Goal: Transaction & Acquisition: Purchase product/service

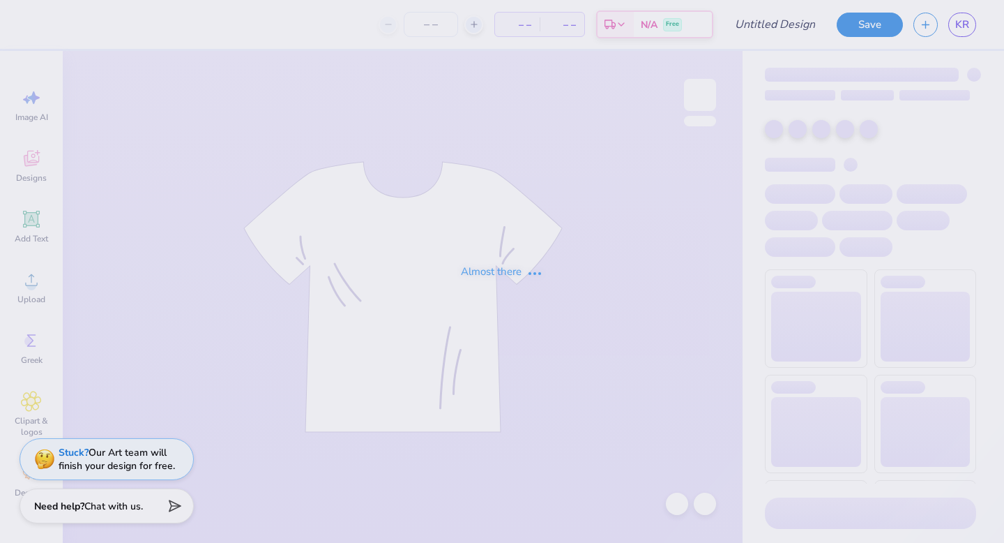
type input "2025 Dudes Weekend Shirt"
type input "50"
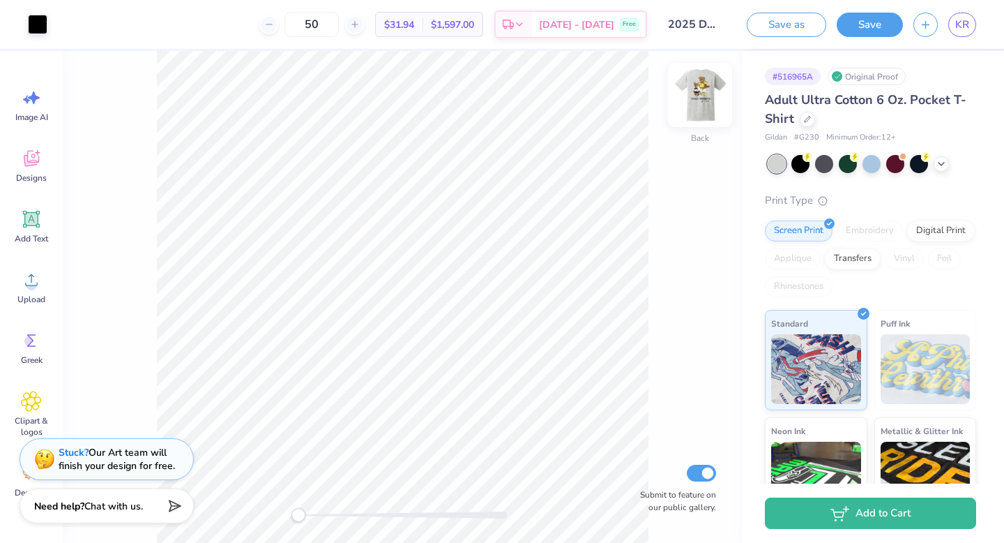
click at [708, 94] on img at bounding box center [700, 95] width 56 height 56
click at [705, 105] on img at bounding box center [700, 95] width 56 height 56
drag, startPoint x: 296, startPoint y: 518, endPoint x: 333, endPoint y: 512, distance: 37.5
click at [333, 512] on div "Accessibility label" at bounding box center [335, 515] width 14 height 14
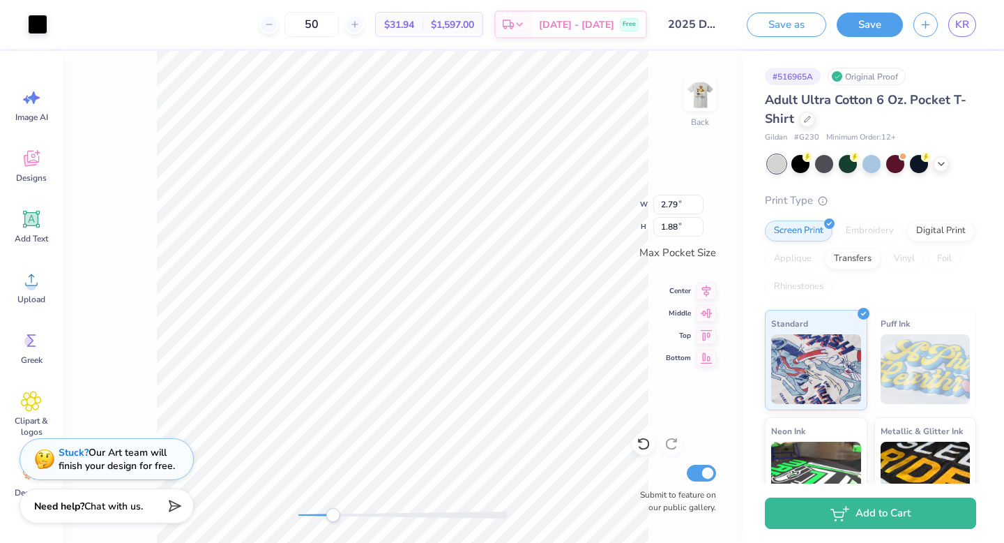
type input "3.04"
type input "2.04"
type input "3.31"
type input "2.23"
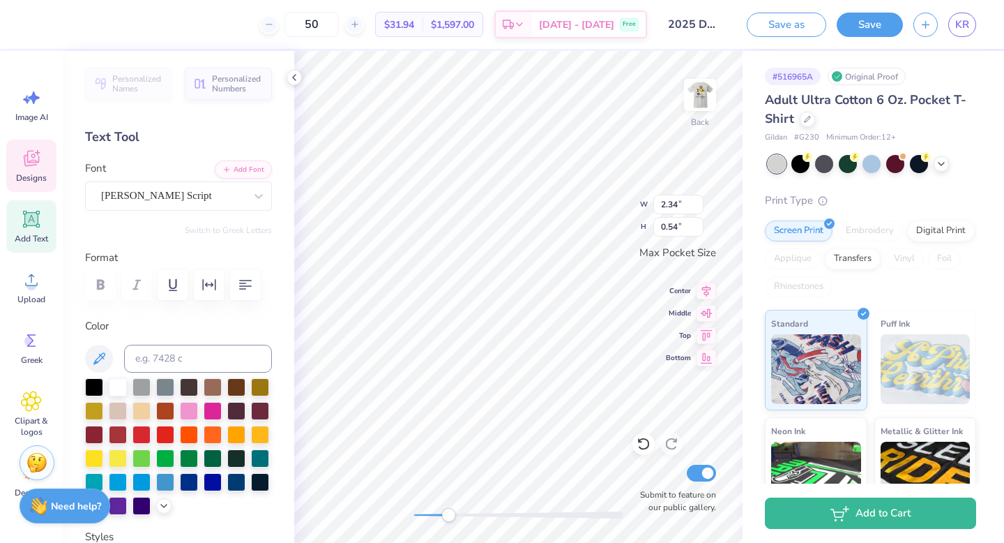
type input "2.34"
type input "0.54"
type input "2.64"
type input "0.87"
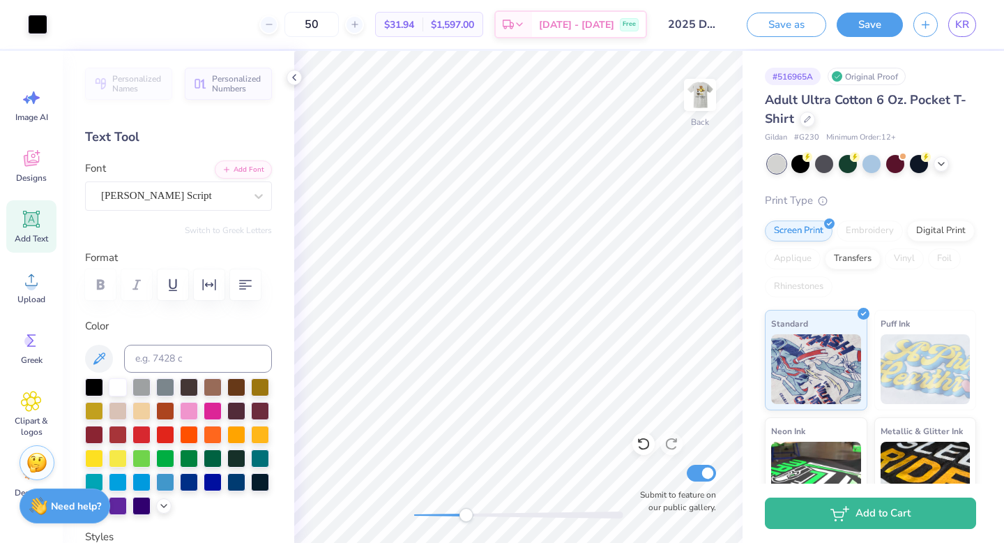
drag, startPoint x: 453, startPoint y: 514, endPoint x: 469, endPoint y: 514, distance: 16.0
click at [469, 514] on div "Accessibility label" at bounding box center [466, 515] width 14 height 14
click at [469, 514] on div "Accessibility label" at bounding box center [469, 515] width 14 height 14
click at [421, 507] on div "Back Submit to feature on our public gallery." at bounding box center [518, 297] width 449 height 492
click at [697, 99] on img at bounding box center [700, 95] width 56 height 56
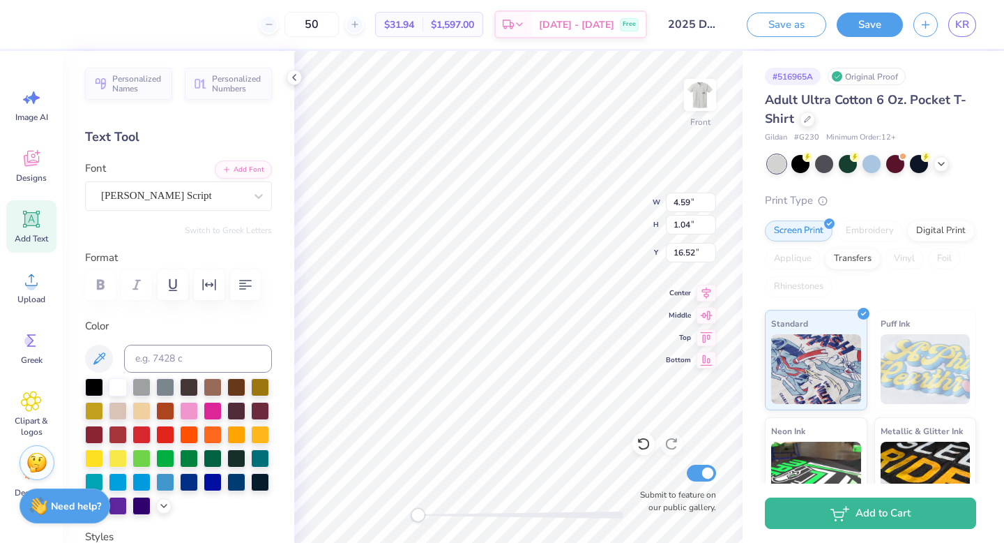
type input "4.59"
type input "1.04"
type input "16.52"
type input "5.70"
type input "1.30"
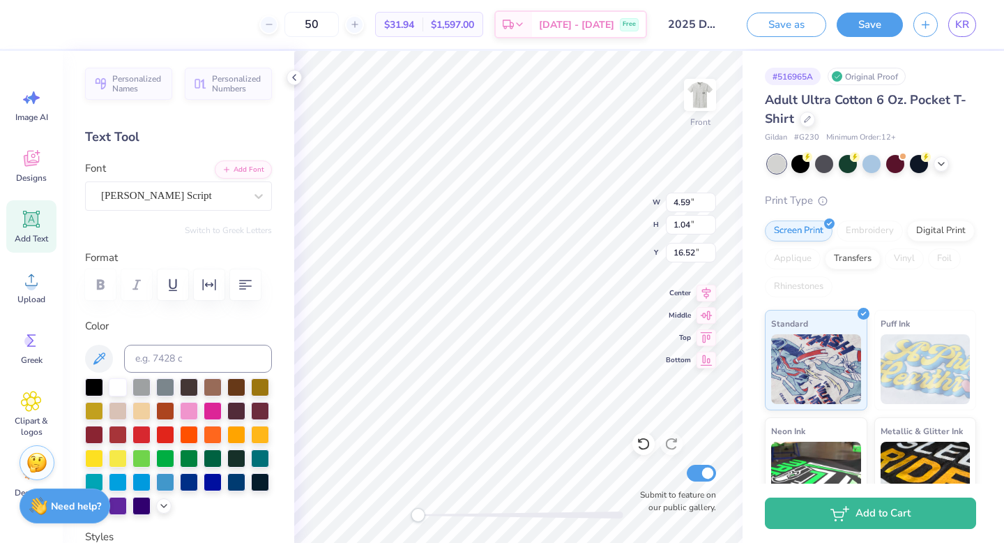
type input "16.27"
click at [28, 224] on icon at bounding box center [31, 219] width 13 height 13
type textarea "2025"
click at [252, 197] on icon at bounding box center [259, 196] width 14 height 14
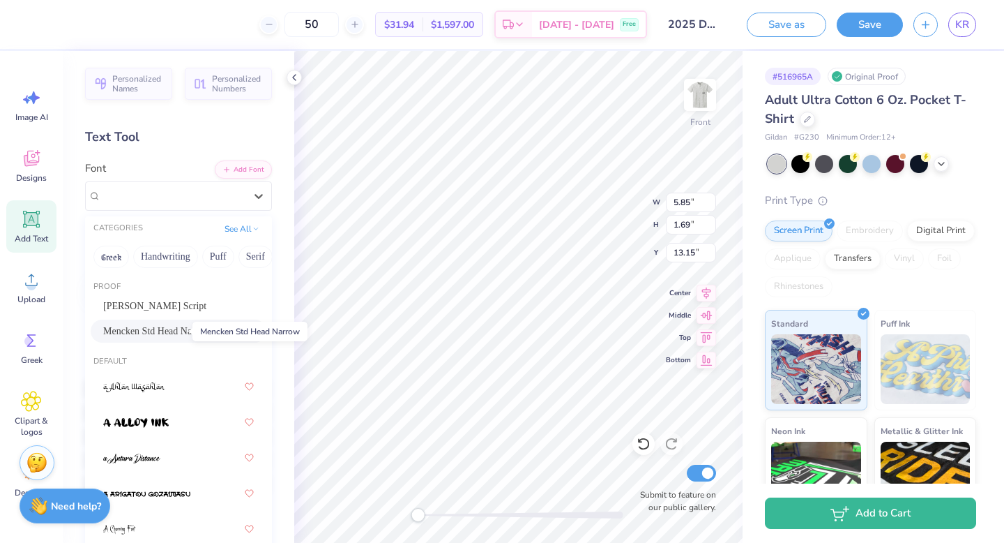
click at [180, 334] on span "Mencken Std Head Narrow" at bounding box center [156, 331] width 107 height 15
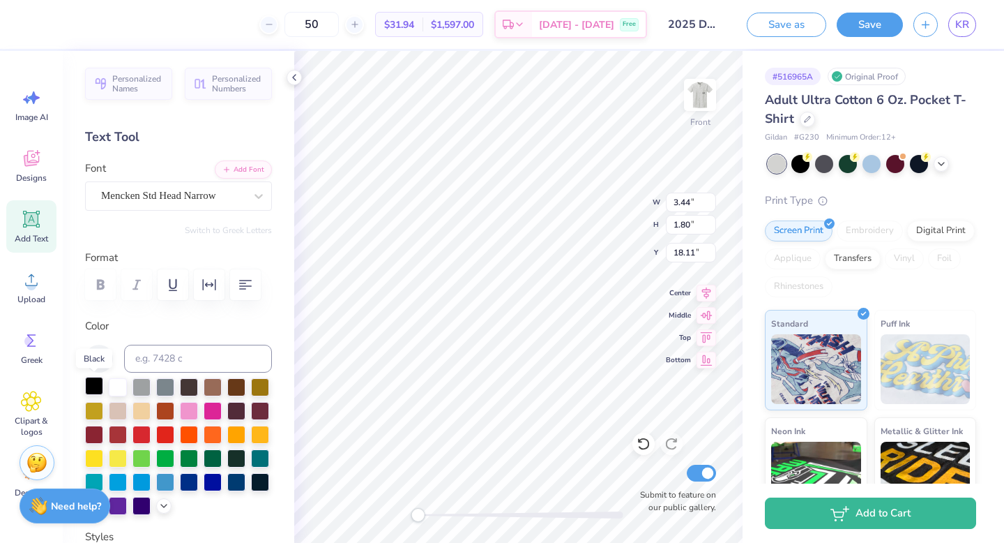
click at [95, 386] on div at bounding box center [94, 386] width 18 height 18
type input "1.10"
type input "0.58"
type input "19.33"
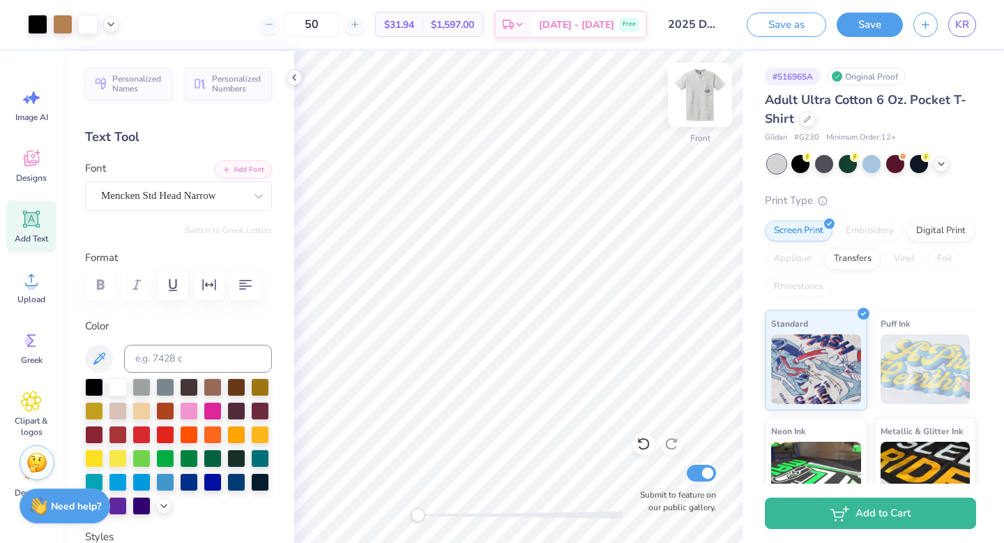
click at [695, 89] on img at bounding box center [700, 95] width 56 height 56
drag, startPoint x: 423, startPoint y: 517, endPoint x: 453, endPoint y: 517, distance: 30.0
click at [453, 518] on div "Accessibility label" at bounding box center [452, 515] width 14 height 14
click at [24, 232] on div "Add Text" at bounding box center [31, 226] width 50 height 52
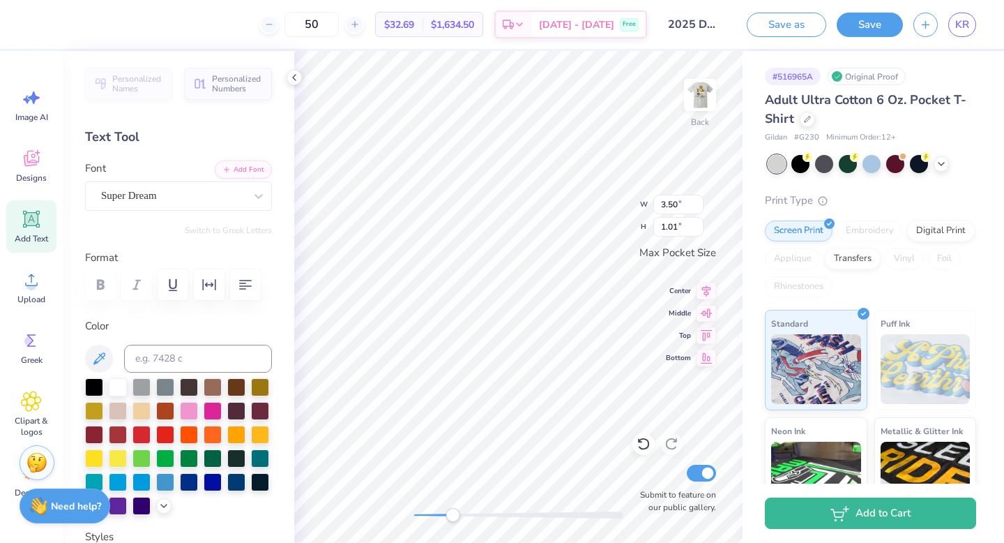
type textarea "T"
type textarea "2025"
click at [165, 204] on div at bounding box center [173, 195] width 144 height 19
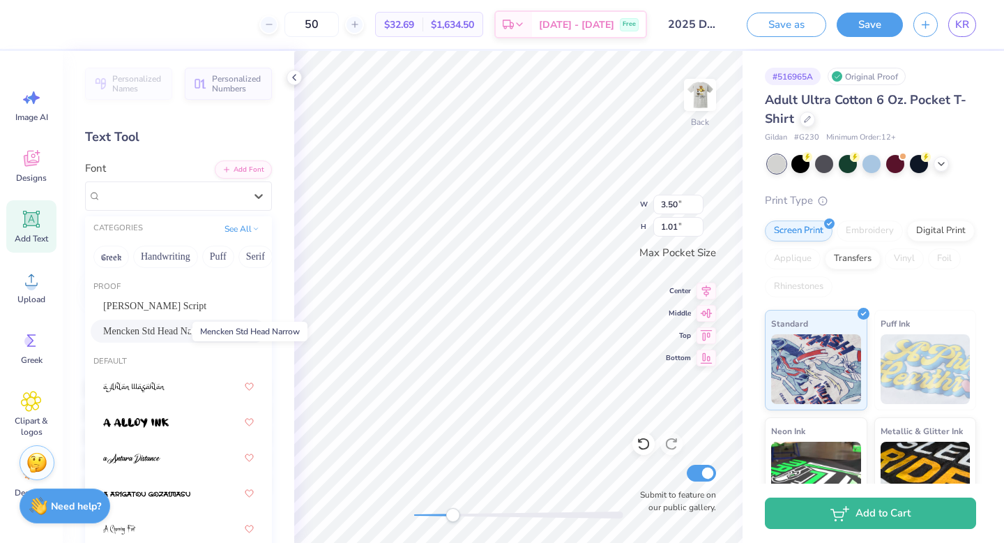
click at [162, 336] on span "Mencken Std Head Narrow" at bounding box center [156, 331] width 107 height 15
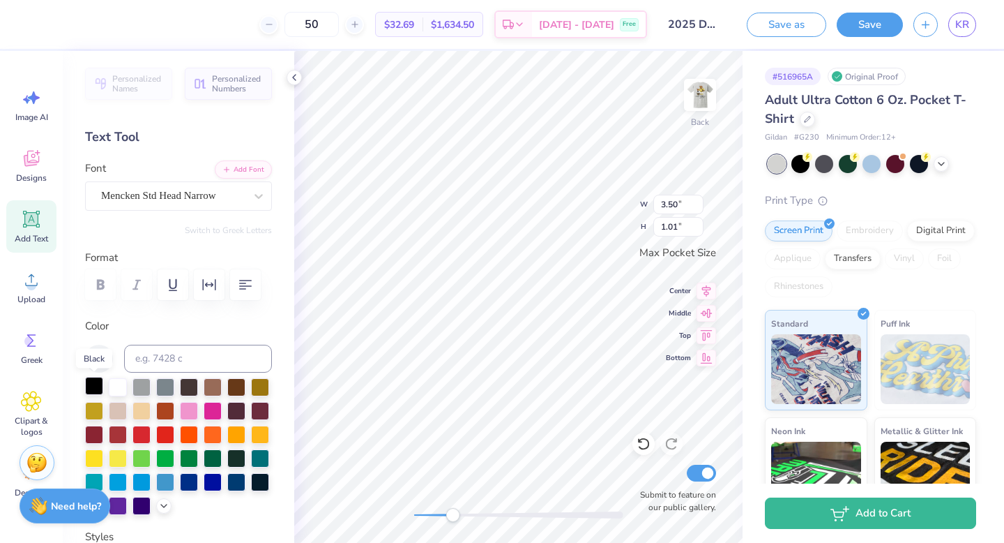
click at [98, 384] on div at bounding box center [94, 386] width 18 height 18
type input "0.81"
type input "0.42"
type input "3.38"
type input "2.84"
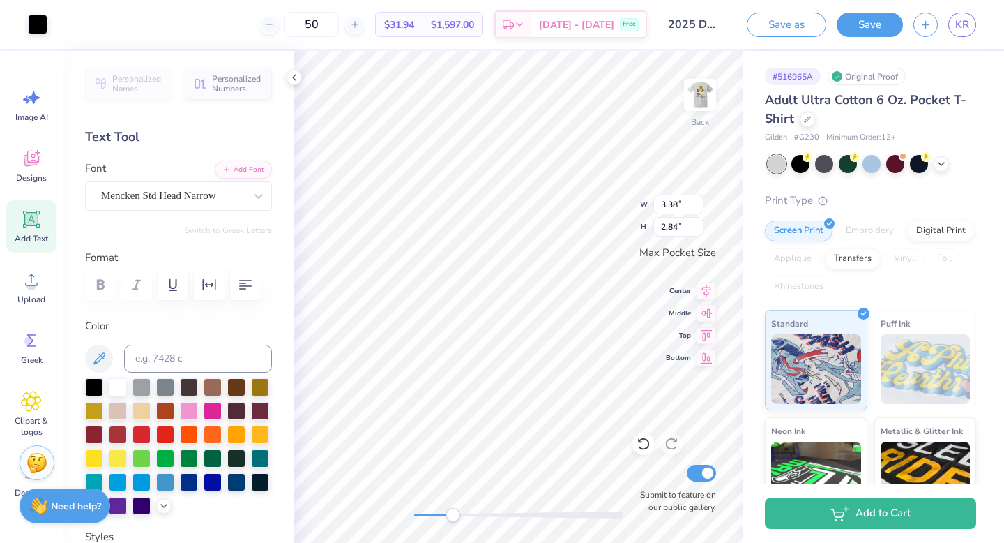
type input "3.42"
type input "2.89"
drag, startPoint x: 455, startPoint y: 514, endPoint x: 442, endPoint y: 513, distance: 13.3
click at [442, 513] on div "Accessibility label" at bounding box center [442, 515] width 14 height 14
type input "0.64"
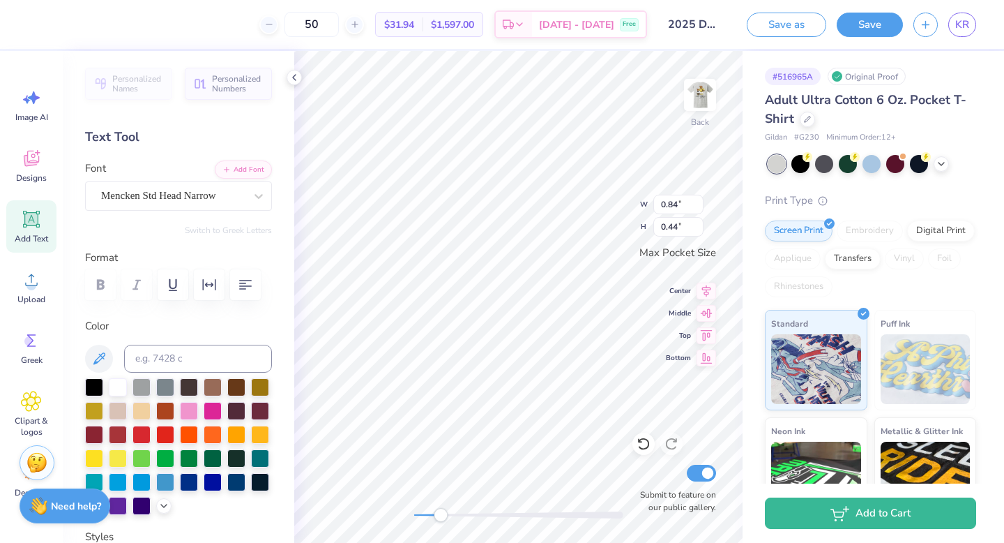
type input "0.33"
click at [699, 86] on img at bounding box center [700, 95] width 56 height 56
drag, startPoint x: 437, startPoint y: 520, endPoint x: 420, endPoint y: 519, distance: 17.5
click at [420, 519] on div "Accessibility label" at bounding box center [420, 515] width 14 height 14
click at [364, 29] on div at bounding box center [354, 24] width 19 height 19
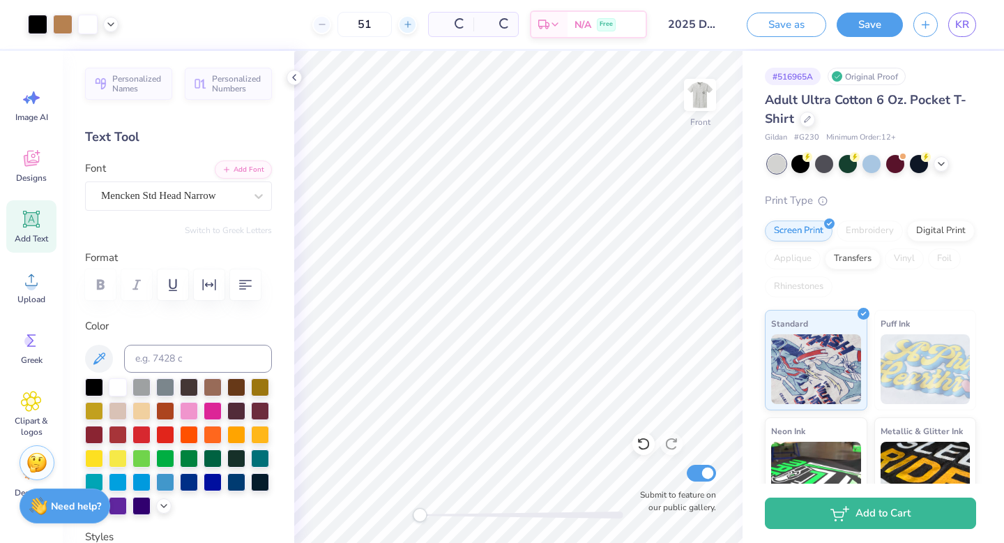
click at [370, 29] on input "51" at bounding box center [365, 24] width 54 height 25
click at [364, 29] on div at bounding box center [354, 24] width 19 height 19
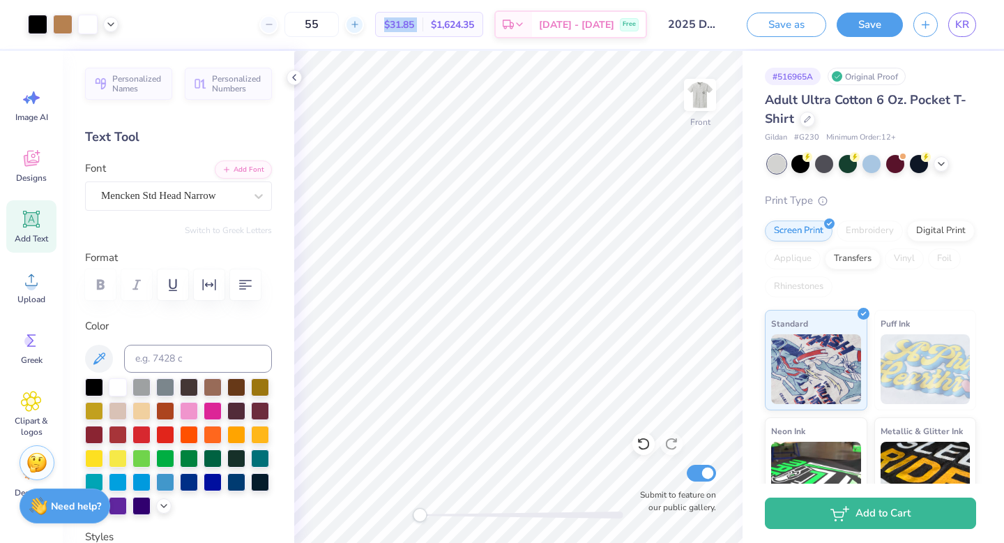
click at [364, 29] on div at bounding box center [354, 24] width 19 height 19
click at [297, 26] on div "56" at bounding box center [311, 24] width 105 height 25
click at [278, 26] on div at bounding box center [268, 24] width 19 height 19
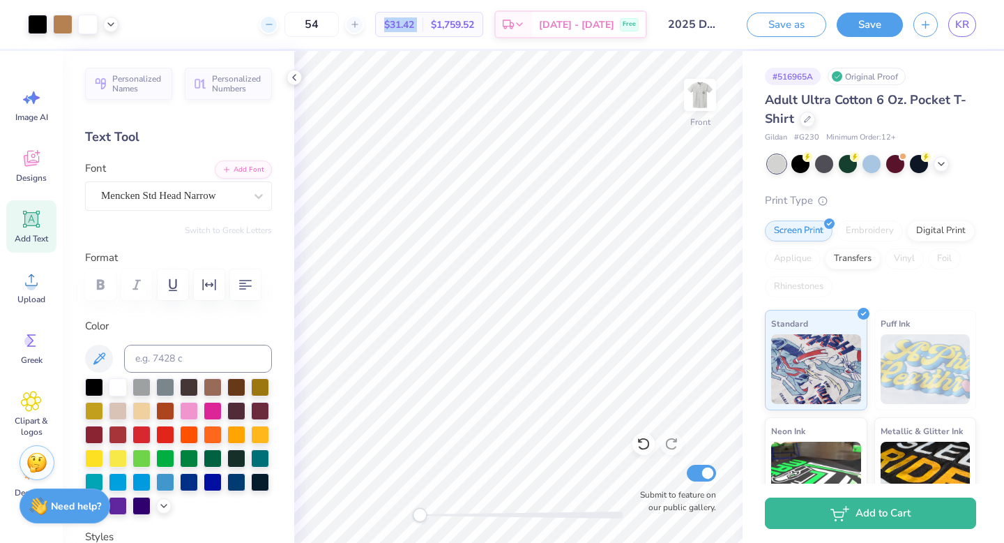
click at [278, 26] on div at bounding box center [268, 24] width 19 height 19
click at [296, 26] on div "52 $31.42 Per Item $1,759.52 Total Est. Delivery Sep 21 - 24 Free" at bounding box center [388, 24] width 518 height 49
click at [278, 26] on div at bounding box center [268, 24] width 19 height 19
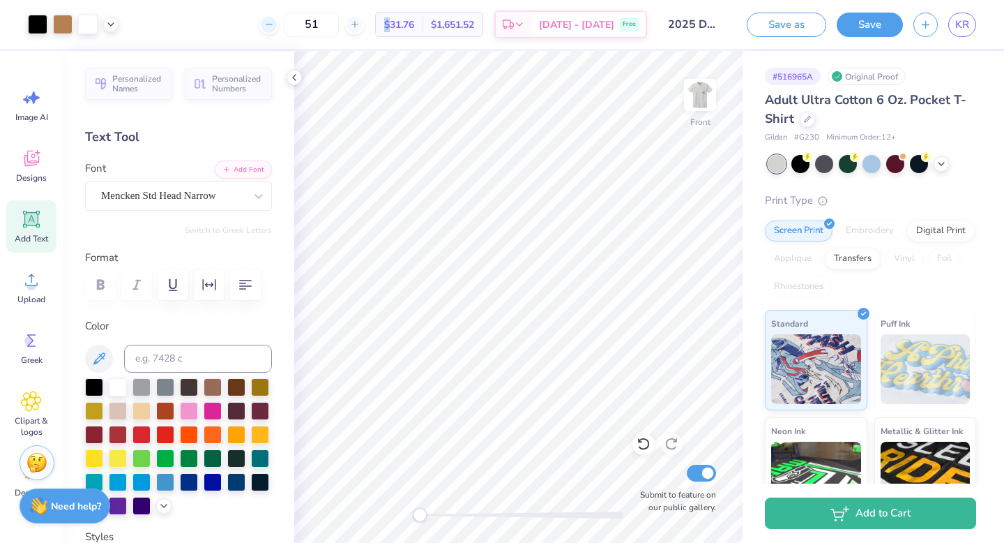
type input "50"
click at [525, 27] on icon at bounding box center [519, 26] width 11 height 11
click at [860, 23] on button "Save" at bounding box center [870, 22] width 66 height 24
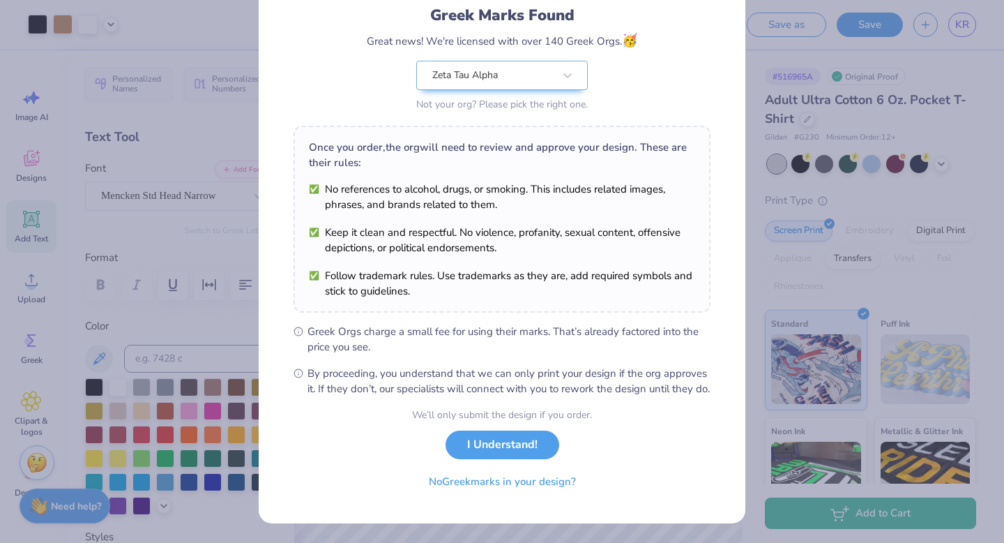
scroll to position [110, 0]
click at [527, 453] on button "I Understand!" at bounding box center [503, 441] width 114 height 29
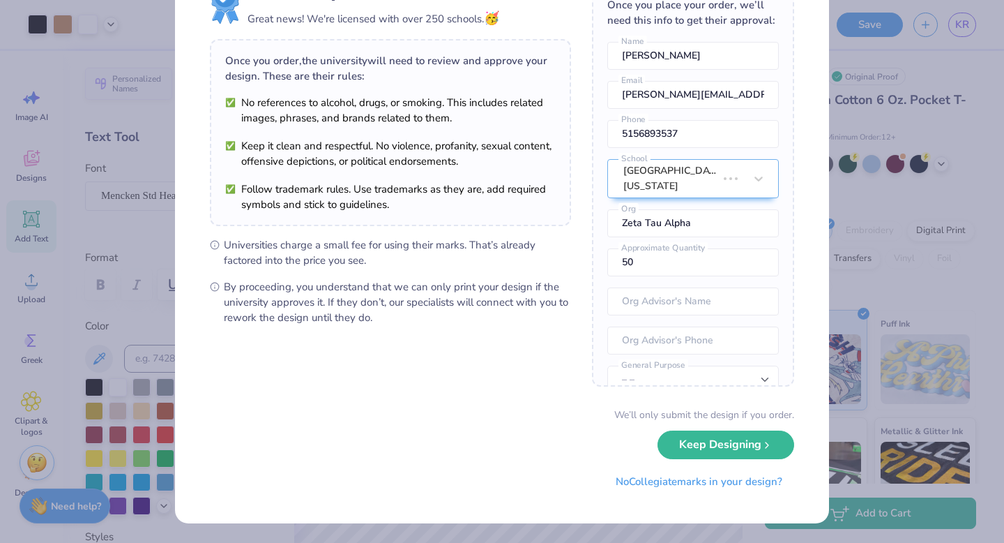
scroll to position [0, 0]
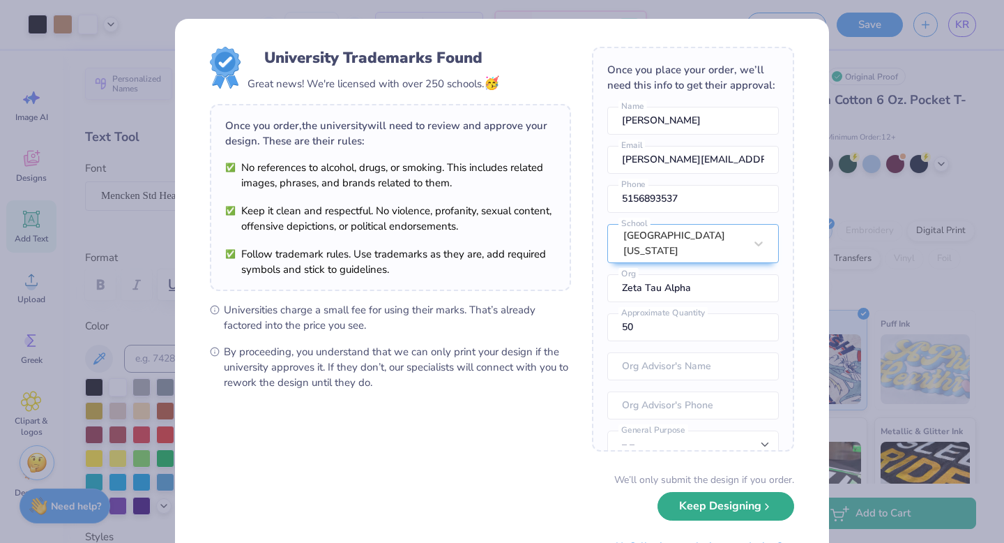
click at [728, 513] on button "Keep Designing" at bounding box center [726, 506] width 137 height 29
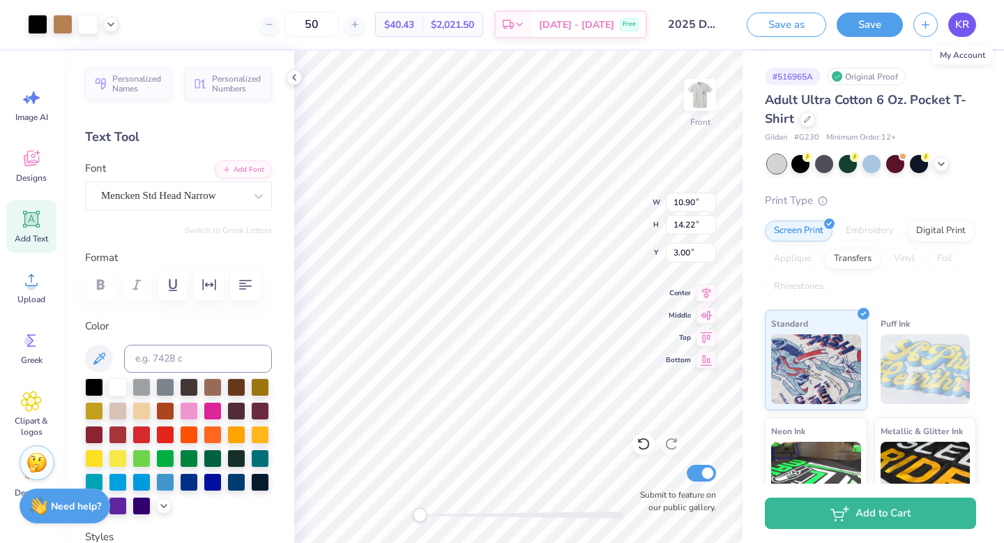
click at [964, 29] on span "KR" at bounding box center [963, 25] width 14 height 16
type input "2.86"
type input "14.36"
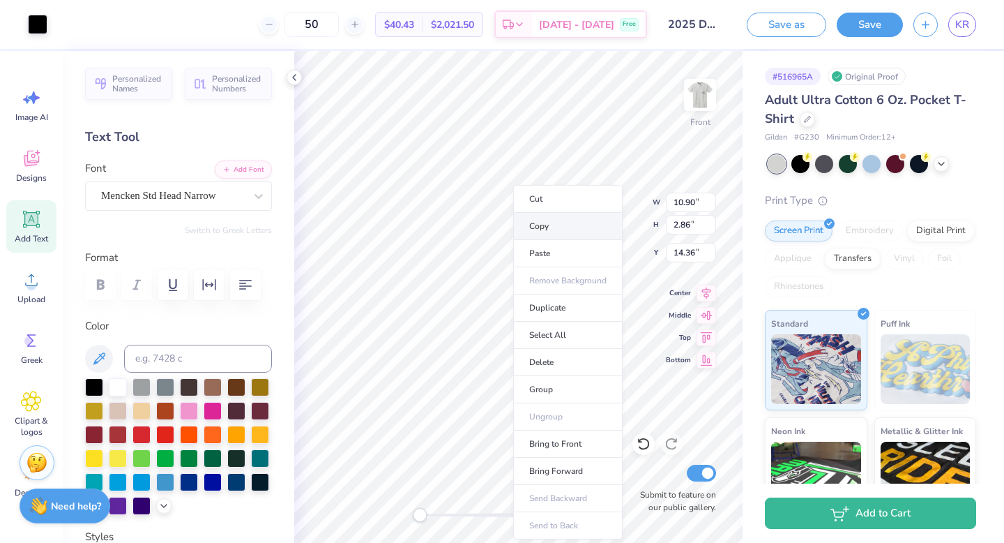
click at [569, 228] on li "Copy" at bounding box center [568, 226] width 110 height 27
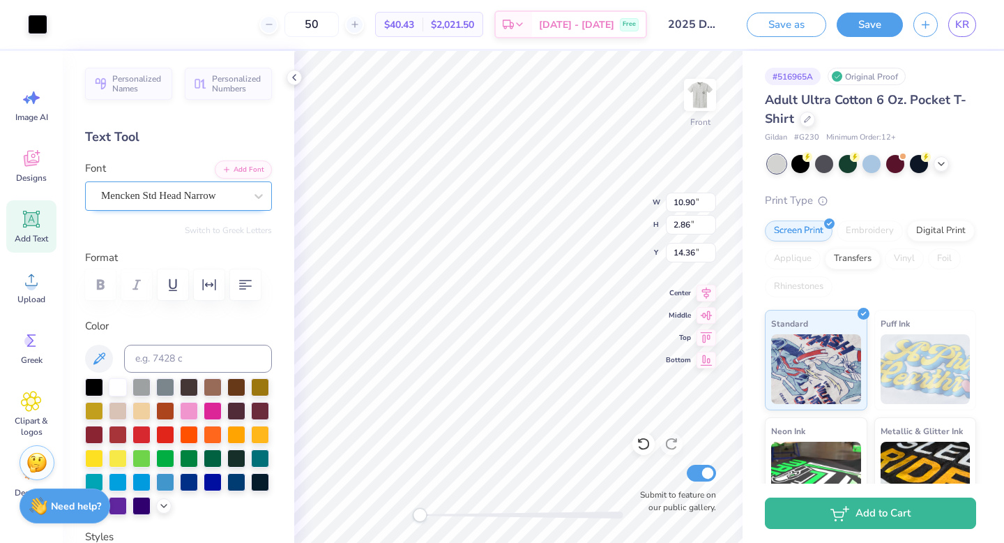
click at [229, 196] on div "Mencken Std Head Narrow" at bounding box center [173, 196] width 146 height 22
click at [262, 196] on icon at bounding box center [259, 196] width 14 height 14
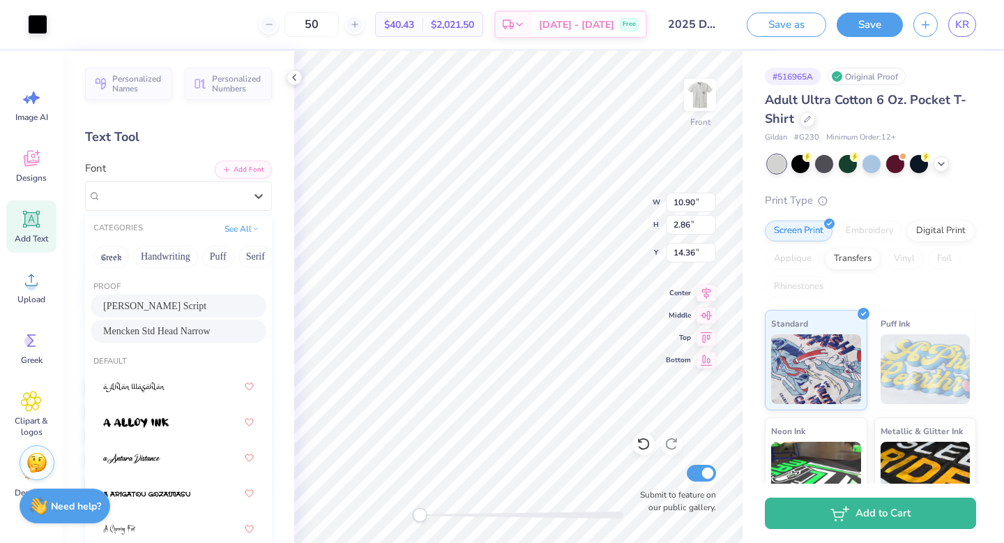
click at [142, 312] on div "Jimmy Script" at bounding box center [178, 306] width 151 height 15
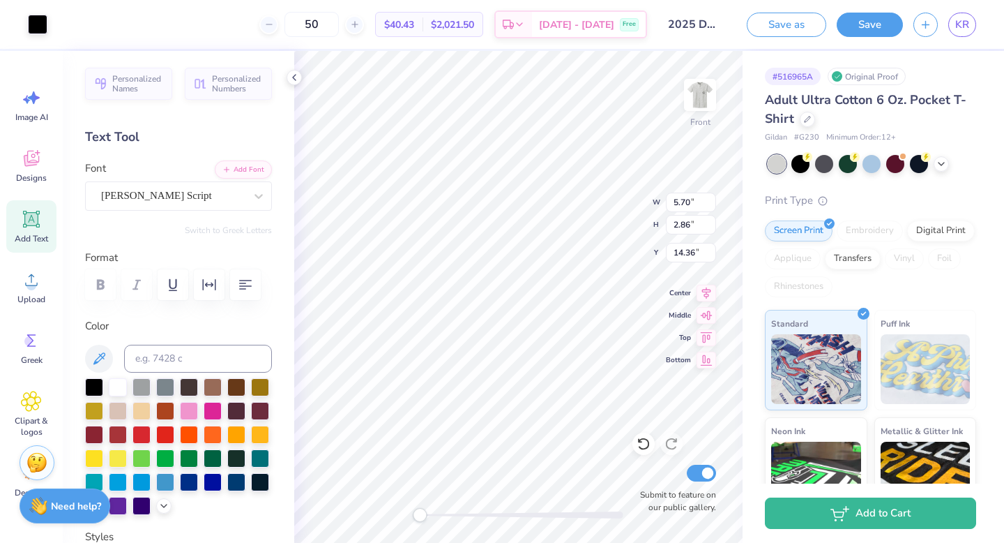
type input "5.70"
type input "1.30"
type input "15.93"
click at [639, 444] on icon at bounding box center [644, 444] width 14 height 14
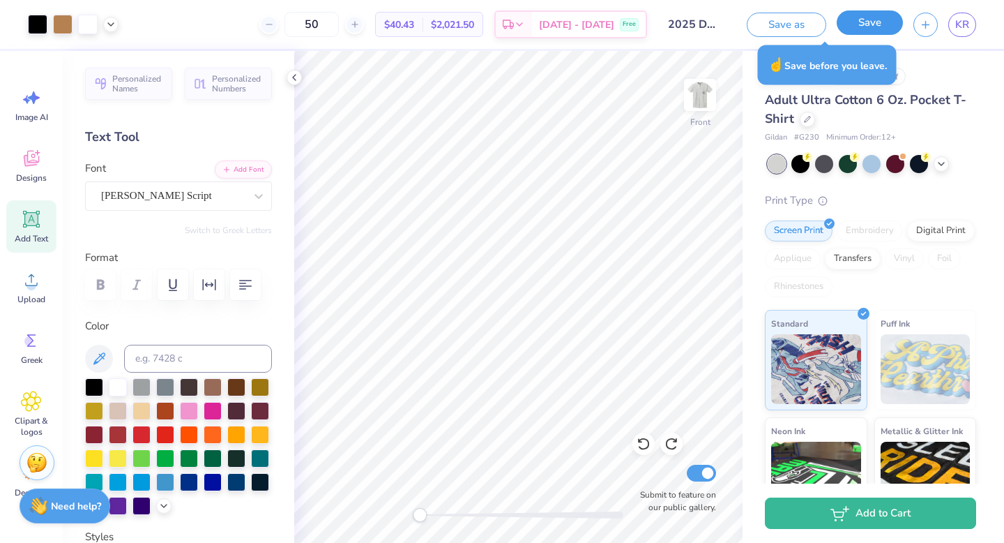
click at [892, 24] on button "Save" at bounding box center [870, 22] width 66 height 24
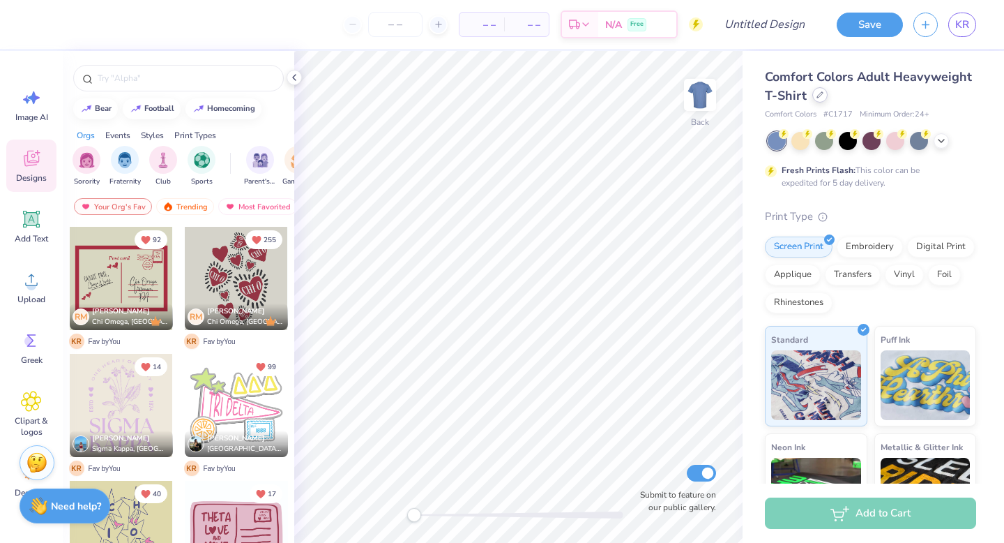
click at [824, 91] on div at bounding box center [820, 94] width 15 height 15
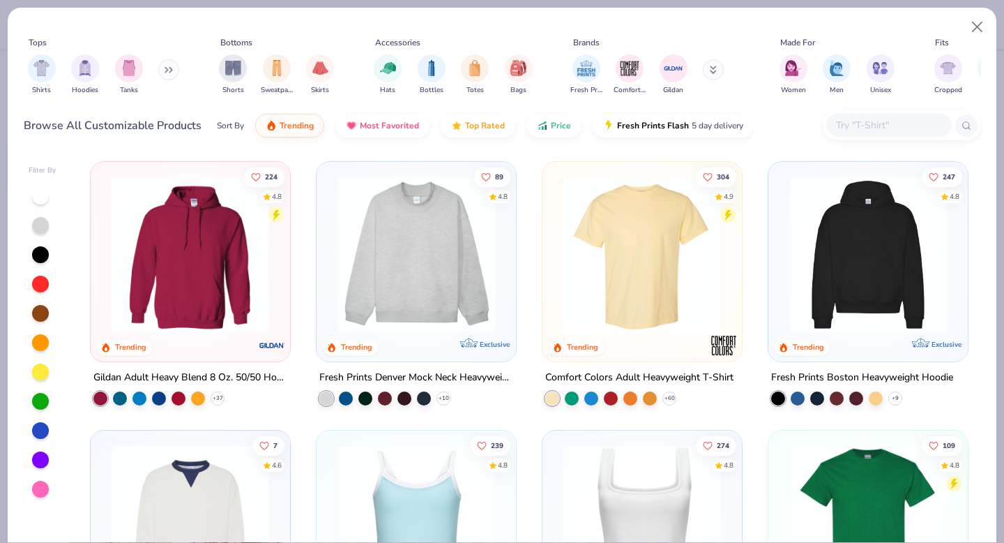
click at [404, 259] on img at bounding box center [417, 255] width 172 height 158
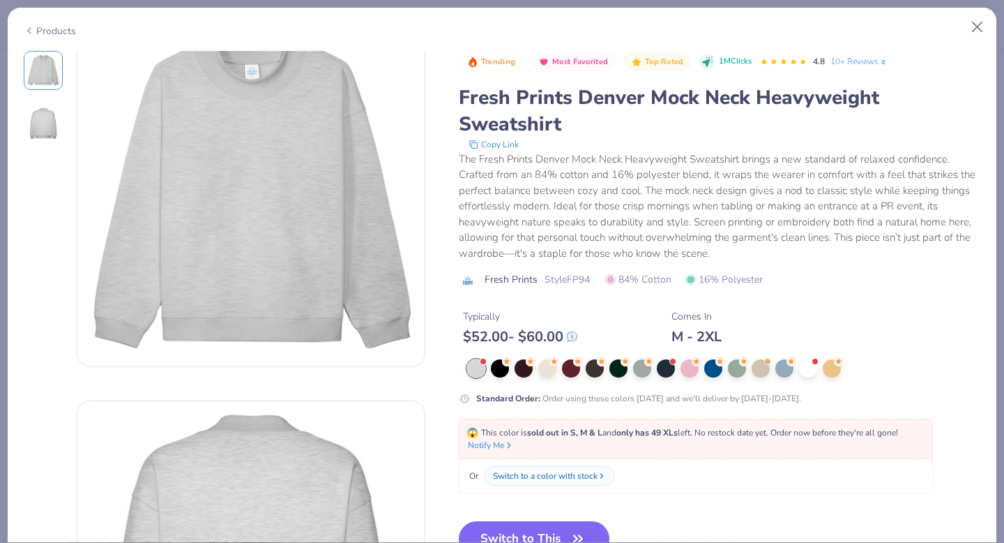
scroll to position [32, 0]
click at [830, 372] on div at bounding box center [832, 367] width 18 height 18
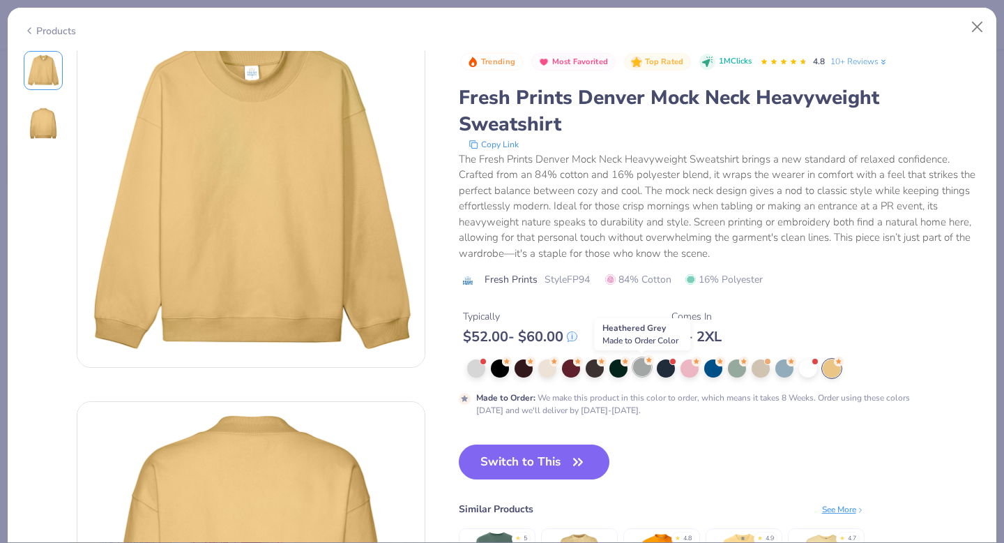
click at [642, 369] on div at bounding box center [642, 367] width 18 height 18
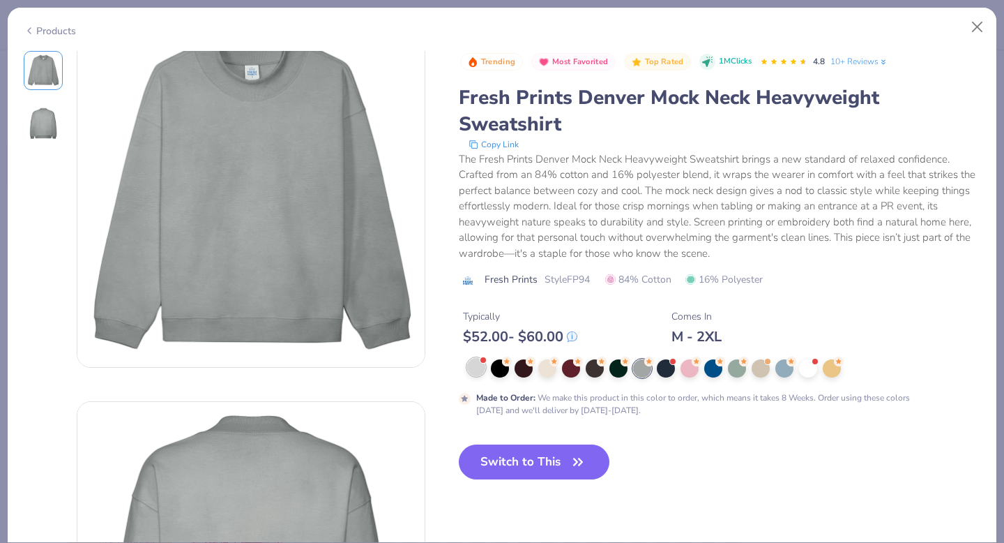
click at [476, 368] on div at bounding box center [476, 367] width 18 height 18
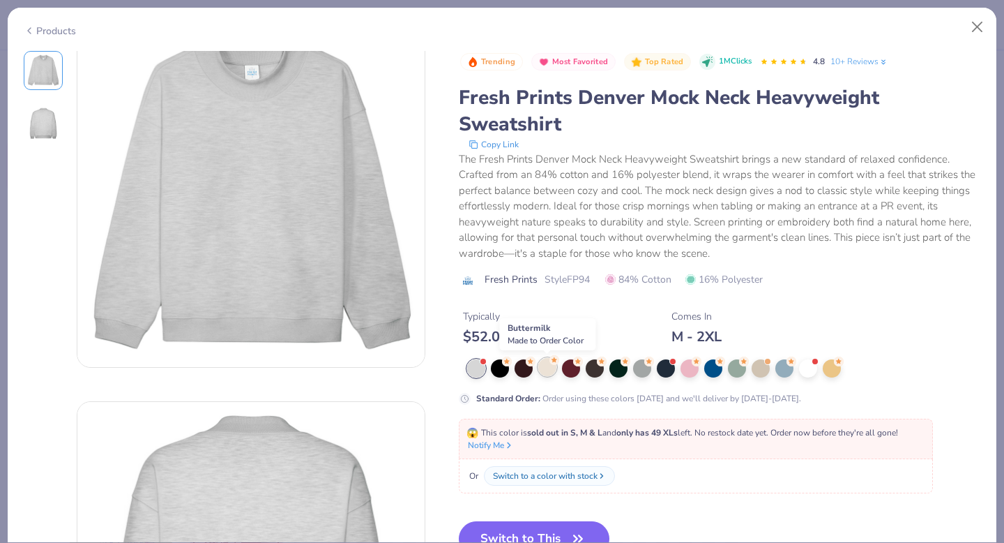
click at [550, 372] on div at bounding box center [547, 367] width 18 height 18
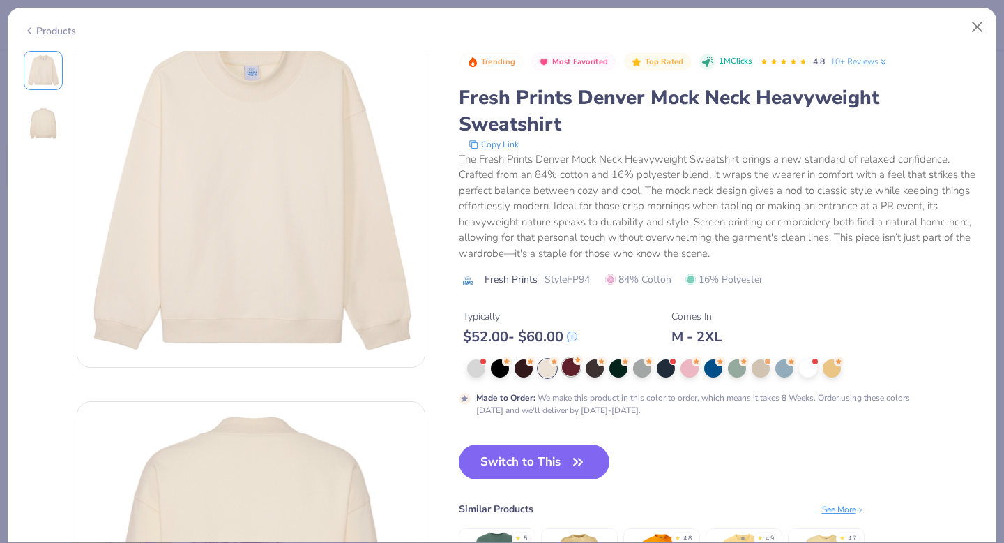
click at [572, 372] on div at bounding box center [571, 367] width 18 height 18
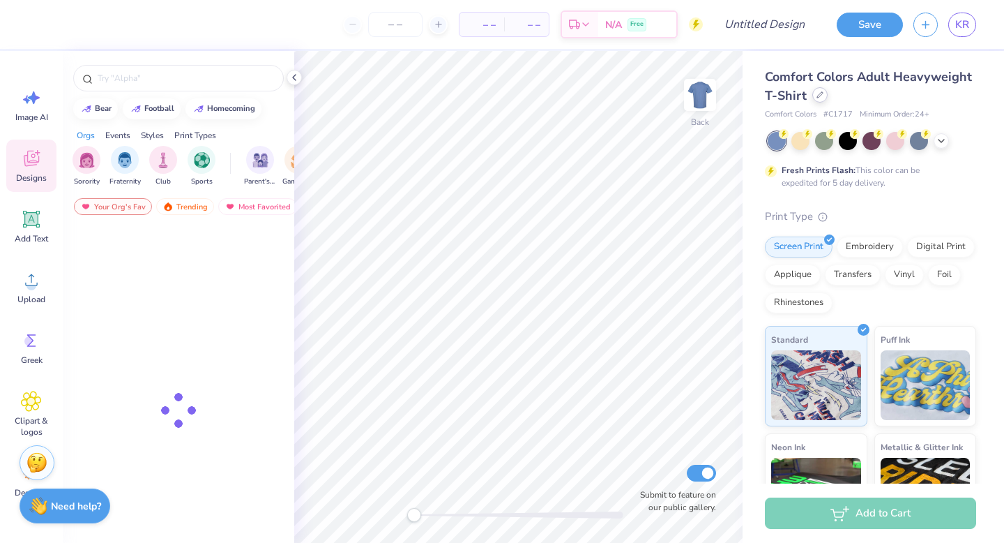
click at [818, 97] on icon at bounding box center [820, 94] width 7 height 7
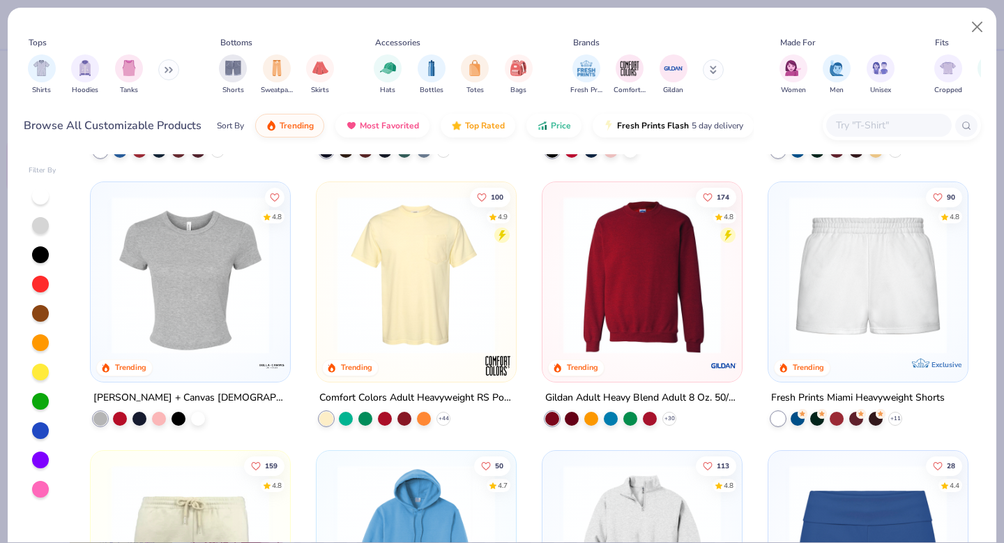
scroll to position [601, 0]
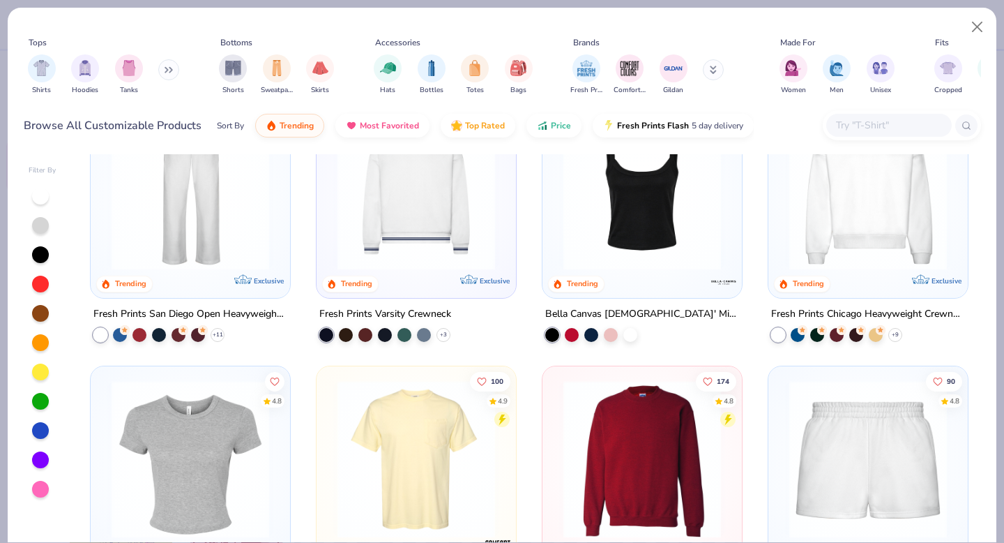
click at [163, 72] on button at bounding box center [168, 69] width 21 height 21
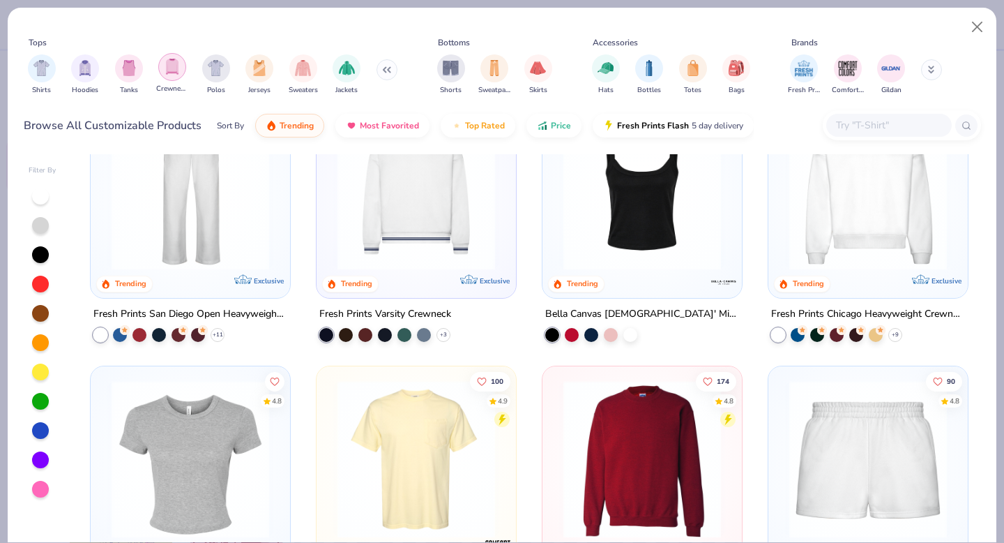
click at [176, 72] on img "filter for Crewnecks" at bounding box center [172, 67] width 15 height 16
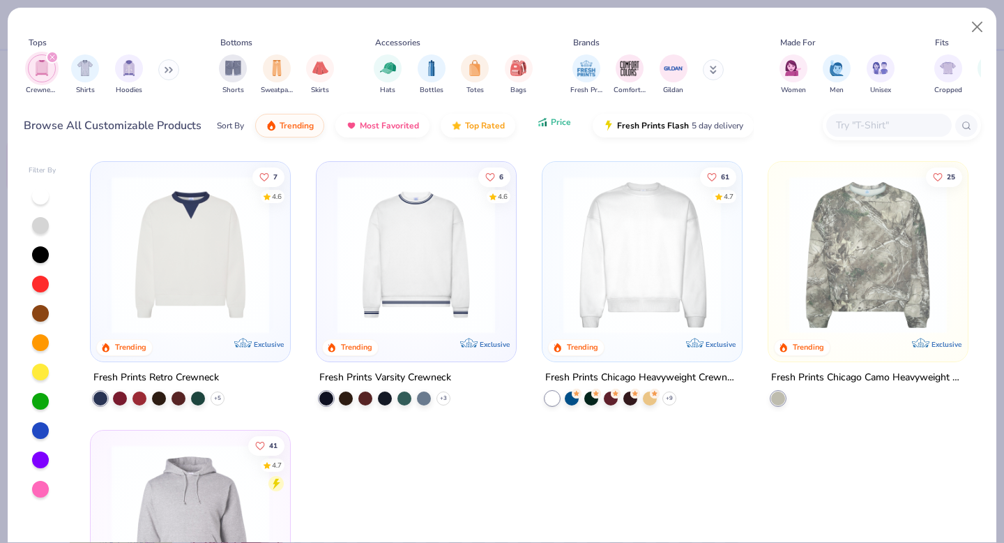
click at [537, 132] on button "Price" at bounding box center [554, 122] width 55 height 24
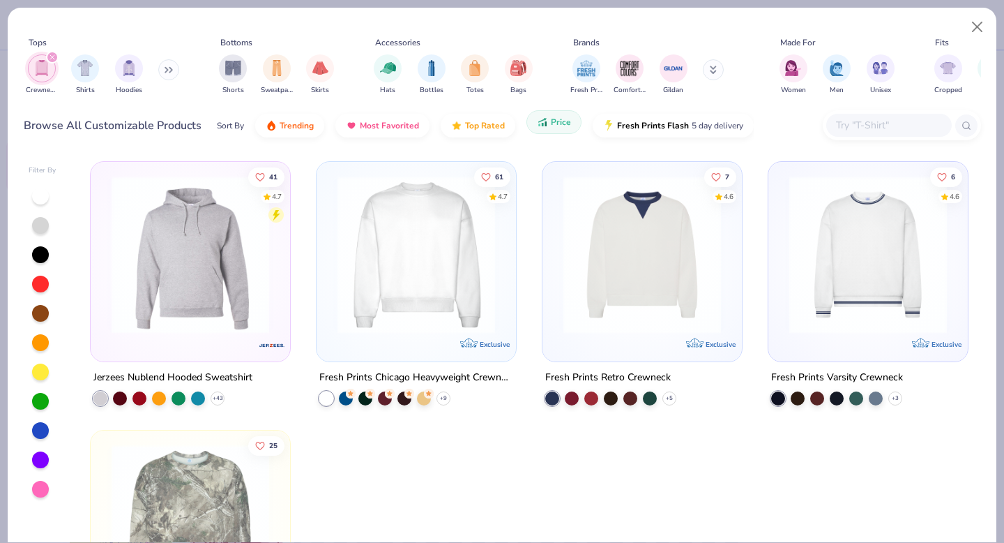
click at [559, 133] on button "Price" at bounding box center [554, 122] width 55 height 24
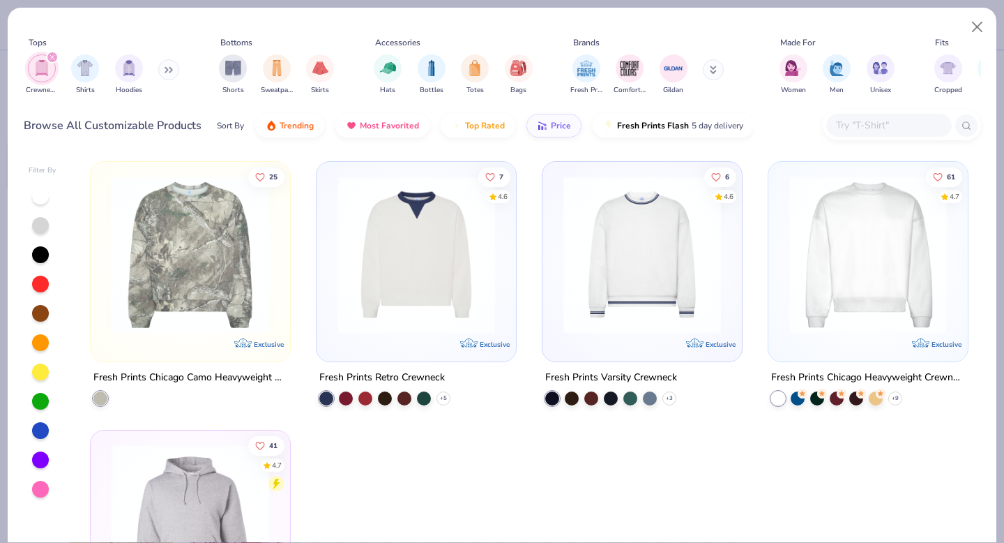
click at [54, 58] on div "filter for Crewnecks" at bounding box center [52, 57] width 13 height 13
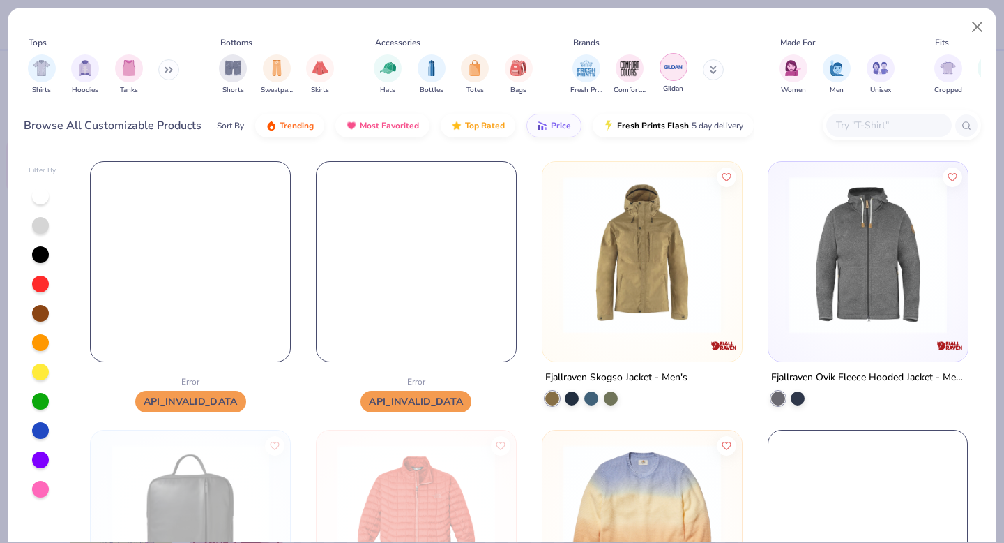
click at [678, 66] on img "filter for Gildan" at bounding box center [673, 66] width 21 height 21
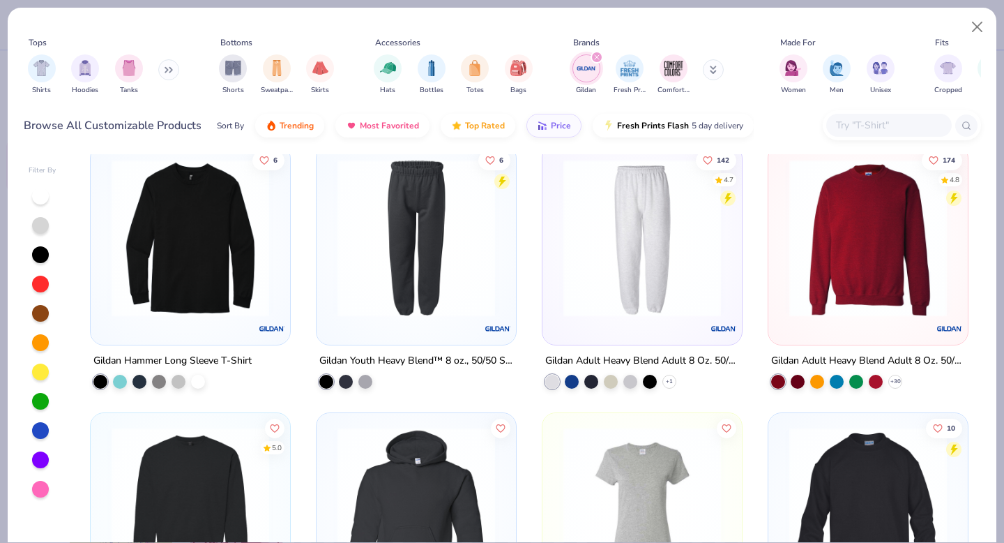
scroll to position [534, 0]
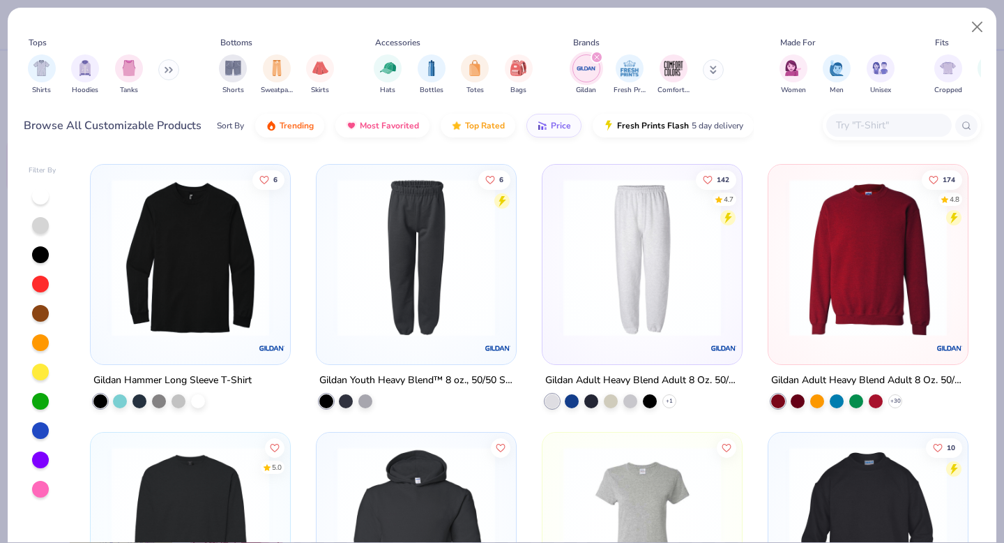
click at [879, 253] on img at bounding box center [869, 257] width 172 height 158
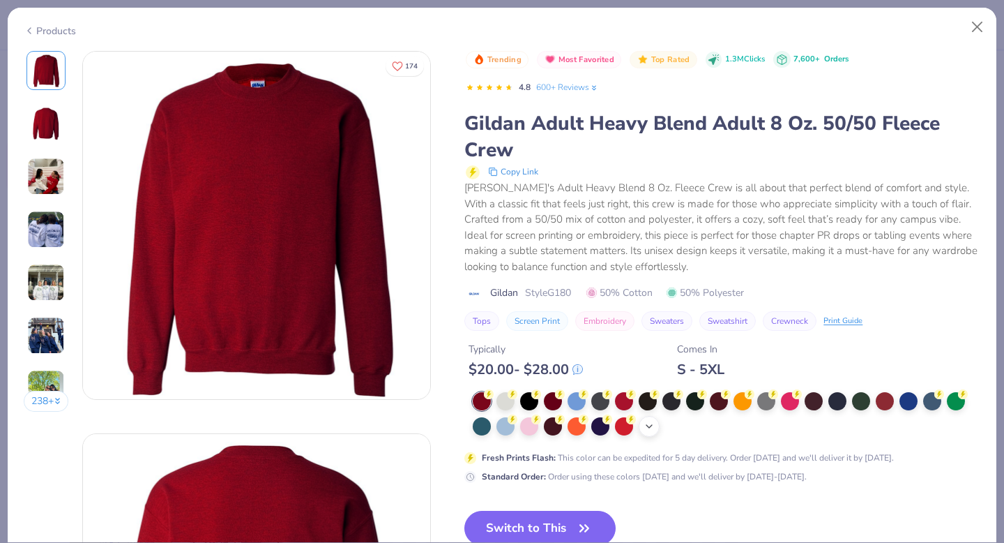
click at [651, 429] on icon at bounding box center [649, 426] width 11 height 11
click at [764, 428] on div at bounding box center [767, 425] width 18 height 18
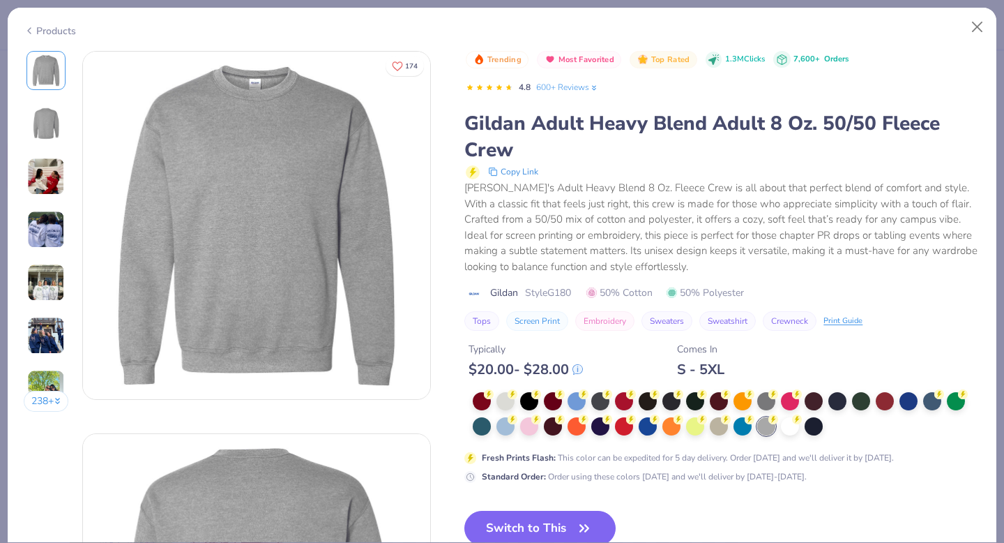
click at [41, 230] on img at bounding box center [46, 230] width 38 height 38
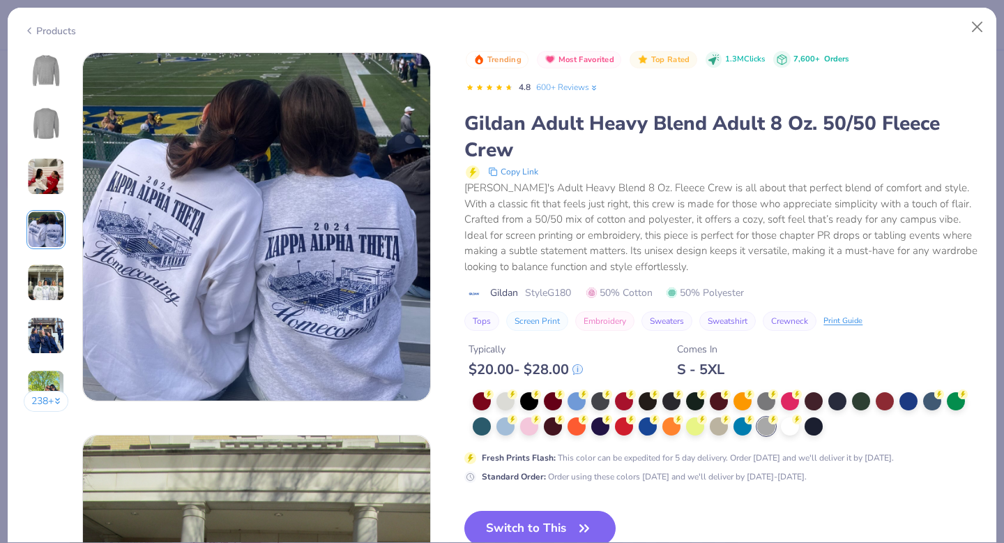
scroll to position [1147, 0]
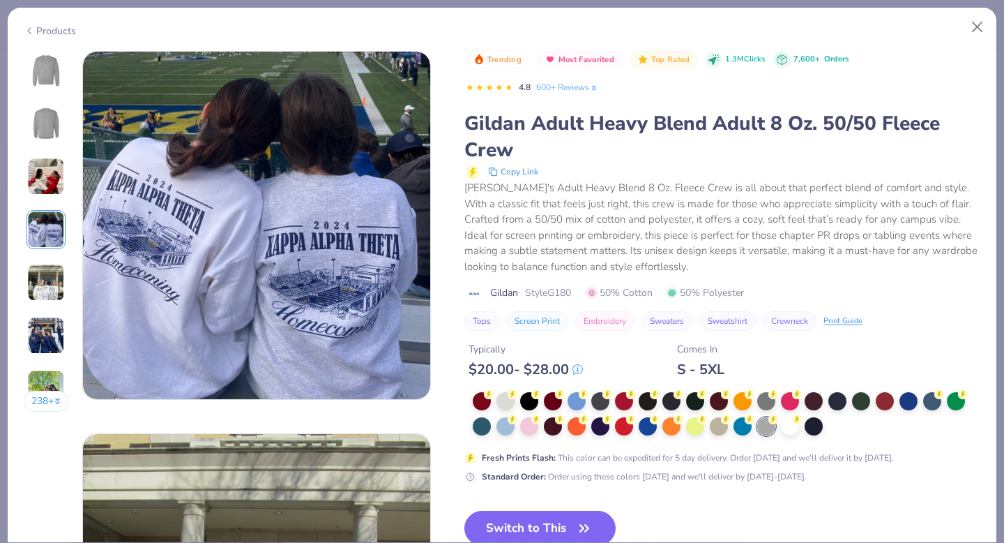
click at [39, 184] on img at bounding box center [46, 177] width 38 height 38
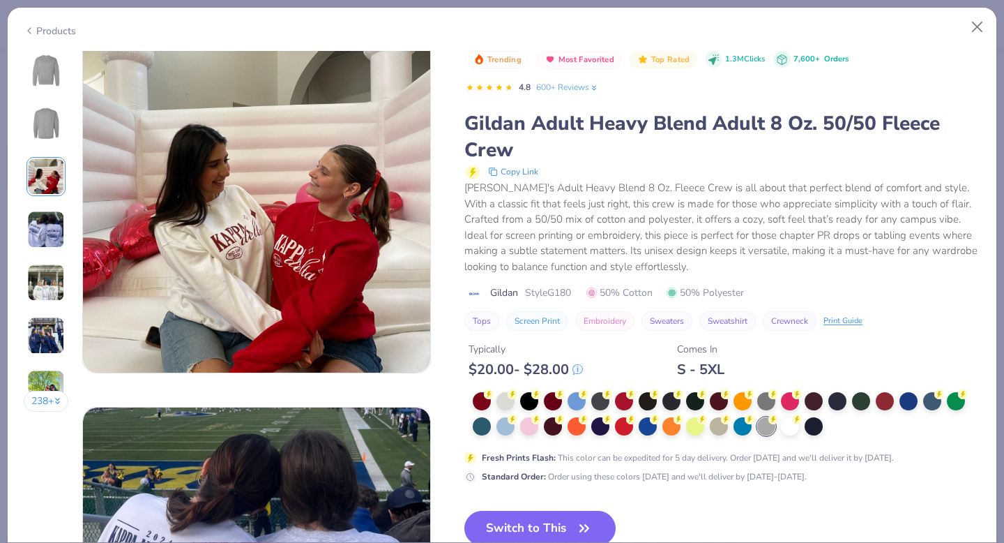
scroll to position [764, 0]
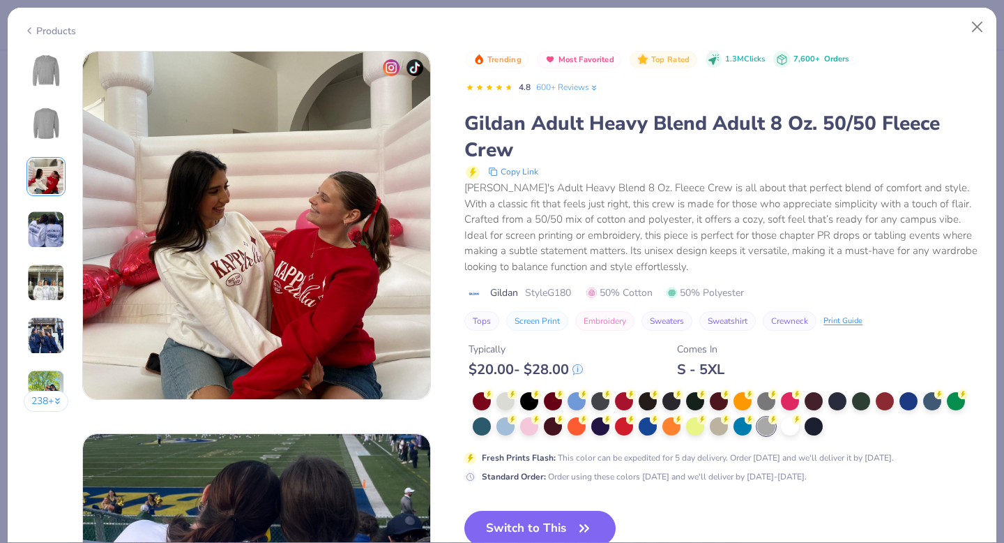
click at [49, 234] on img at bounding box center [46, 230] width 38 height 38
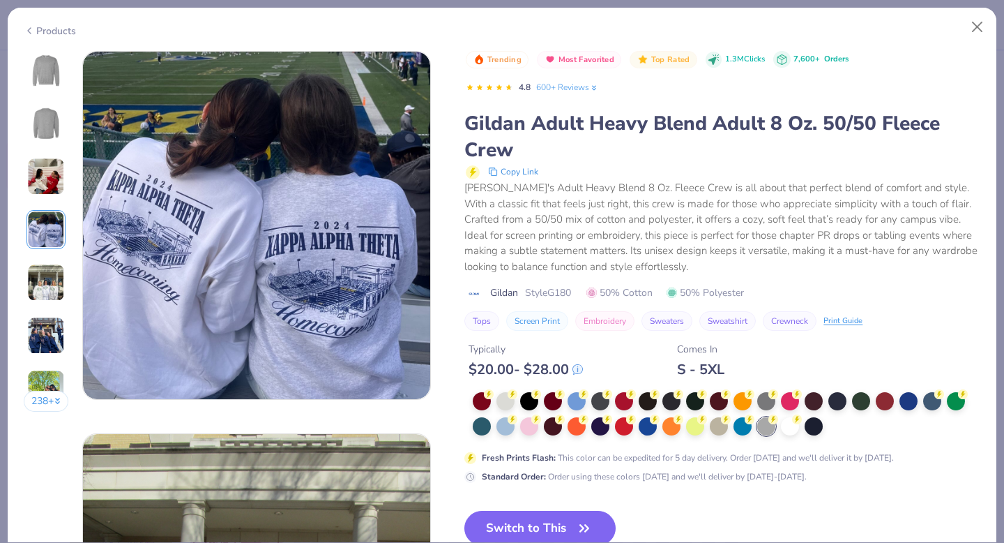
scroll to position [1265, 0]
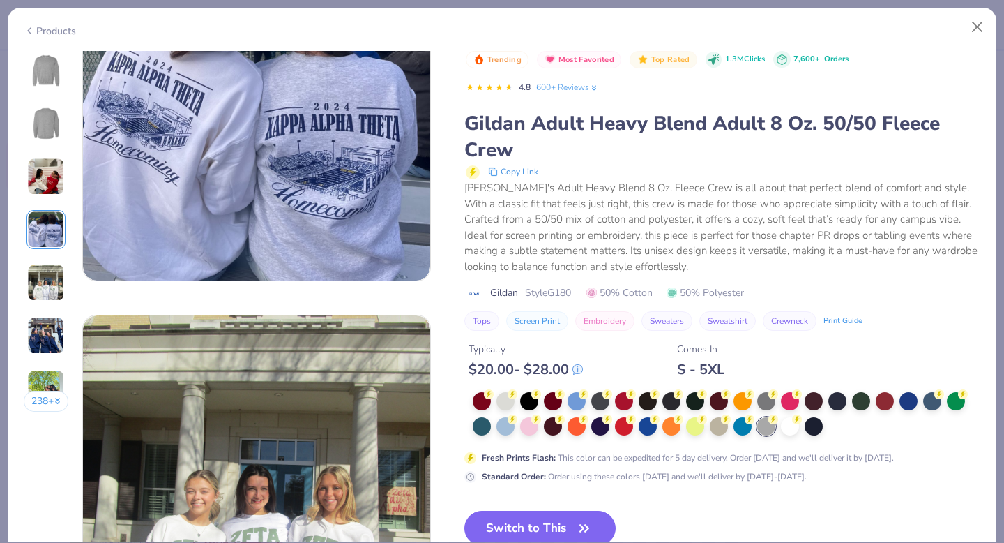
click at [46, 367] on div "238 +" at bounding box center [46, 236] width 45 height 371
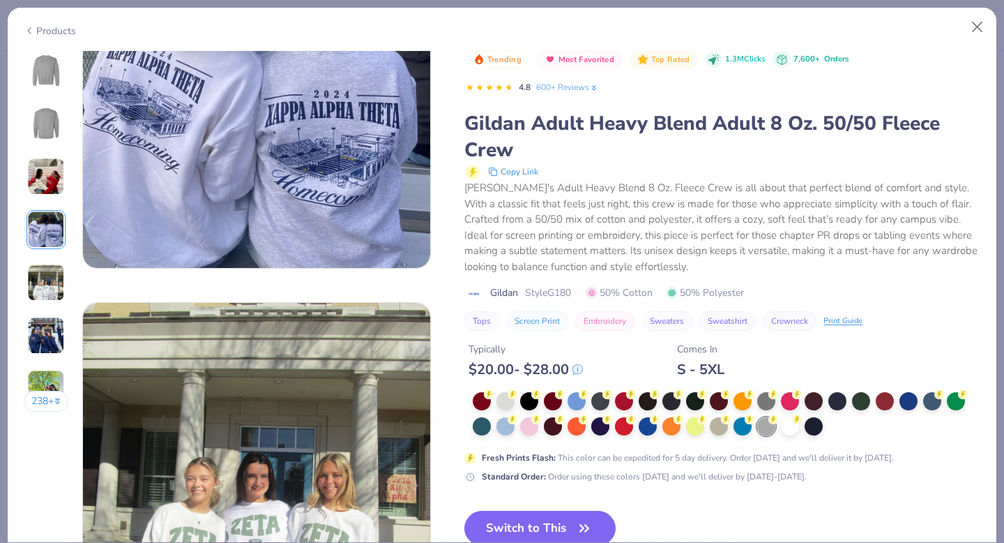
scroll to position [1281, 0]
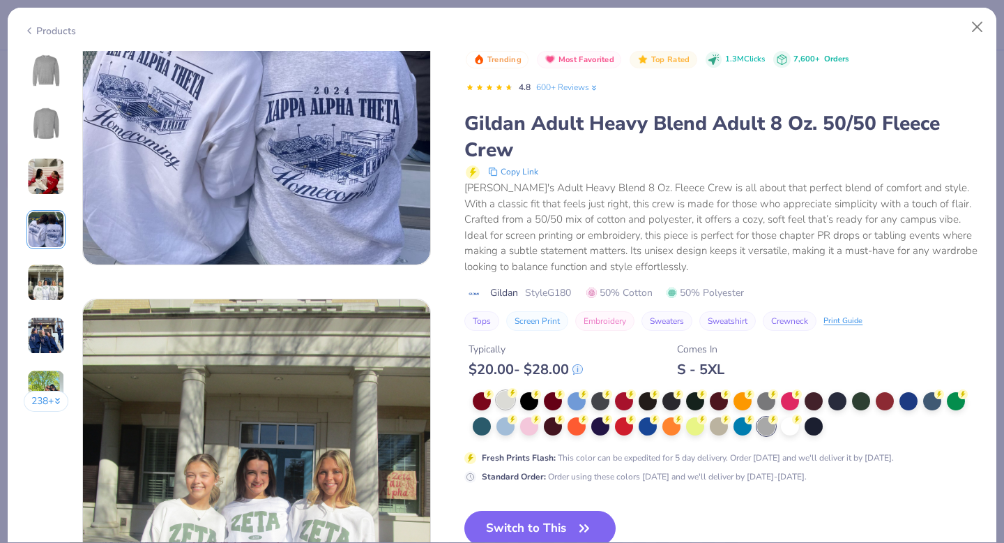
click at [504, 403] on div at bounding box center [506, 400] width 18 height 18
click at [51, 63] on img at bounding box center [45, 70] width 33 height 33
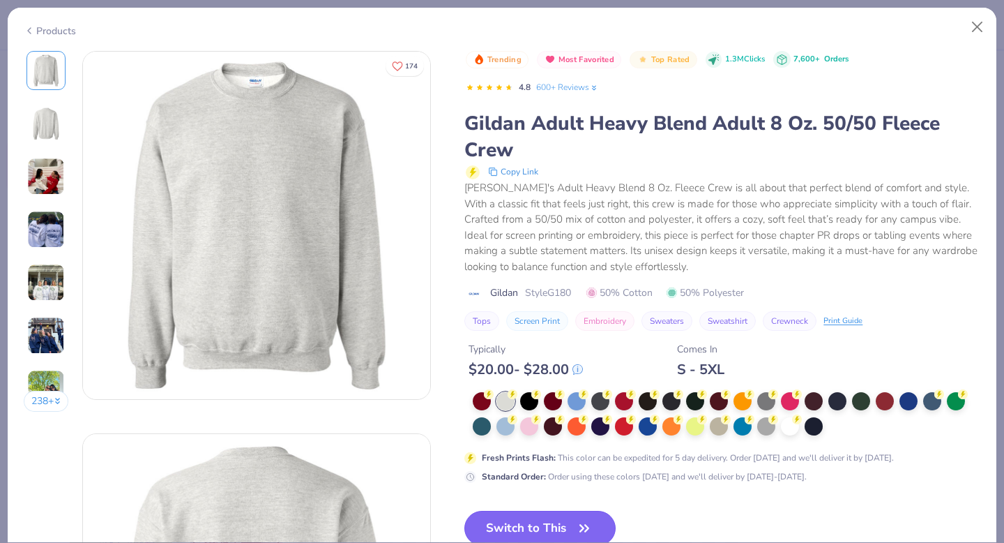
click at [538, 532] on button "Switch to This" at bounding box center [540, 528] width 151 height 35
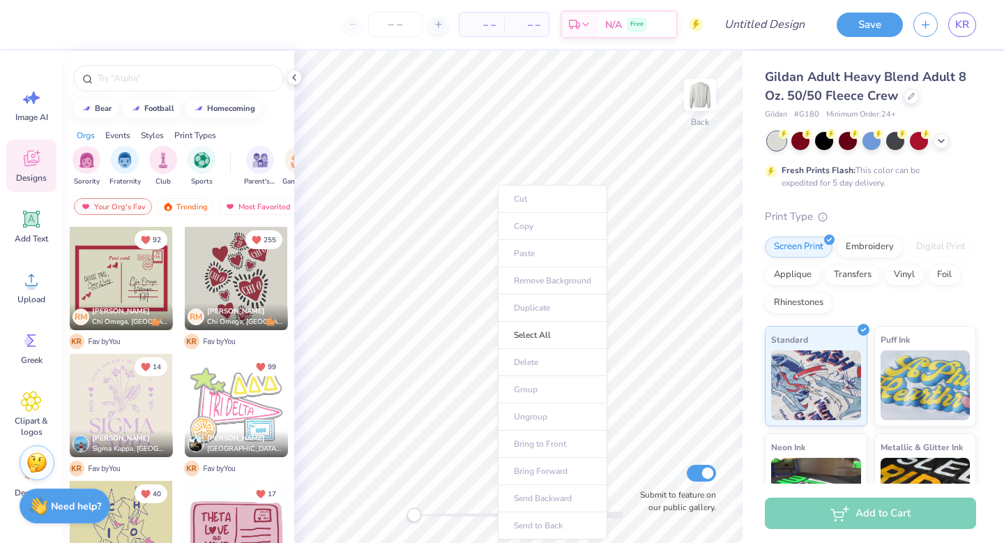
click at [544, 252] on ul "Cut Copy Paste Remove Background Duplicate Select All Delete Group Ungroup Brin…" at bounding box center [553, 362] width 110 height 354
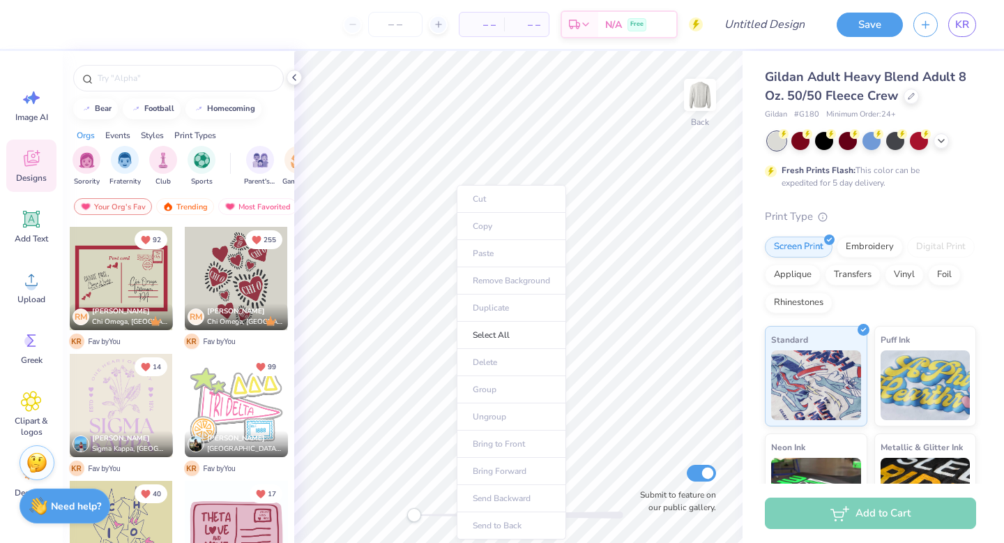
click at [506, 251] on ul "Cut Copy Paste Remove Background Duplicate Select All Delete Group Ungroup Brin…" at bounding box center [512, 362] width 110 height 354
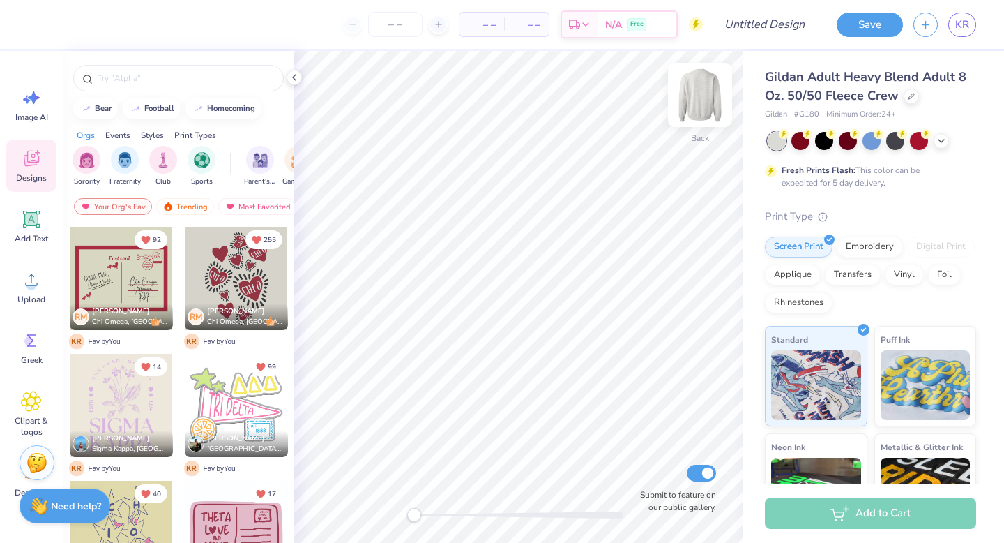
click at [707, 97] on img at bounding box center [700, 95] width 56 height 56
click at [29, 289] on circle at bounding box center [32, 285] width 10 height 10
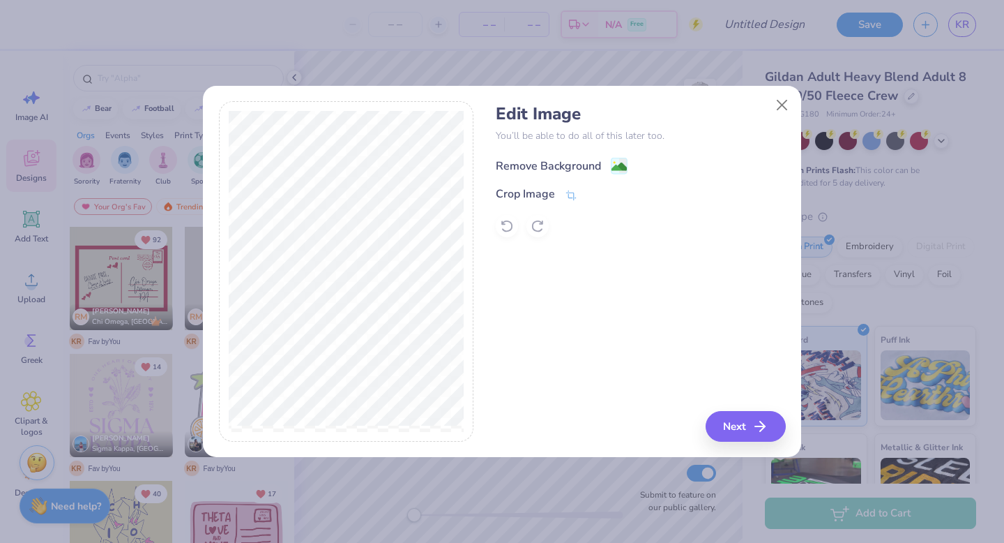
click at [586, 162] on div "Remove Background" at bounding box center [548, 166] width 105 height 17
click at [744, 427] on button "Next" at bounding box center [748, 426] width 80 height 31
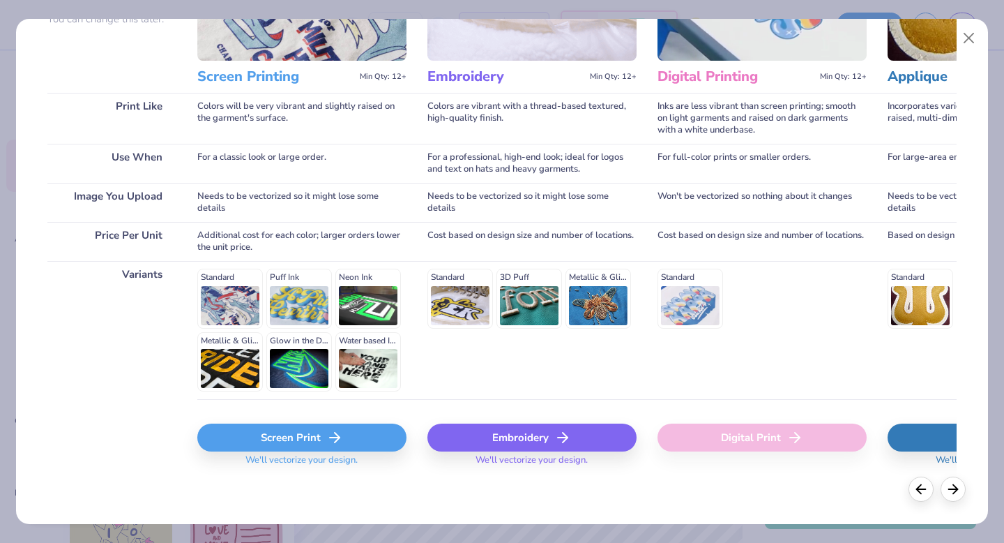
scroll to position [151, 0]
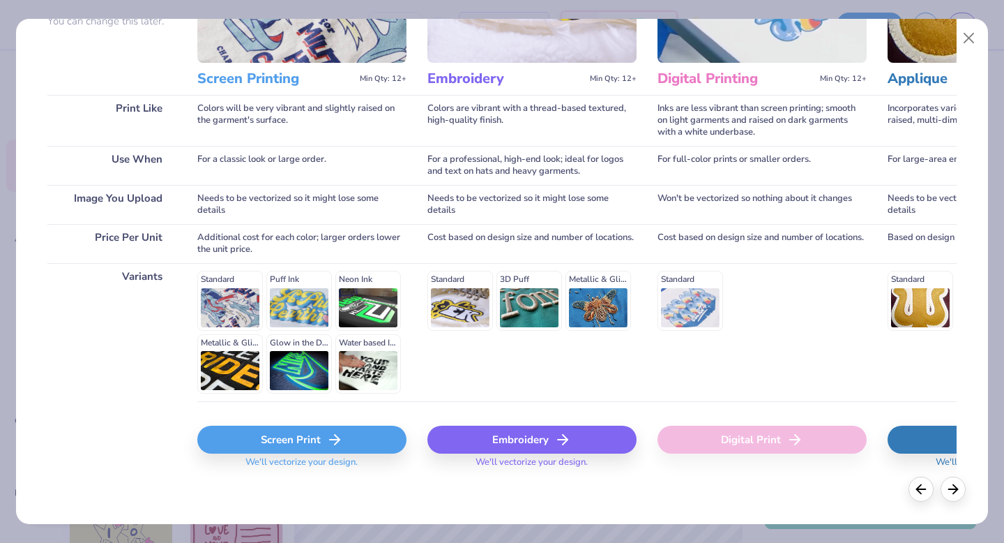
click at [296, 442] on div "Screen Print" at bounding box center [301, 439] width 209 height 28
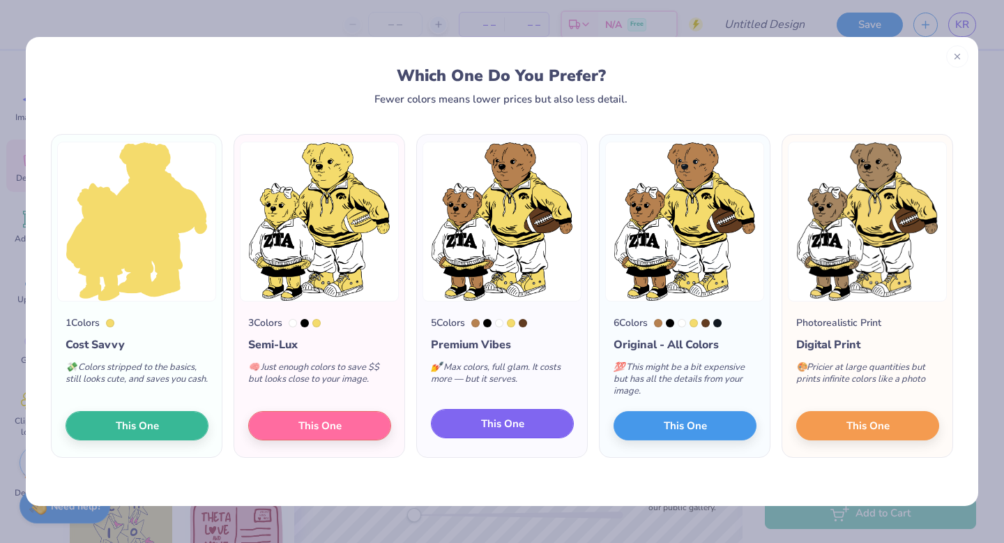
click at [546, 430] on button "This One" at bounding box center [502, 423] width 143 height 29
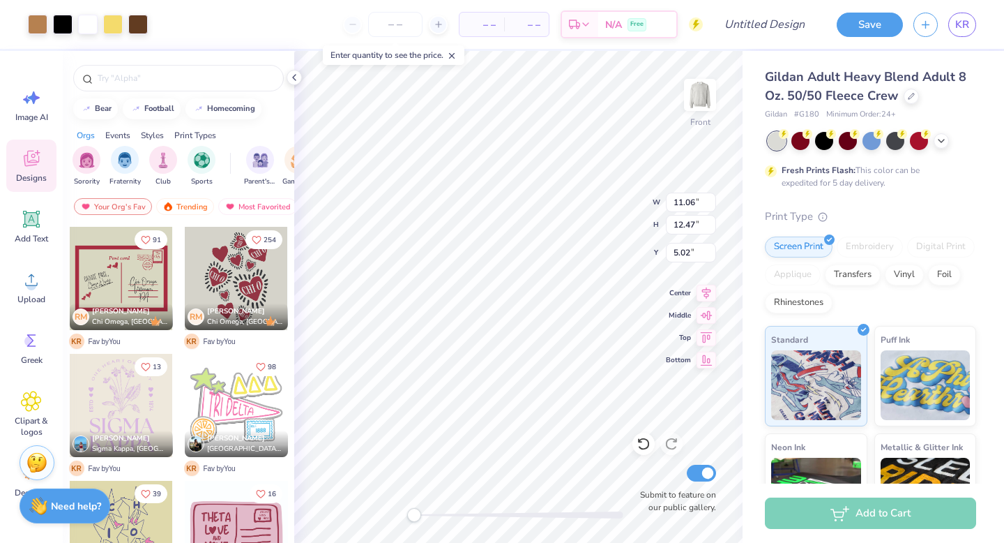
type input "11.06"
type input "12.47"
type input "5.02"
type input "12.42"
type input "14.00"
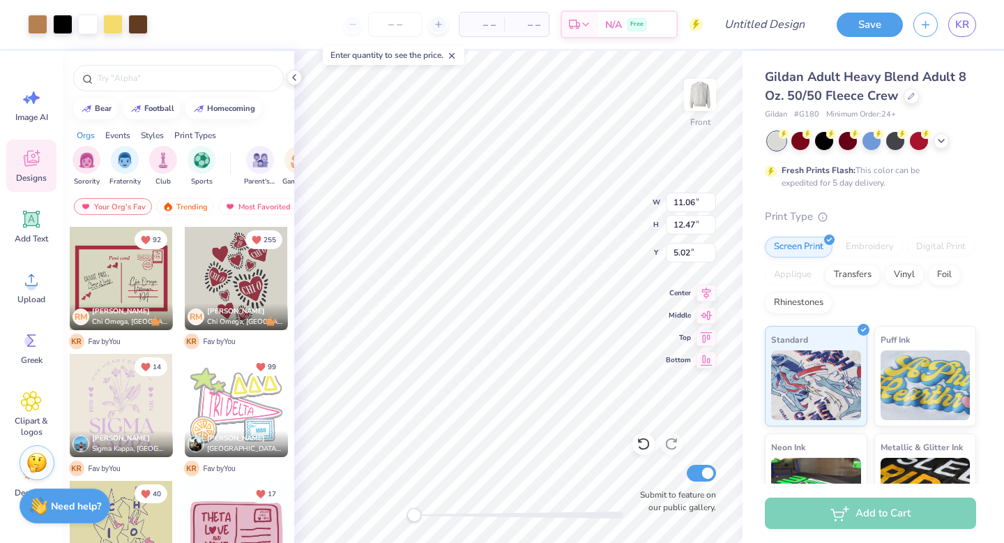
type input "3.00"
type input "11.84"
type input "13.34"
click at [30, 233] on span "Add Text" at bounding box center [31, 238] width 33 height 11
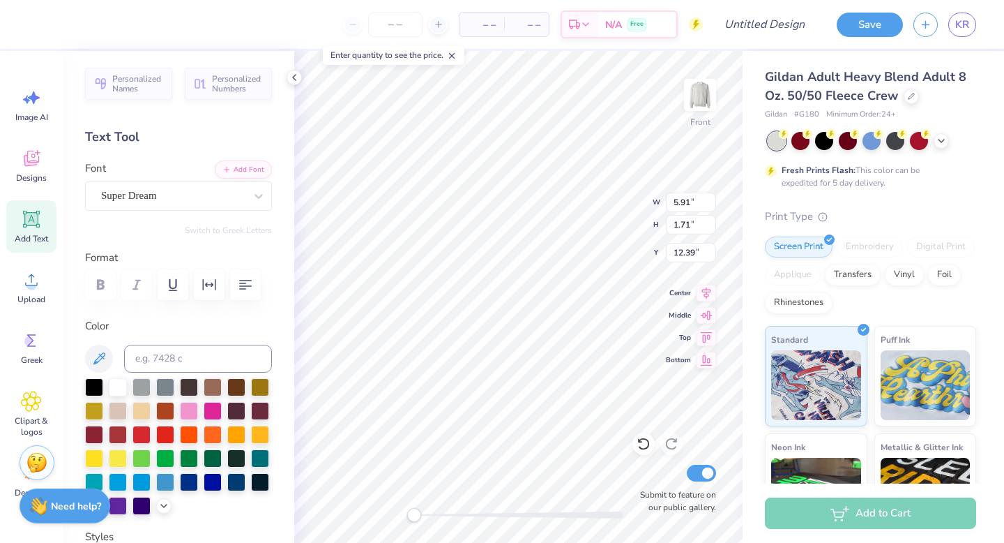
scroll to position [0, 0]
type textarea "X"
type textarea "Dudes Weekend"
type textarea "Dude's Weekend"
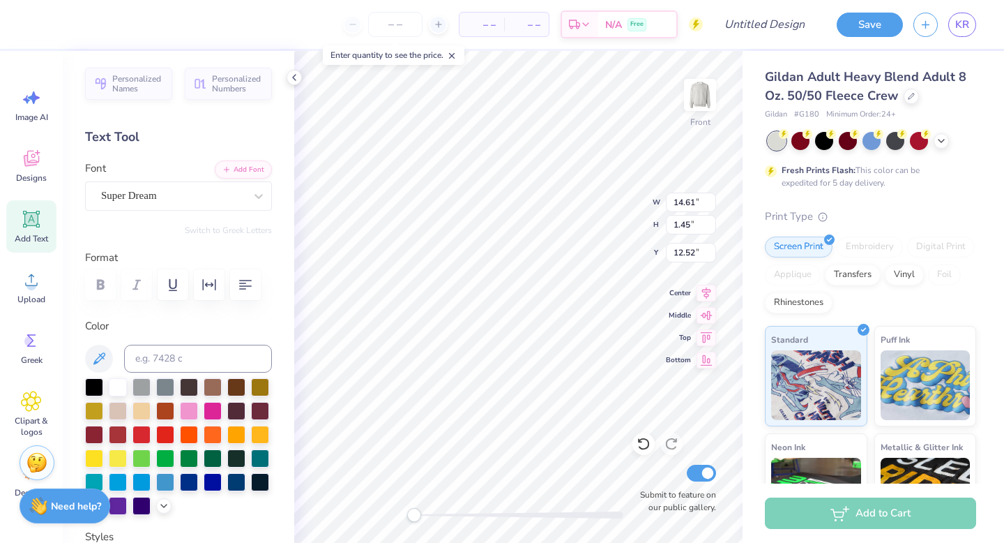
scroll to position [0, 1]
click at [226, 193] on div "Super Dream" at bounding box center [173, 196] width 146 height 22
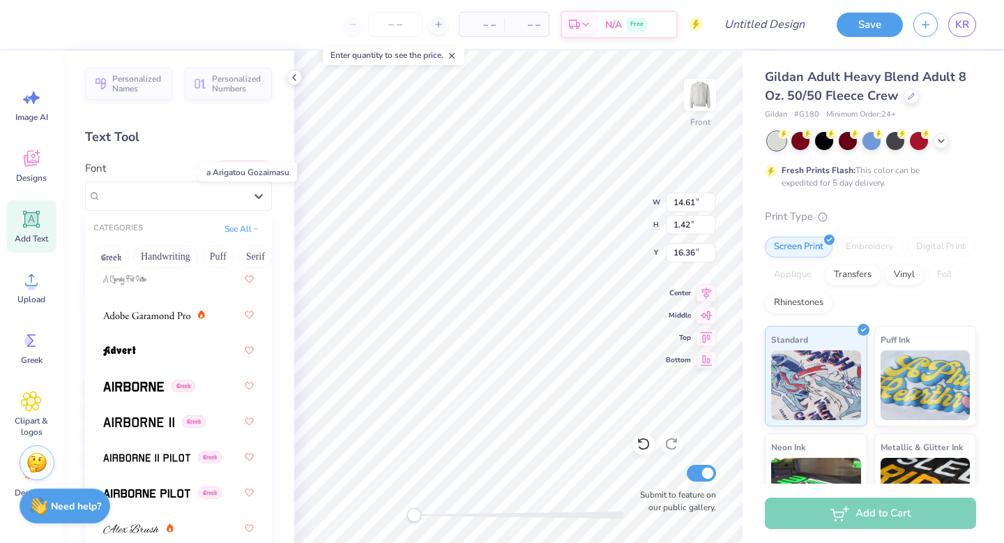
scroll to position [246, 0]
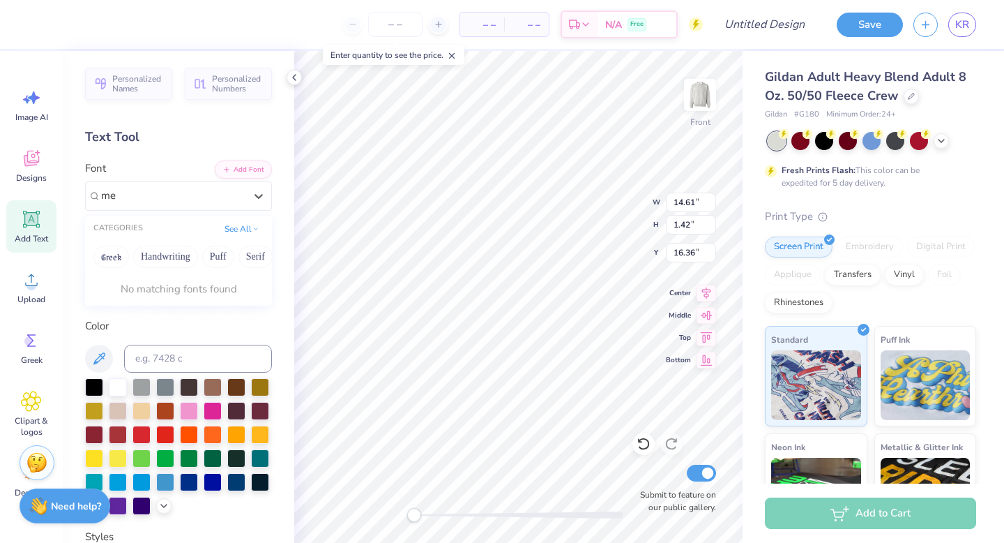
type input "m"
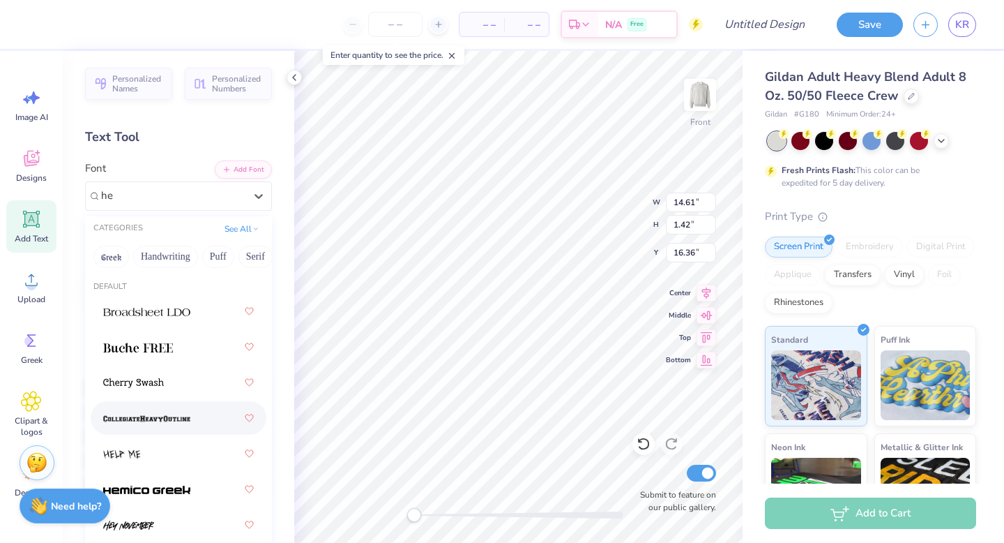
type input "h"
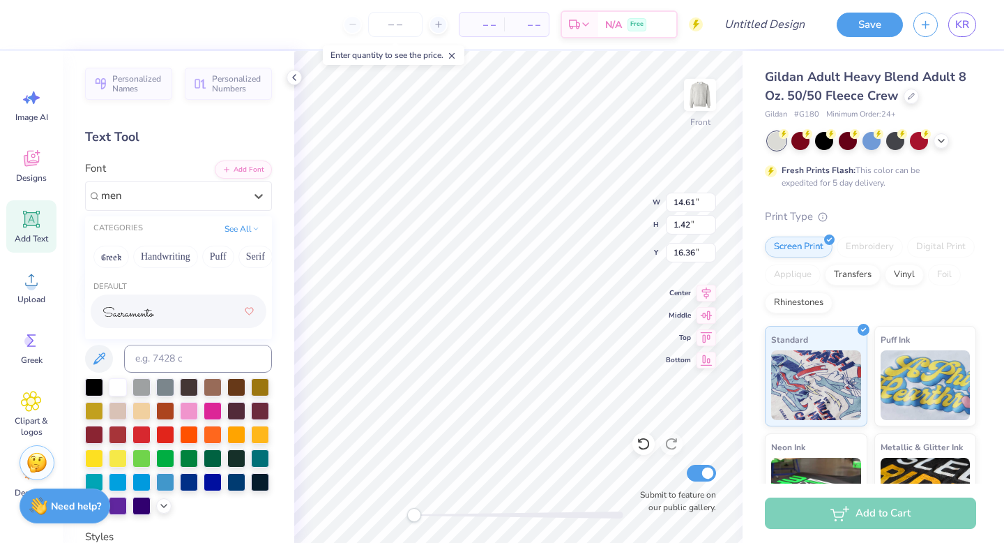
type input "men"
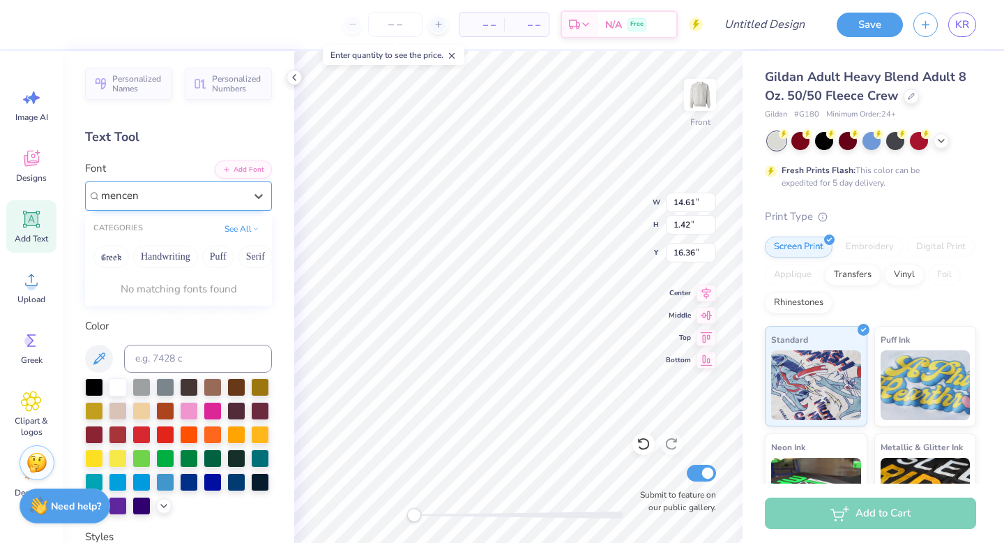
type input "mencen"
click at [155, 253] on button "Handwriting" at bounding box center [165, 257] width 65 height 22
click at [250, 260] on button "Serif" at bounding box center [256, 257] width 34 height 22
click at [149, 195] on div "Super Dream" at bounding box center [173, 196] width 146 height 22
click at [247, 168] on button "Add Font" at bounding box center [243, 168] width 57 height 18
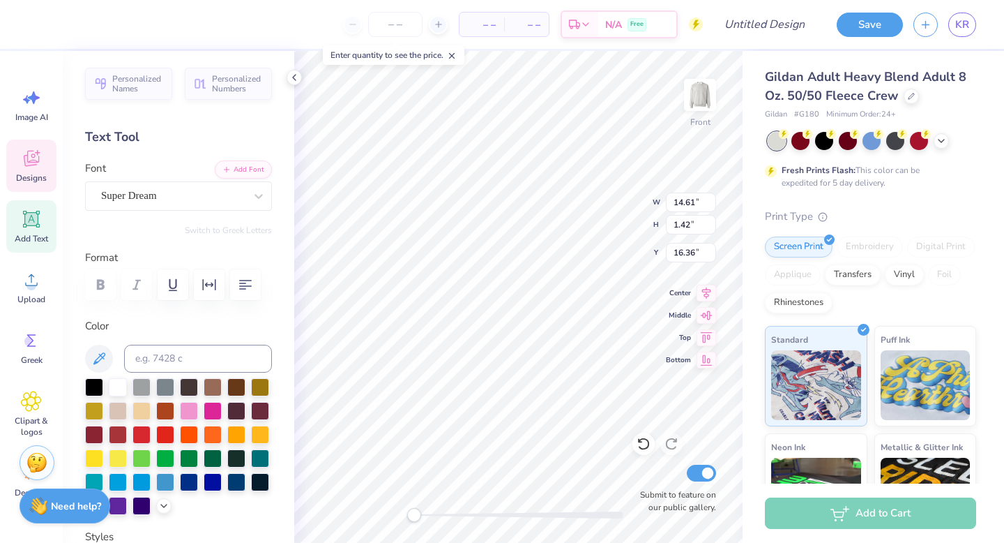
click at [29, 163] on icon at bounding box center [30, 160] width 13 height 11
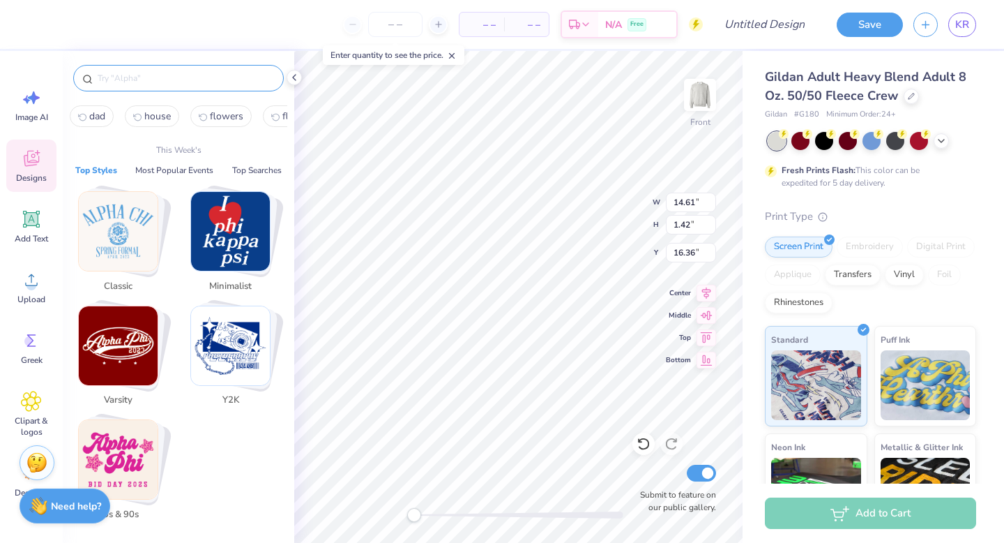
click at [152, 80] on input "text" at bounding box center [185, 78] width 179 height 14
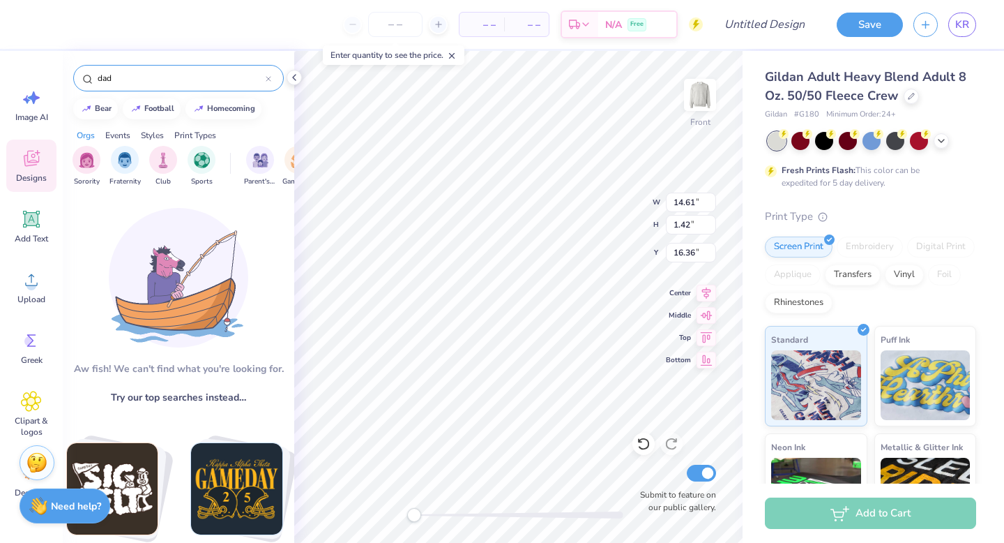
type input "dad"
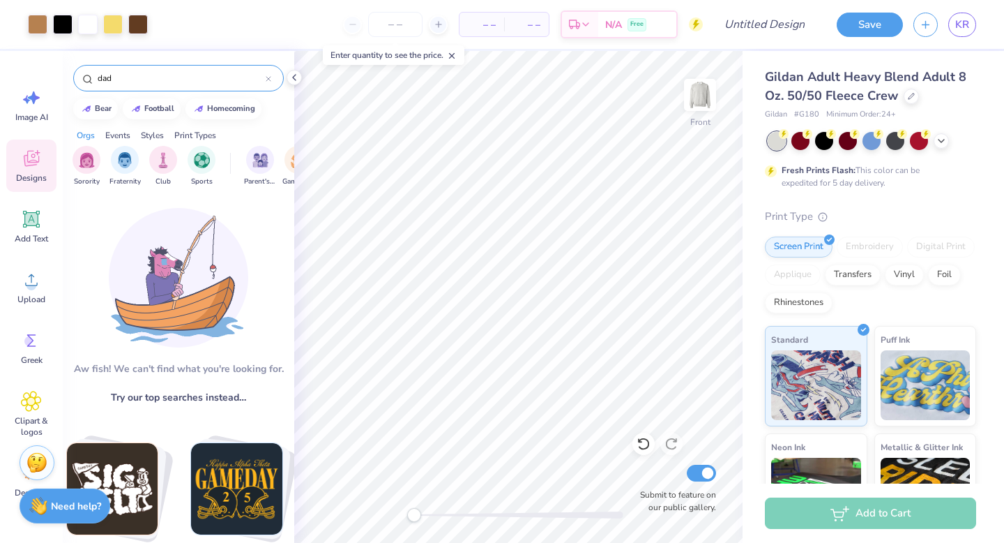
click at [120, 77] on input "dad" at bounding box center [180, 78] width 169 height 14
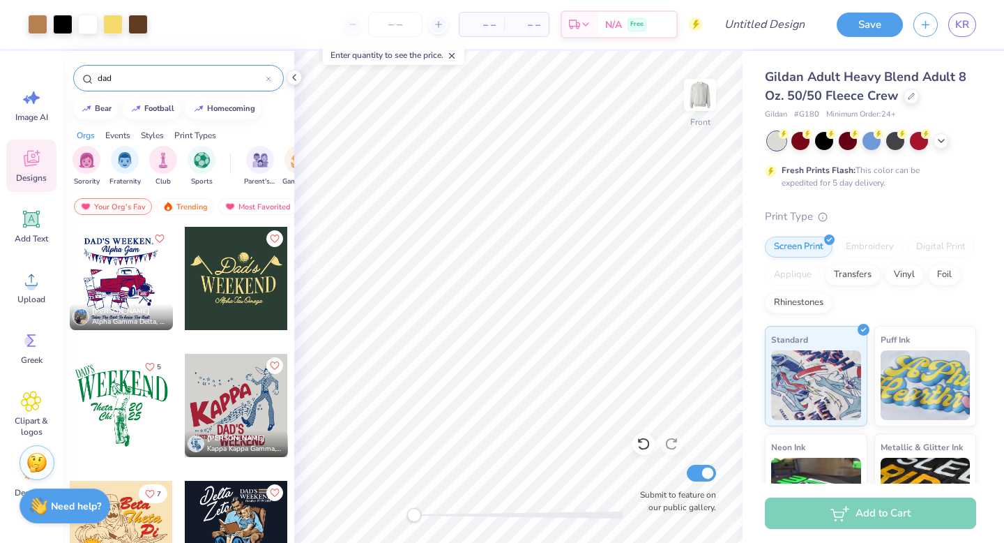
click at [241, 303] on div at bounding box center [236, 278] width 103 height 103
click at [691, 99] on img at bounding box center [700, 95] width 56 height 56
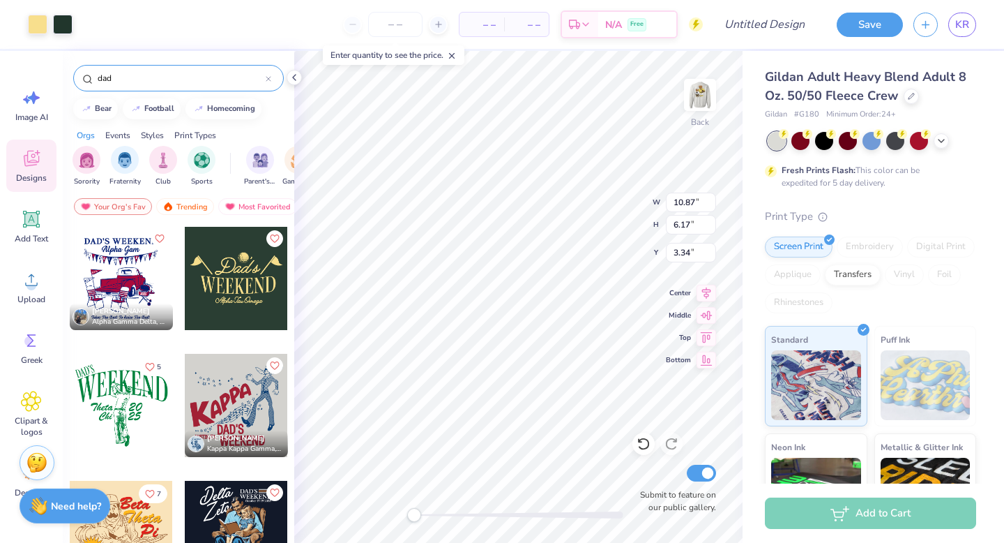
type input "10.87"
type input "6.17"
type input "3.34"
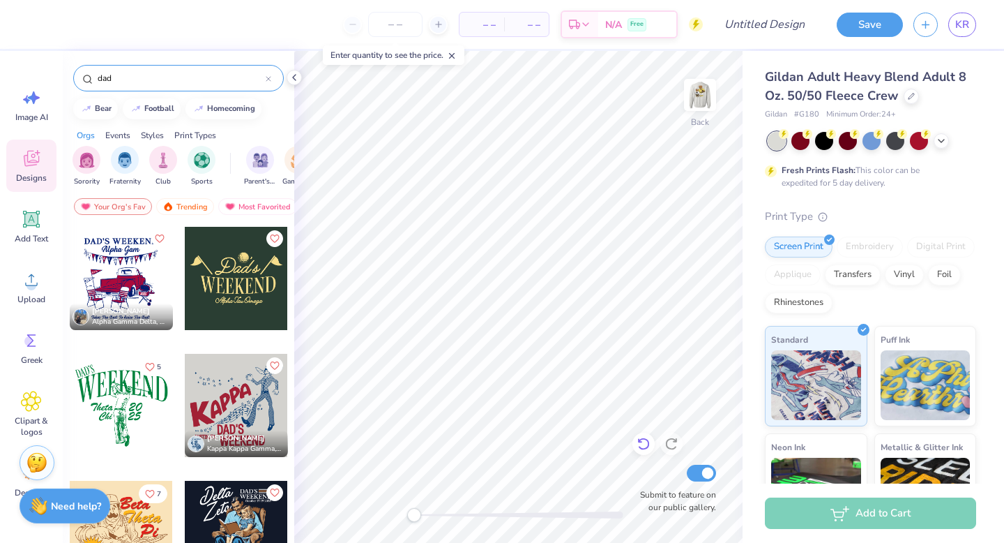
click at [648, 446] on icon at bounding box center [644, 444] width 12 height 13
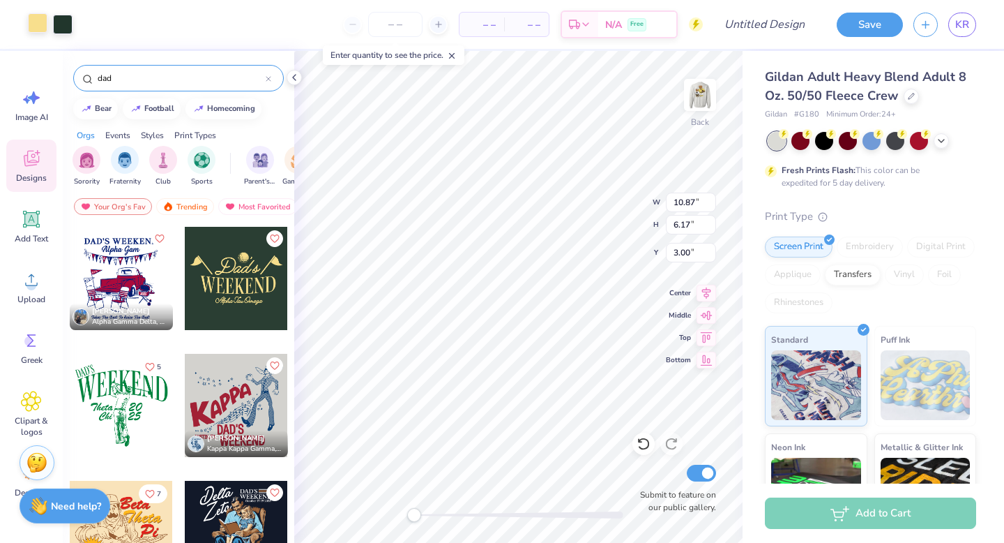
click at [33, 22] on div at bounding box center [38, 23] width 20 height 20
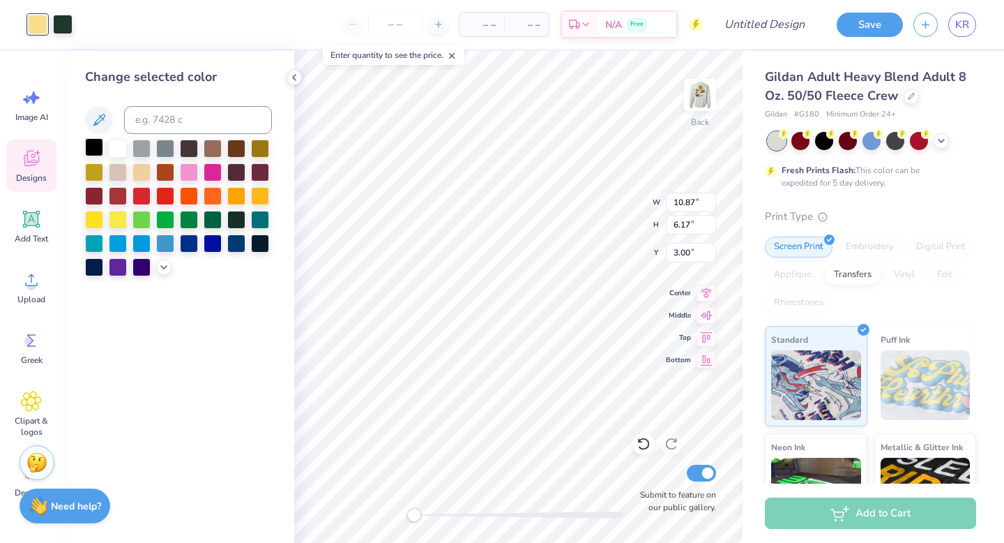
click at [93, 140] on div at bounding box center [94, 147] width 18 height 18
click at [66, 22] on div at bounding box center [63, 23] width 20 height 20
click at [98, 150] on div at bounding box center [94, 147] width 18 height 18
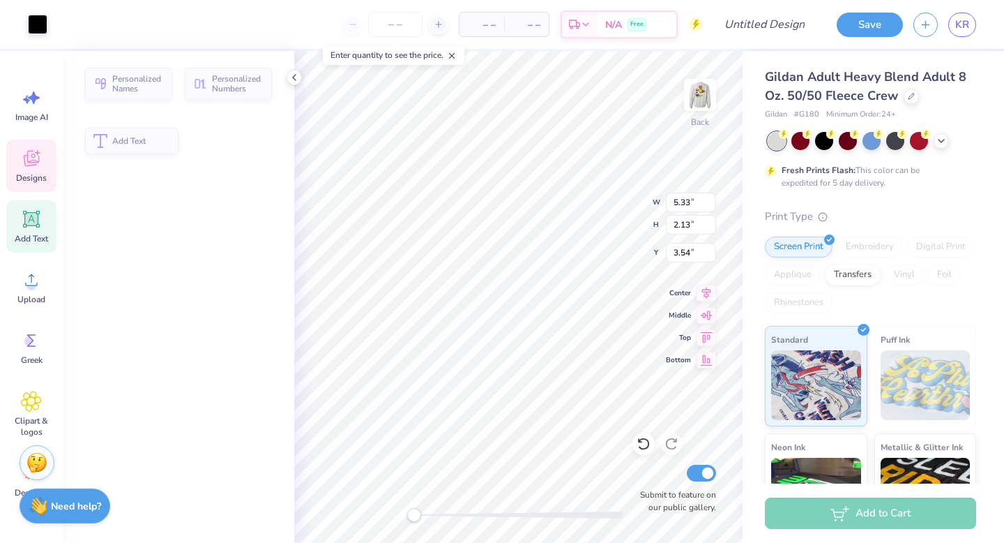
type input "5.33"
type input "2.13"
type input "3.54"
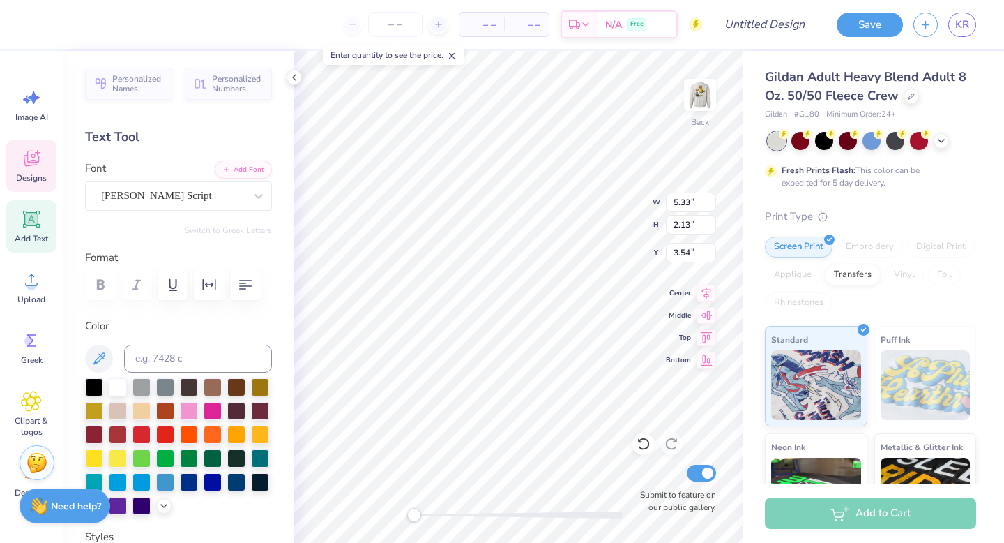
type input "1.20"
type input "3.03"
type textarea "Dude's"
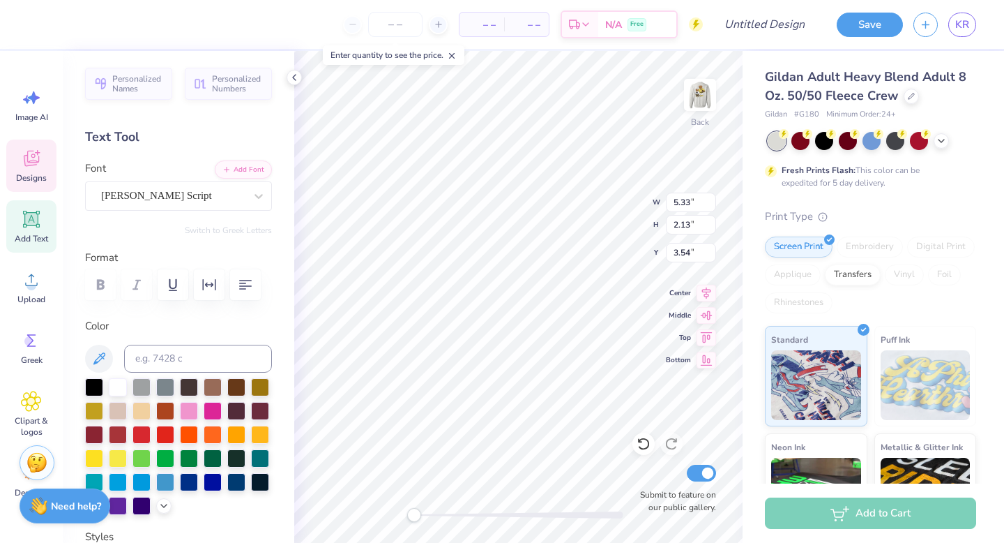
type input "5.55"
type input "0.95"
type input "8.22"
type textarea "A"
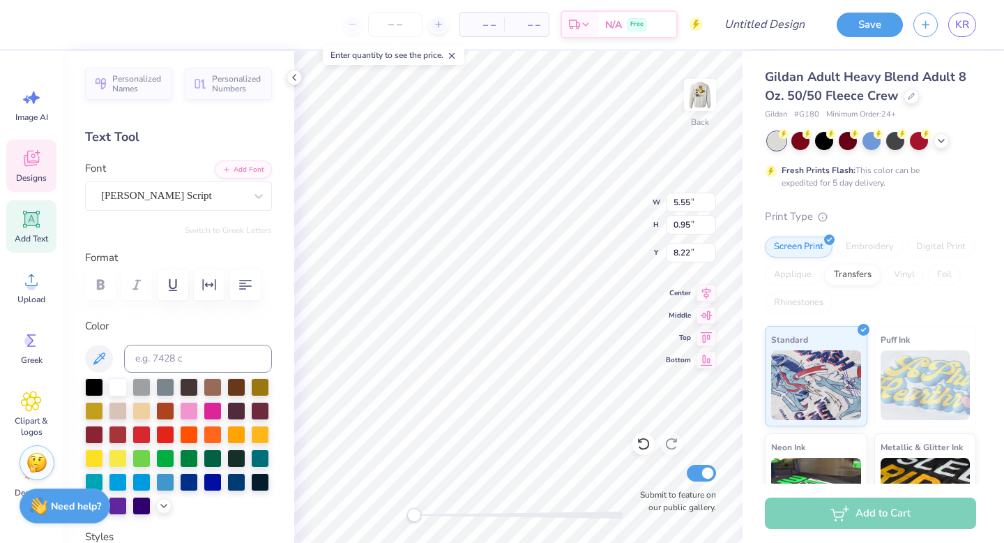
type textarea "Zeta Tau Alpha"
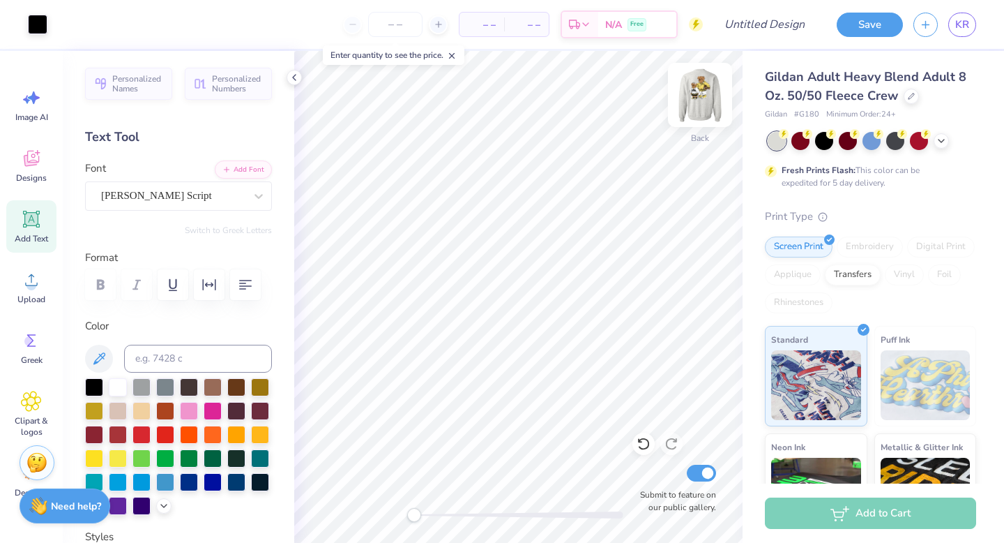
click at [693, 97] on img at bounding box center [700, 95] width 56 height 56
click at [34, 227] on icon at bounding box center [31, 219] width 21 height 21
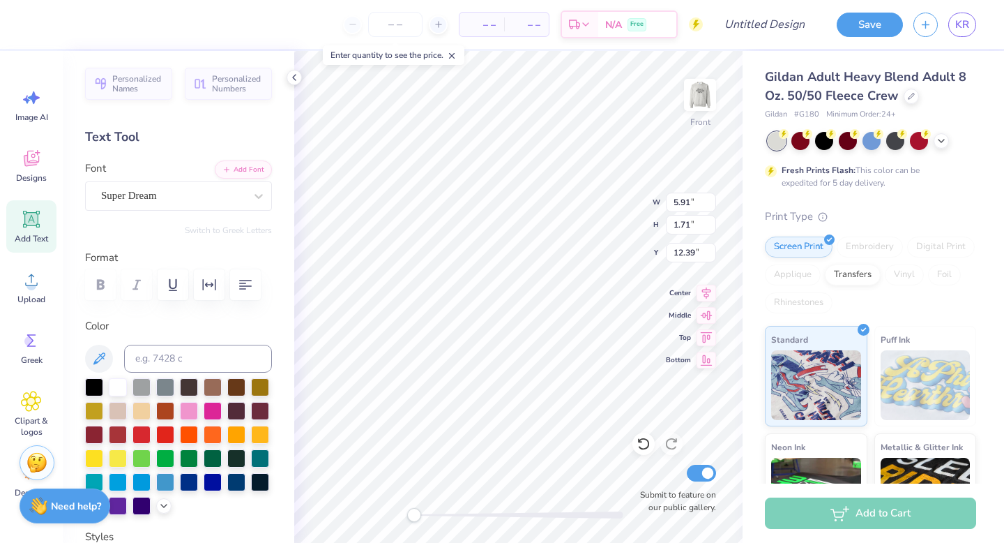
scroll to position [0, 3]
type textarea "Dude's Weekend"
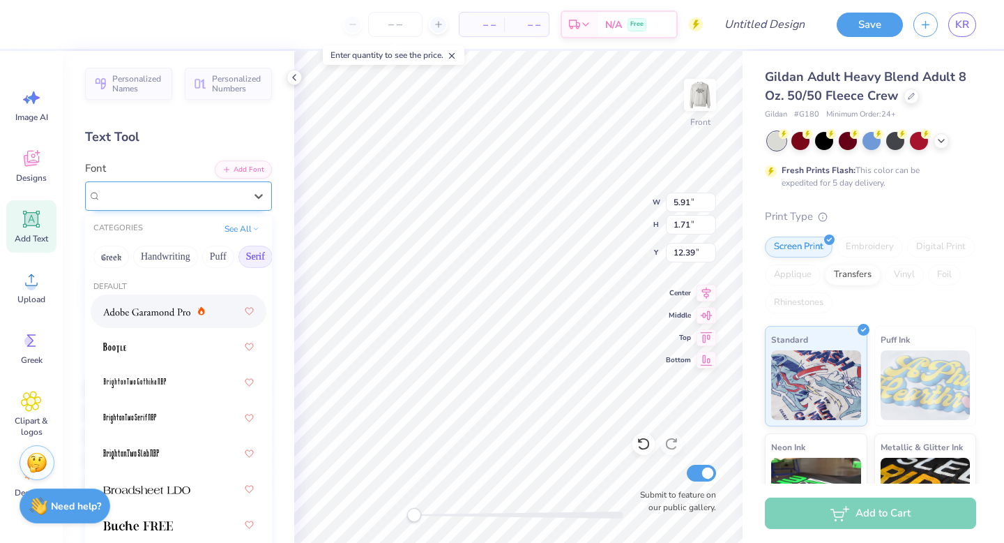
click at [235, 195] on div "Super Dream" at bounding box center [173, 196] width 146 height 22
click at [125, 311] on img at bounding box center [146, 312] width 87 height 10
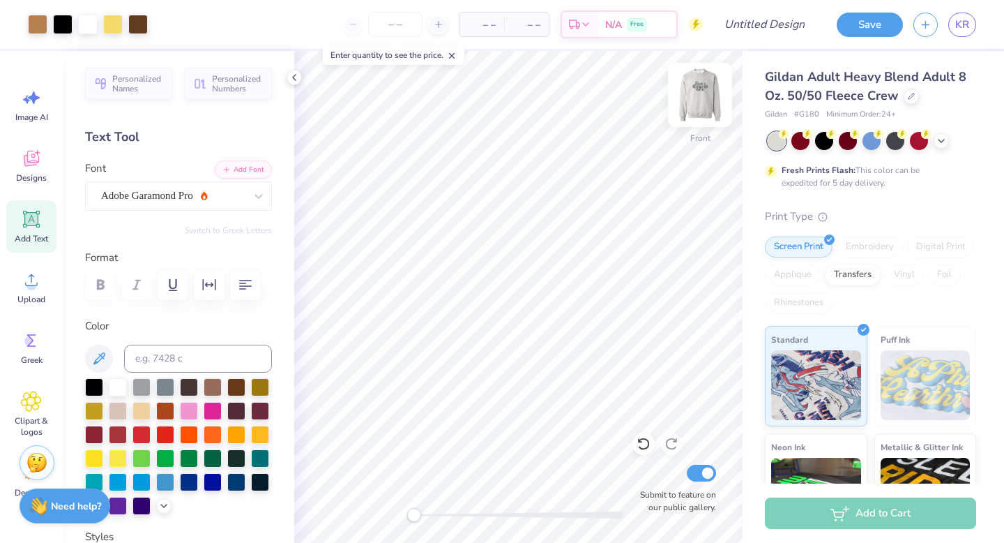
click at [697, 96] on img at bounding box center [700, 95] width 56 height 56
click at [710, 97] on img at bounding box center [700, 95] width 56 height 56
click at [700, 98] on img at bounding box center [700, 95] width 56 height 56
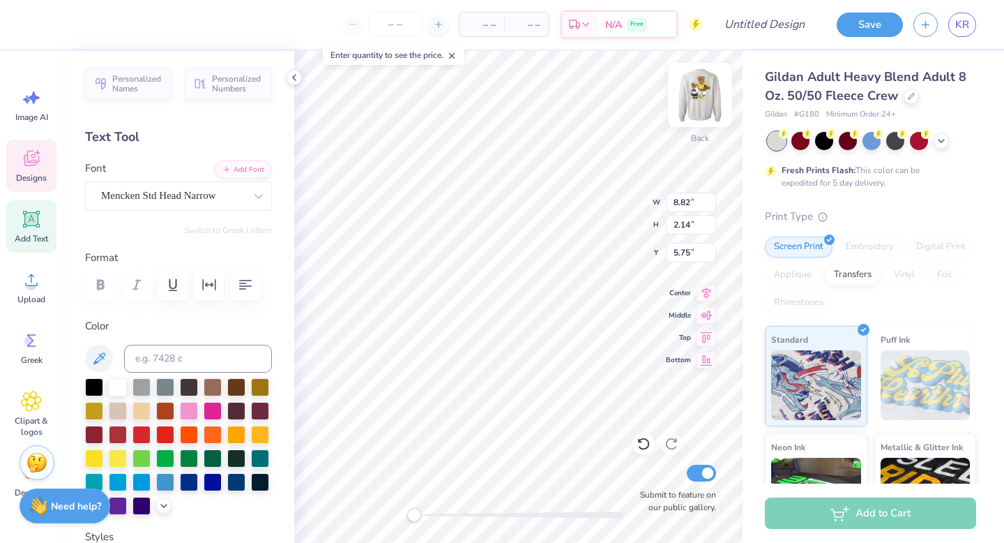
click at [694, 105] on img at bounding box center [700, 95] width 56 height 56
type input "8.84"
type input "8.07"
type textarea "Dude's Weekend"
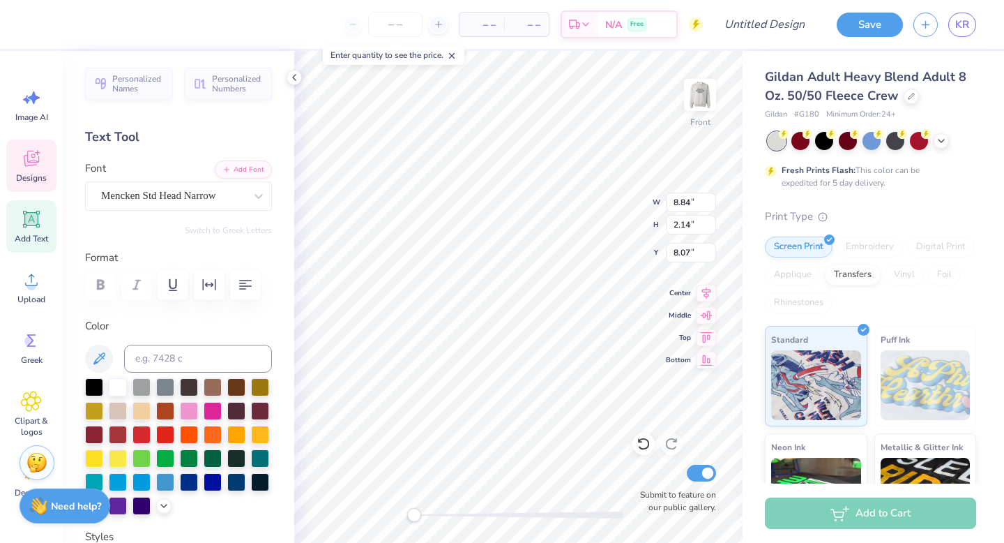
scroll to position [0, 3]
type input "10.95"
type input "1.97"
type input "17.86"
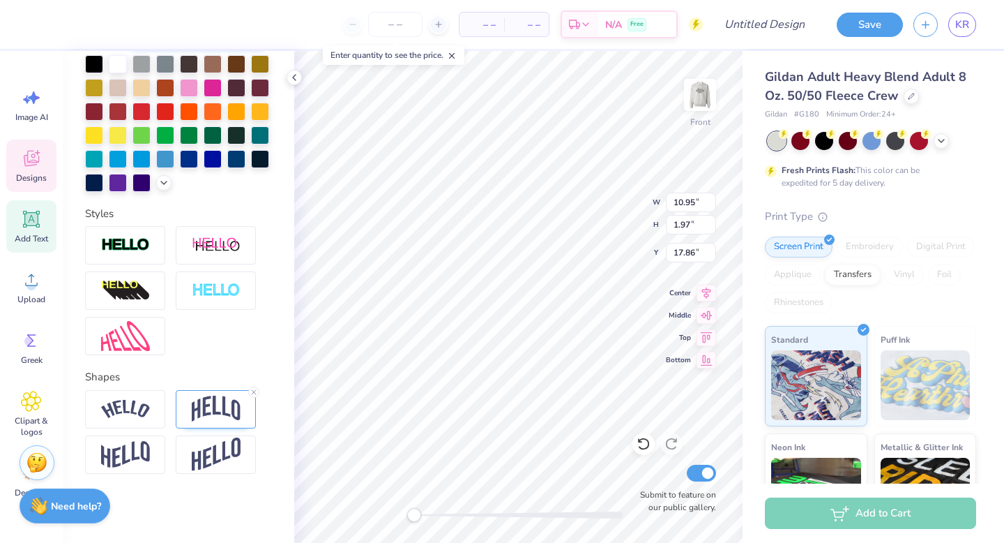
scroll to position [322, 0]
click at [254, 395] on icon at bounding box center [254, 393] width 8 height 8
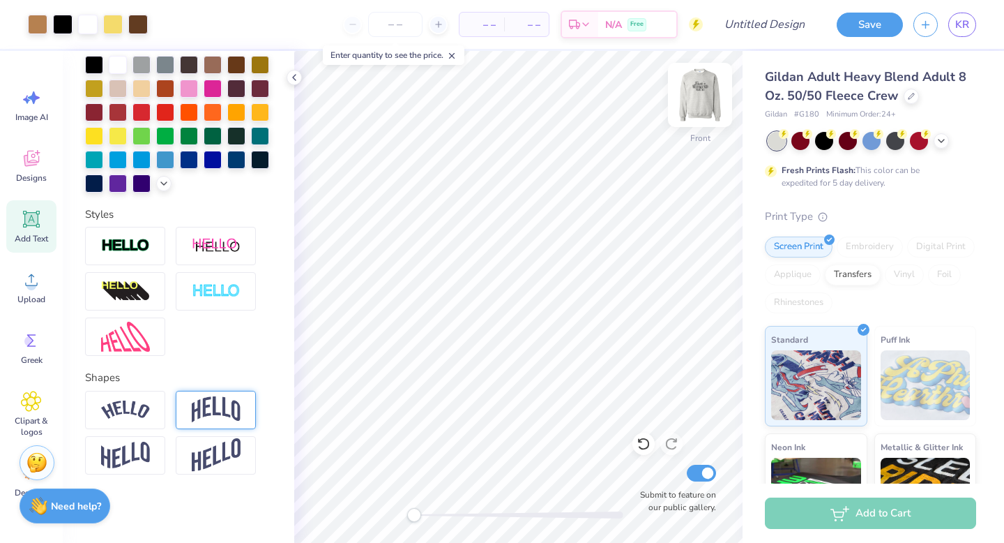
click at [703, 100] on img at bounding box center [700, 95] width 56 height 56
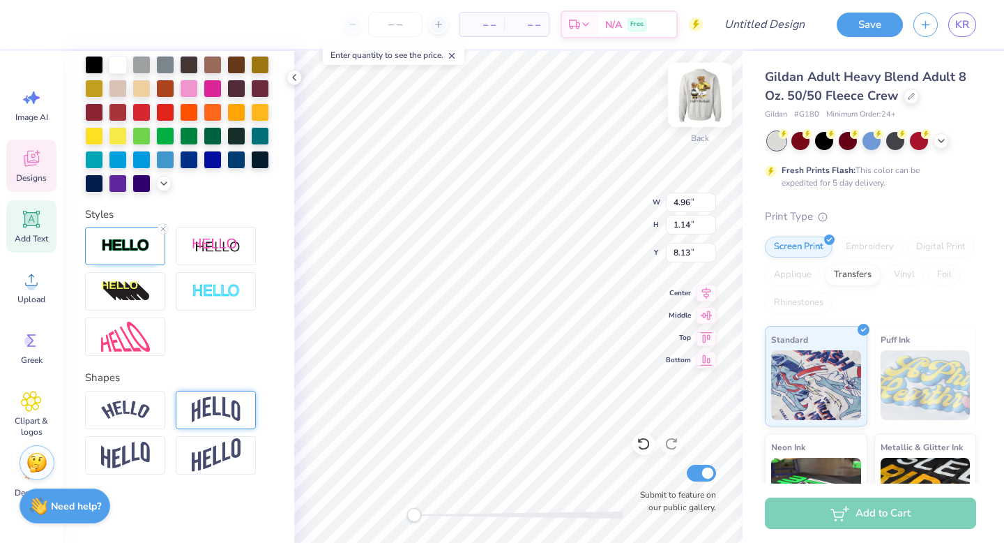
click at [701, 97] on img at bounding box center [700, 95] width 56 height 56
type input "4.97"
type input "10.46"
type input "5.81"
type input "1.33"
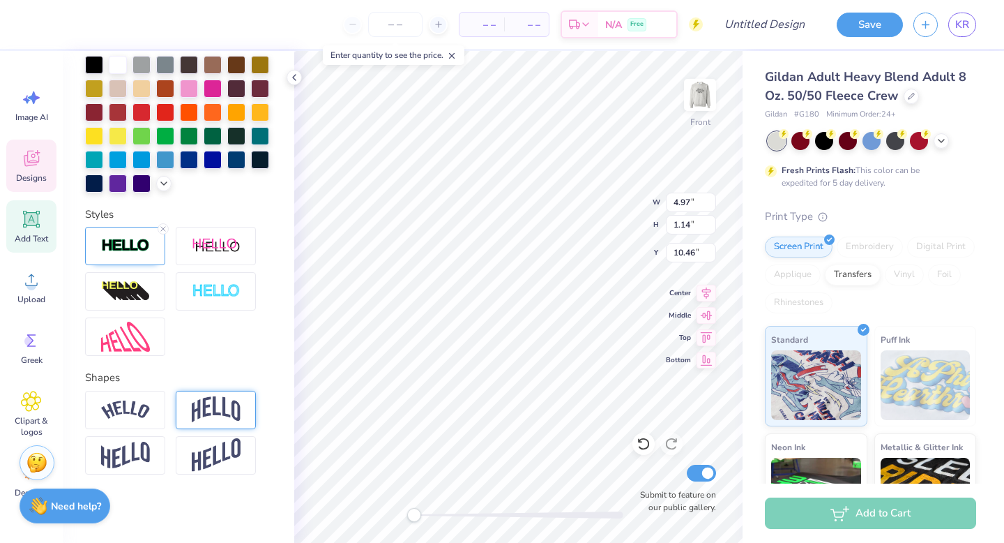
type input "19.08"
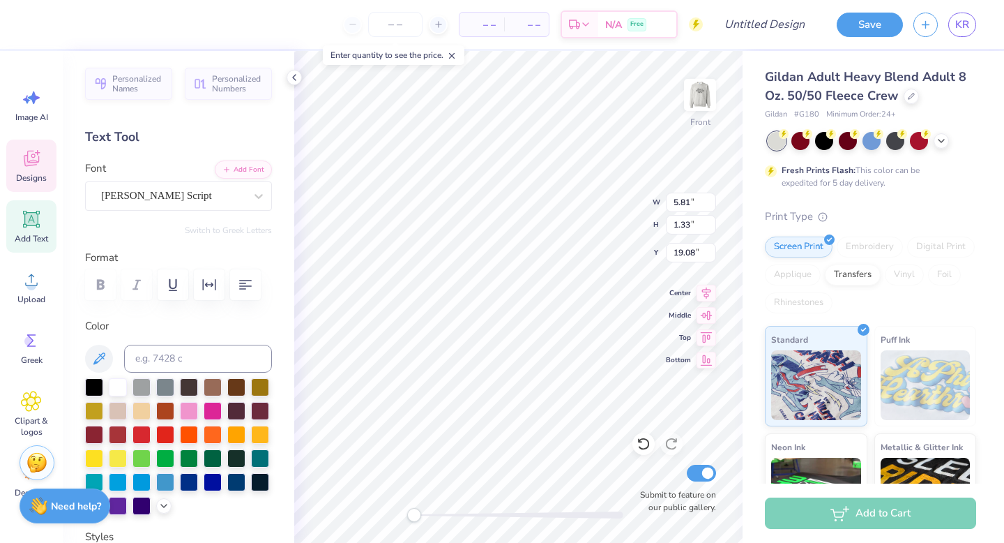
scroll to position [322, 0]
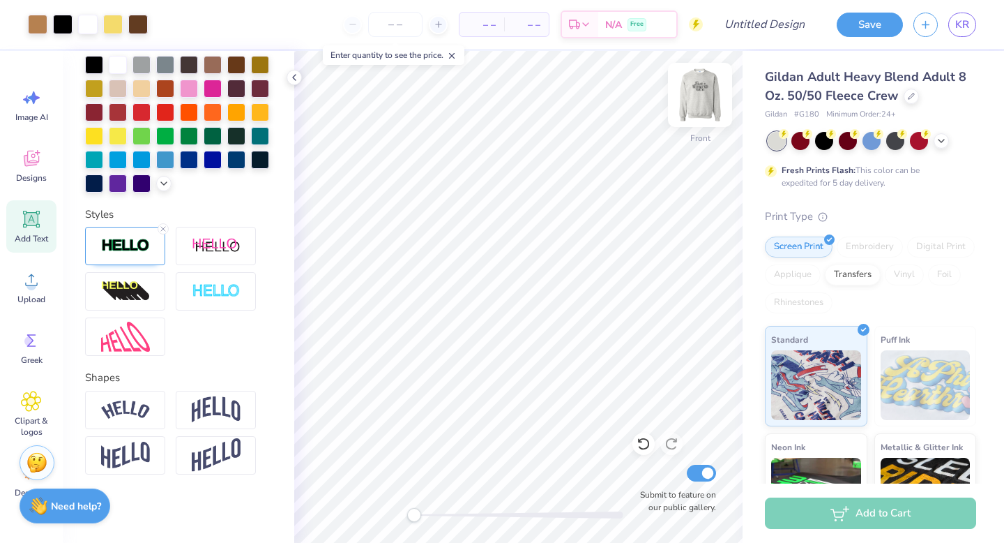
click at [708, 101] on img at bounding box center [700, 95] width 56 height 56
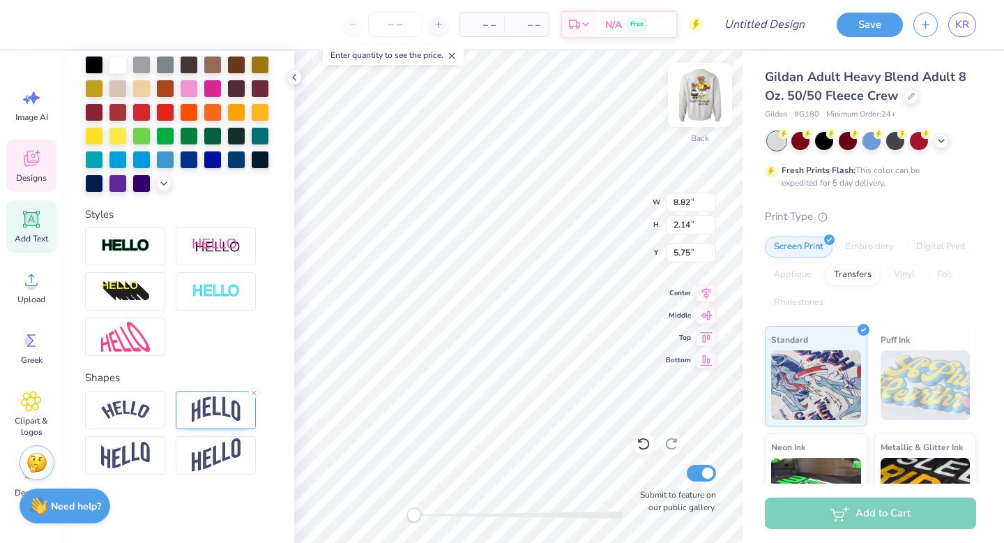
scroll to position [0, 0]
type textarea "2025"
click at [252, 393] on line at bounding box center [254, 393] width 4 height 4
type input "1.84"
type input "0.96"
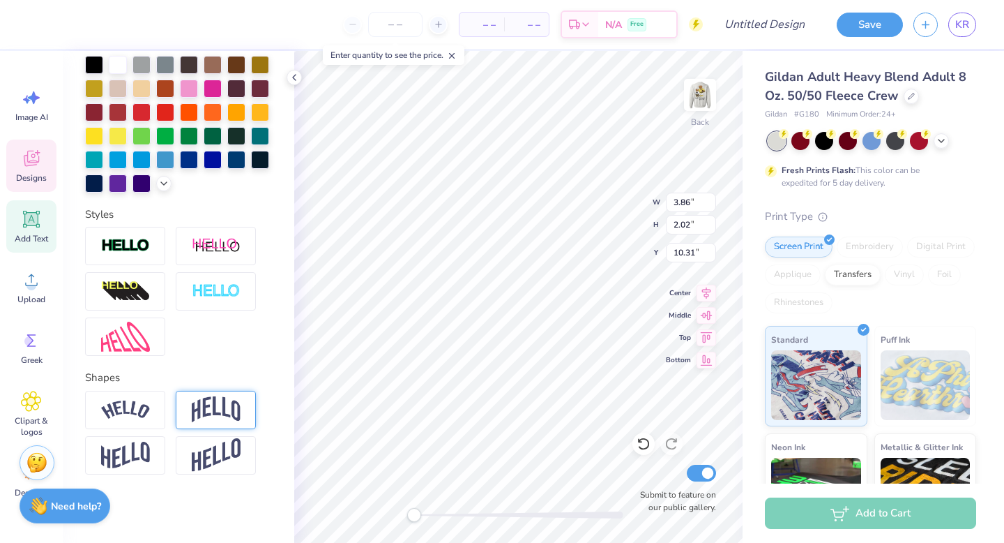
type input "11.37"
click at [417, 22] on input "number" at bounding box center [395, 24] width 54 height 25
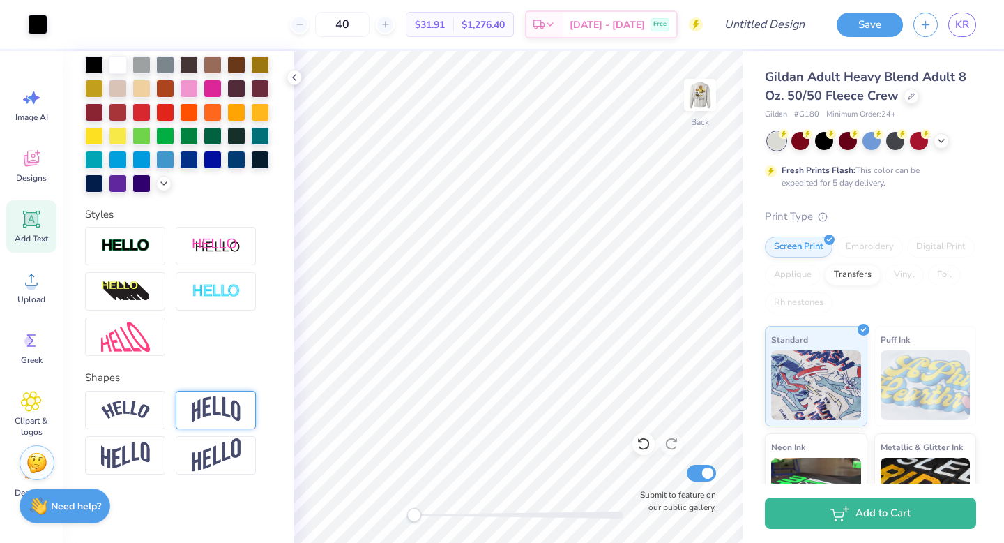
type input "40"
click at [705, 96] on img at bounding box center [700, 95] width 56 height 56
click at [700, 100] on img at bounding box center [700, 95] width 56 height 56
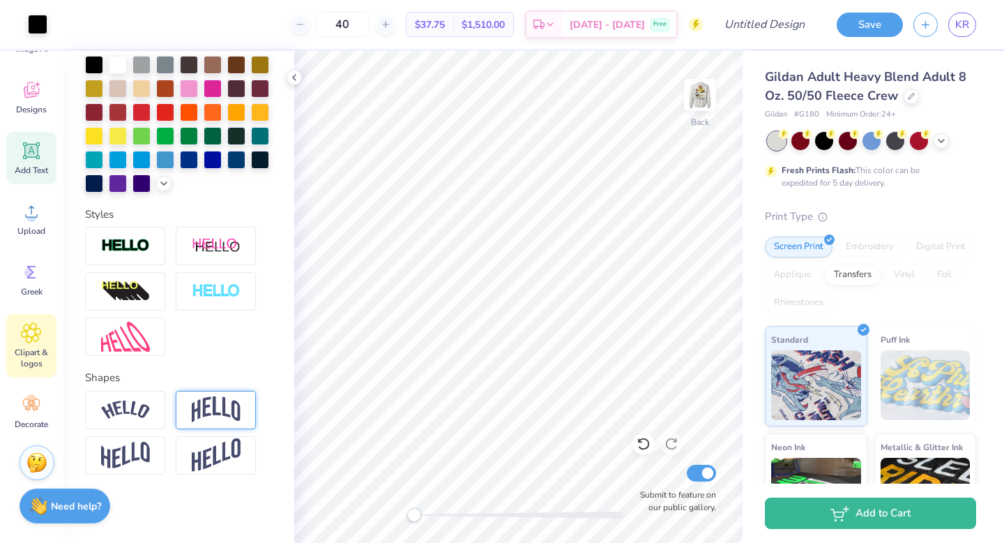
click at [28, 349] on span "Clipart & logos" at bounding box center [31, 358] width 46 height 22
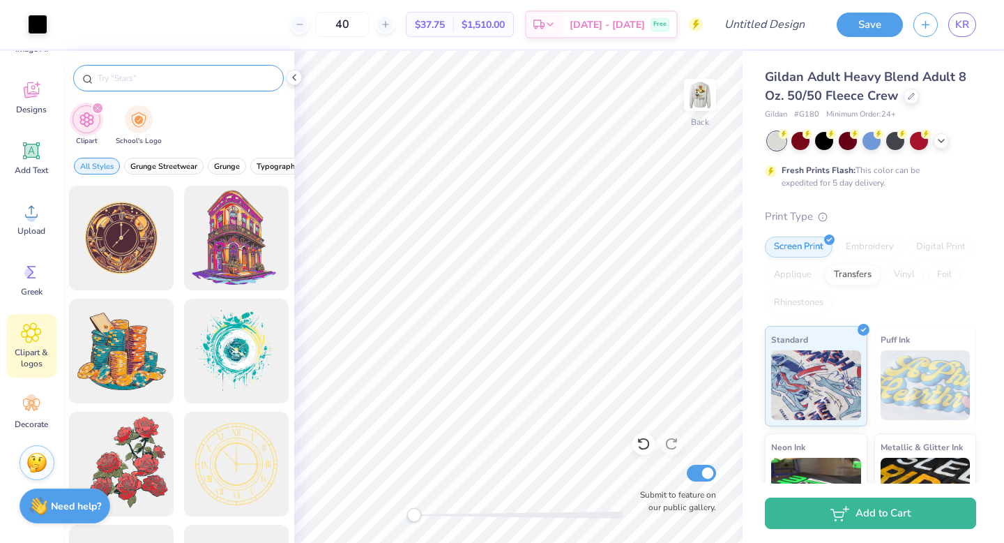
click at [220, 76] on input "text" at bounding box center [185, 78] width 179 height 14
type input "football"
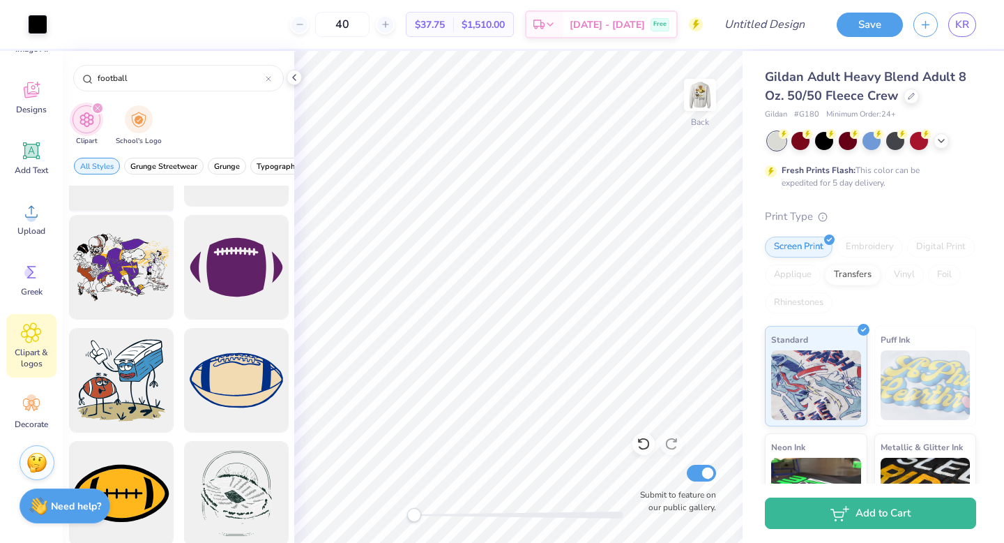
scroll to position [1544, 0]
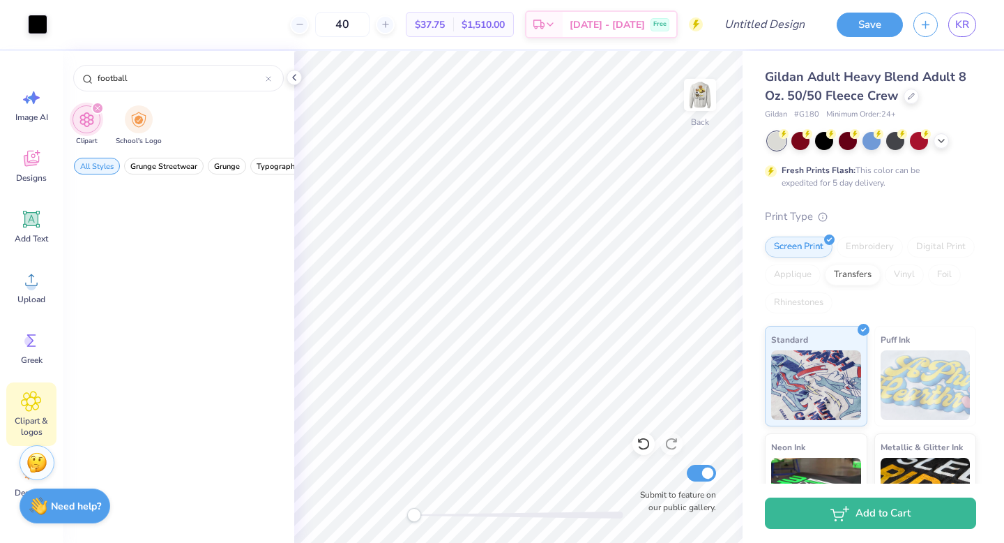
scroll to position [1544, 0]
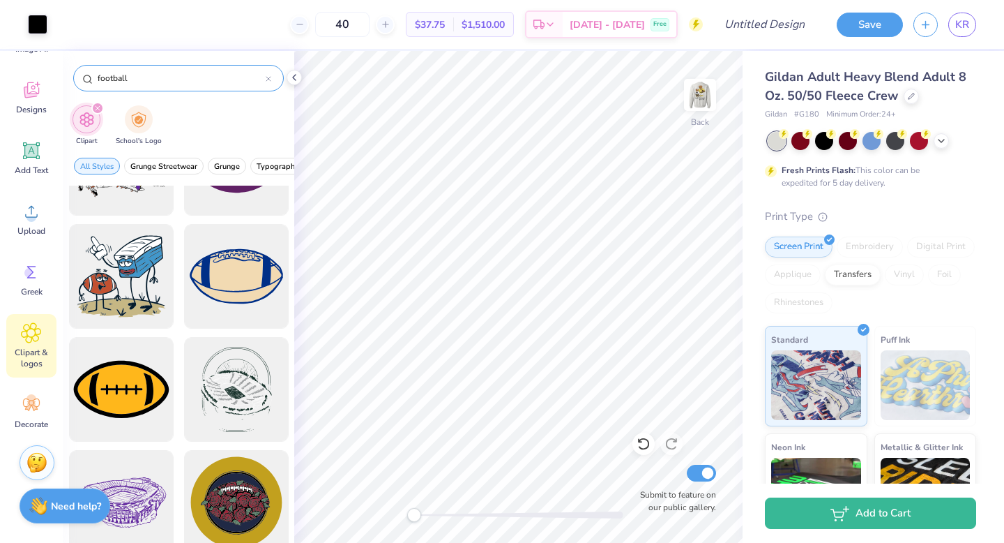
drag, startPoint x: 138, startPoint y: 74, endPoint x: 77, endPoint y: 68, distance: 60.9
click at [77, 69] on div "football" at bounding box center [178, 78] width 211 height 27
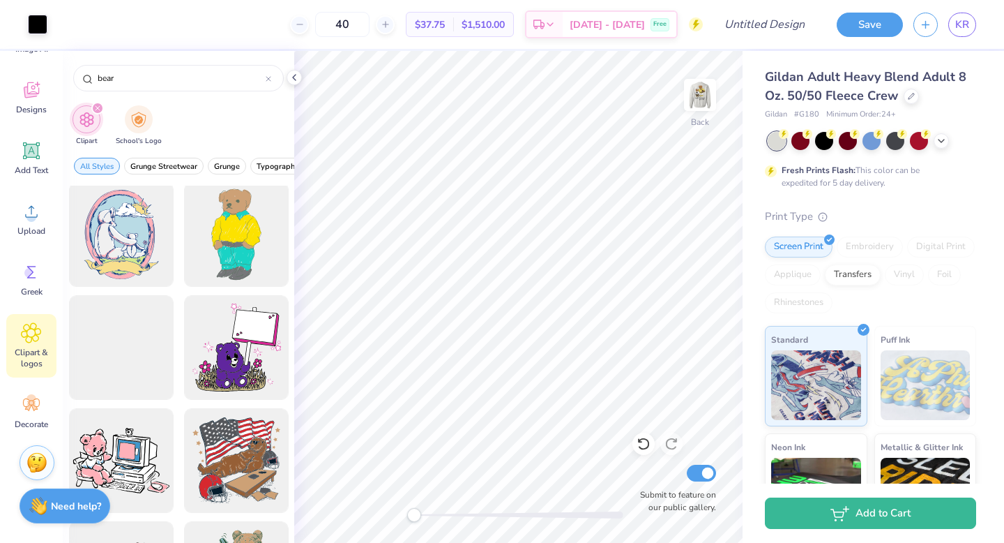
scroll to position [0, 0]
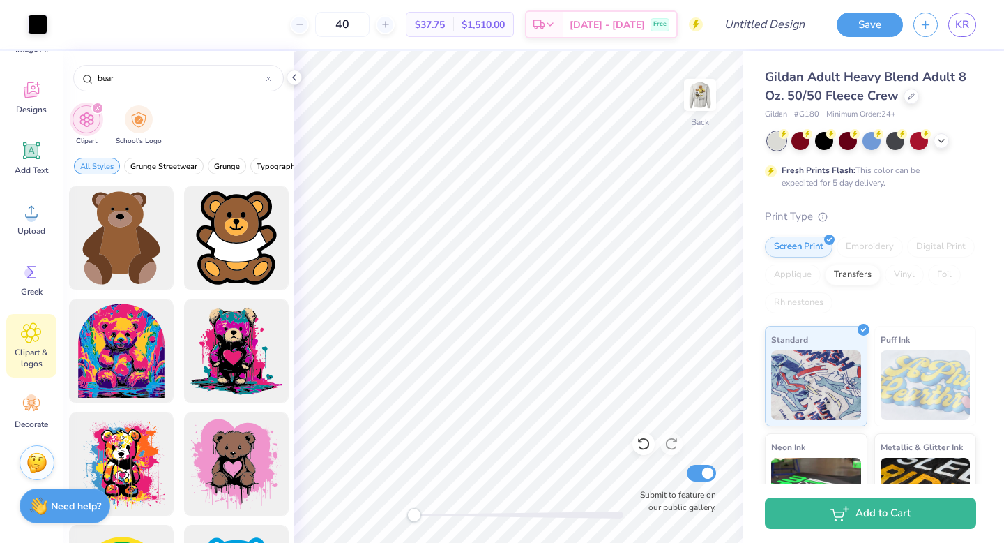
drag, startPoint x: 128, startPoint y: 74, endPoint x: 44, endPoint y: 68, distance: 83.9
click at [44, 69] on div "Art colors 40 $37.75 Per Item $1,510.00 Total Est. Delivery [DATE] - [DATE] Fre…" at bounding box center [502, 271] width 1004 height 543
type input "football"
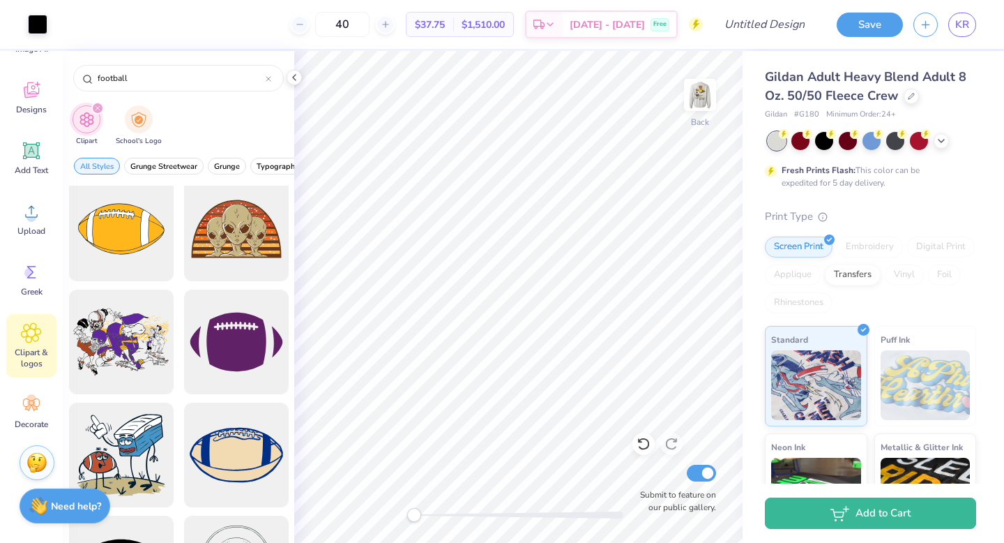
scroll to position [1366, 0]
click at [111, 236] on div at bounding box center [120, 228] width 115 height 115
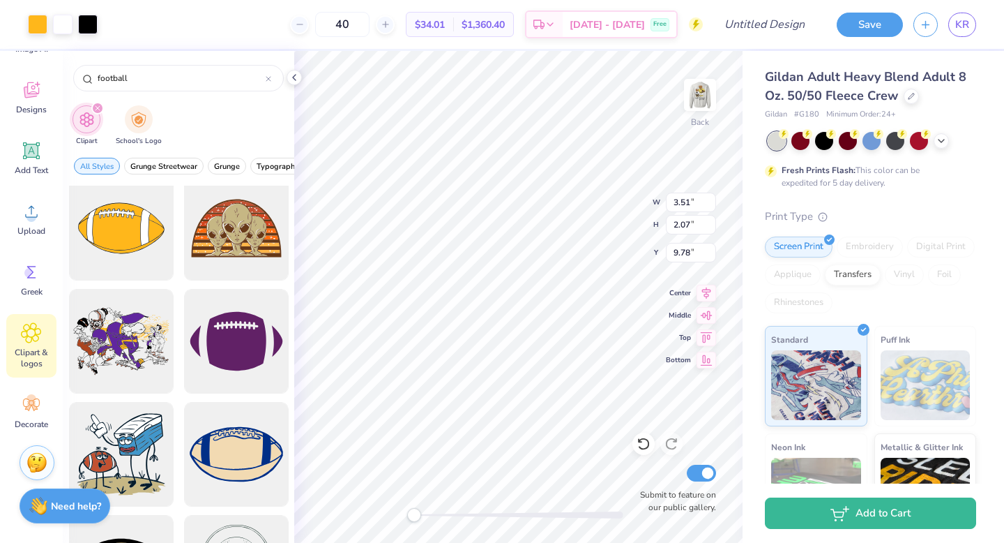
type input "3.51"
type input "2.07"
type input "9.78"
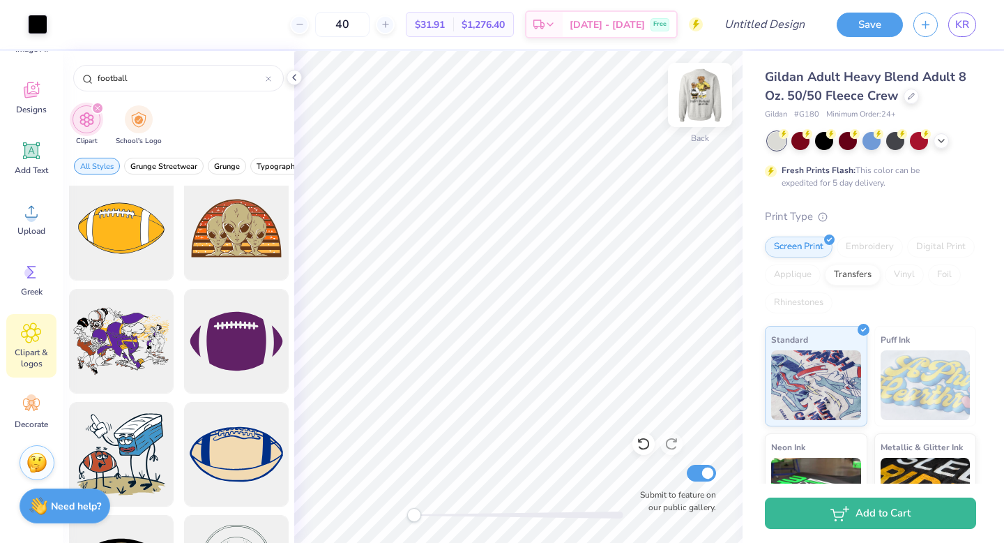
click at [700, 103] on img at bounding box center [700, 95] width 56 height 56
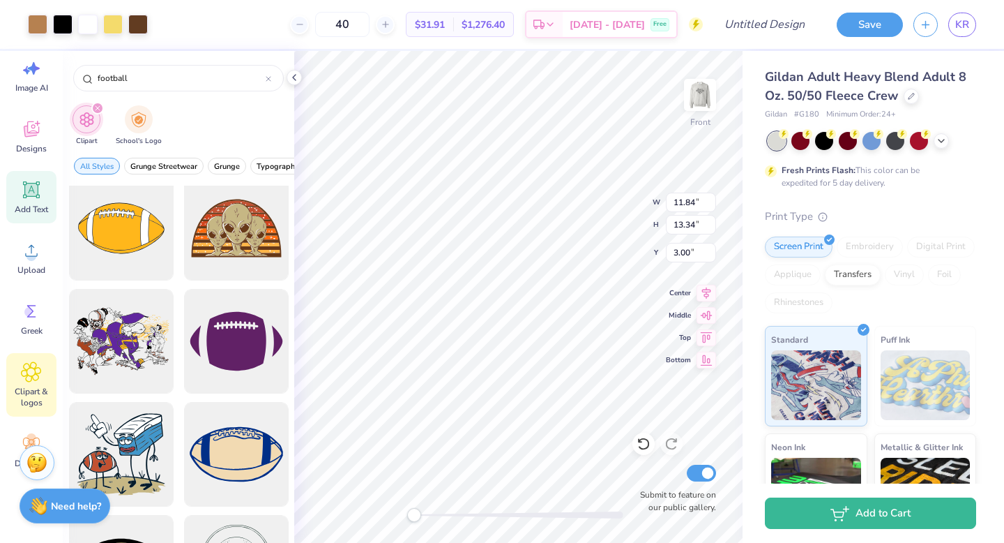
scroll to position [0, 0]
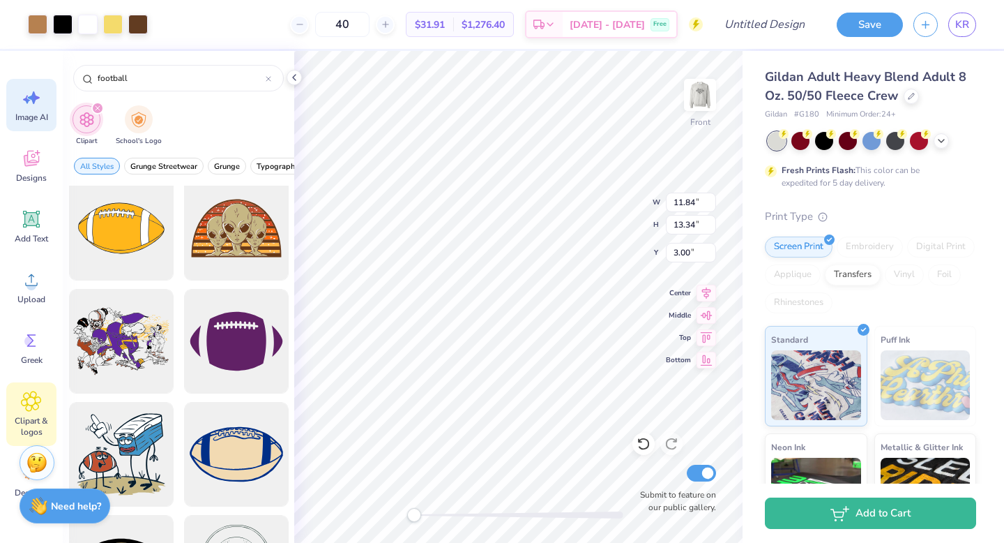
click at [19, 109] on div "Image AI" at bounding box center [31, 105] width 50 height 52
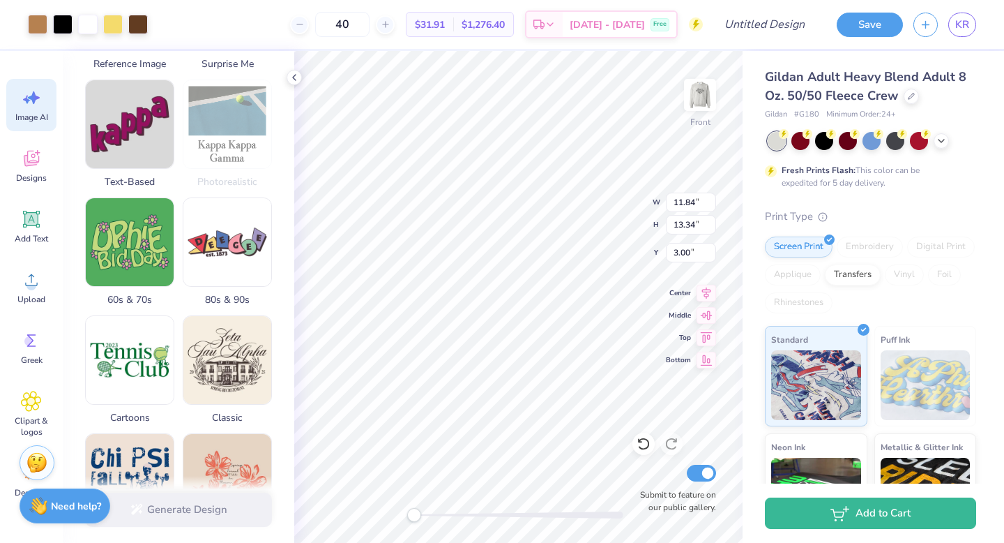
scroll to position [326, 0]
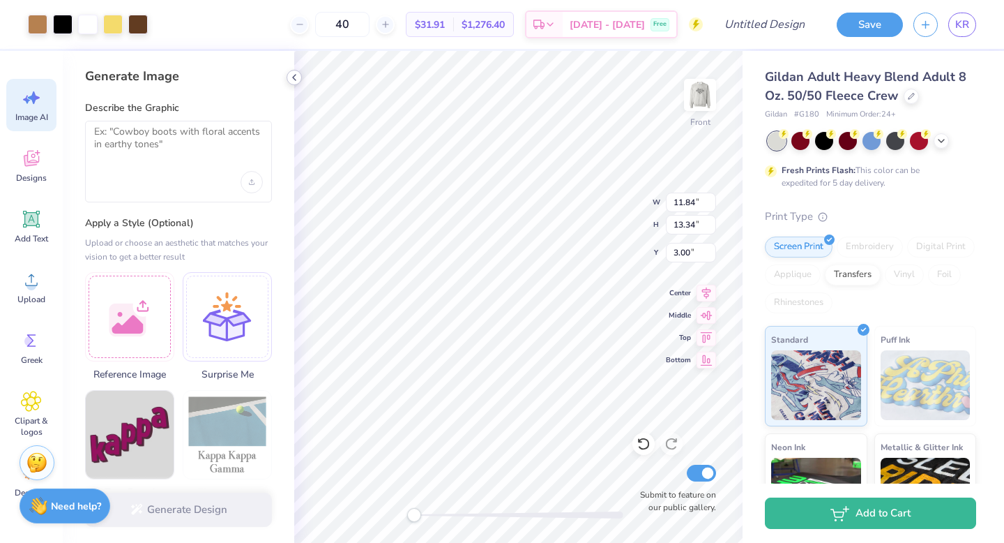
click at [298, 77] on icon at bounding box center [294, 77] width 11 height 11
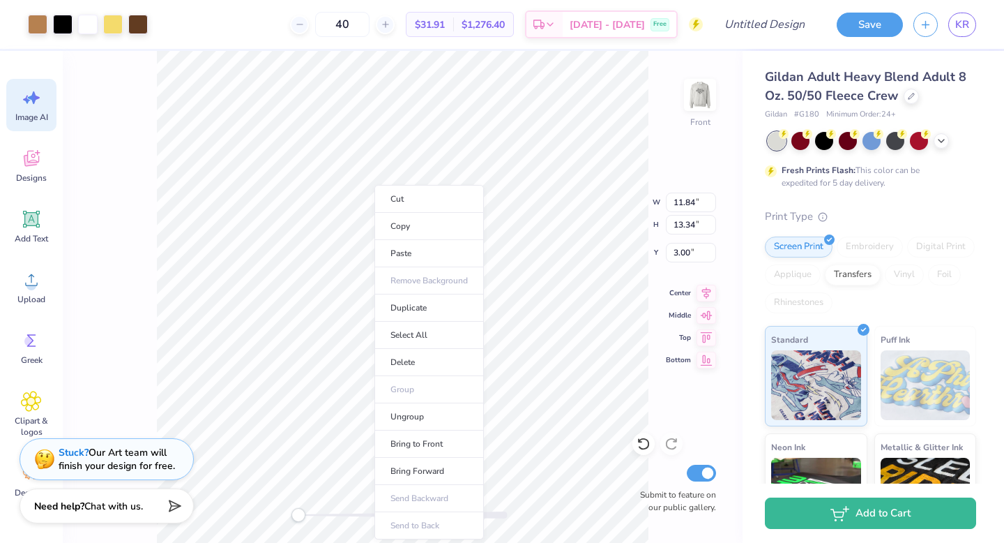
click at [425, 284] on ul "Cut Copy Paste Remove Background Duplicate Select All Delete Group Ungroup Brin…" at bounding box center [430, 362] width 110 height 354
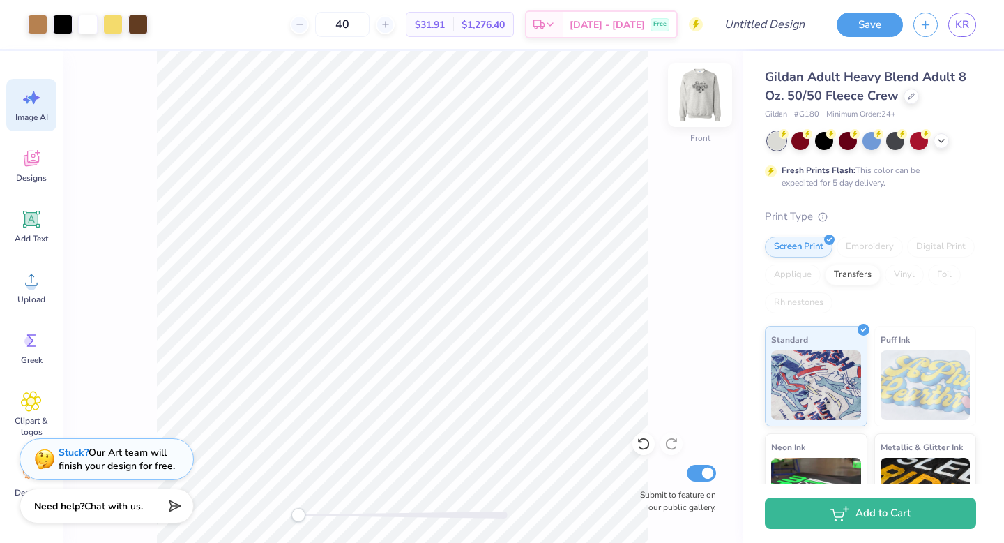
click at [700, 100] on img at bounding box center [700, 95] width 56 height 56
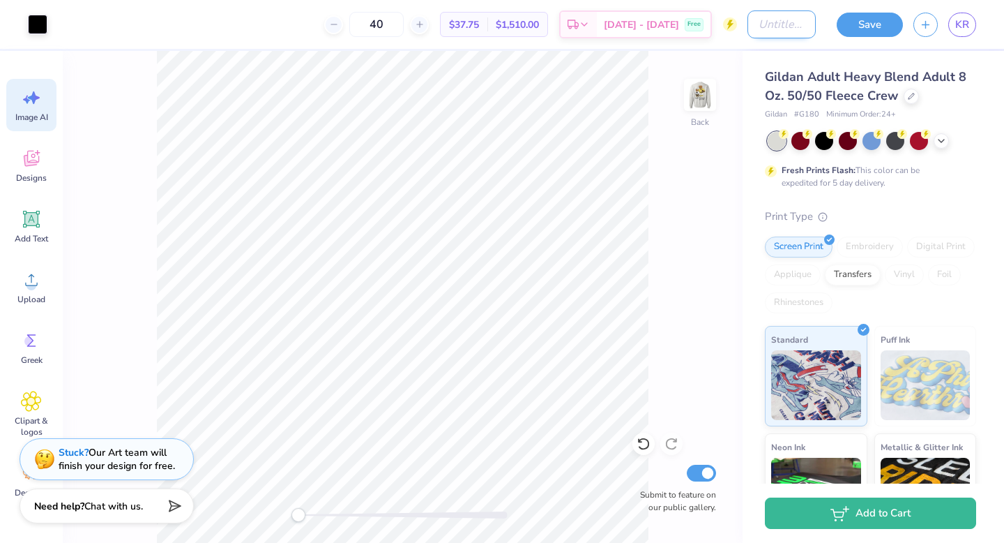
click at [794, 22] on input "Design Title" at bounding box center [782, 24] width 68 height 28
type input "2025 Dudes Weekednd crewneck"
click at [882, 24] on button "Save" at bounding box center [870, 22] width 66 height 24
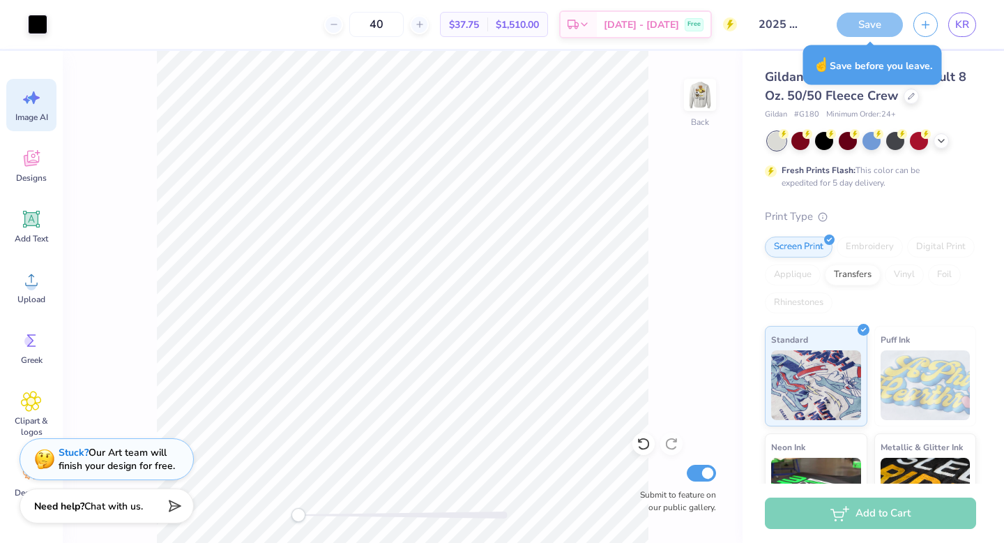
click at [865, 22] on div "Save" at bounding box center [870, 25] width 66 height 24
click at [731, 24] on icon at bounding box center [731, 25] width 6 height 10
click at [792, 29] on input "2025 Dudes Weekednd crewneck" at bounding box center [782, 24] width 68 height 28
click at [808, 24] on input "2025 Dudes Weekednd crewneck" at bounding box center [782, 24] width 68 height 28
click at [706, 218] on div "Back Submit to feature on our public gallery." at bounding box center [403, 297] width 680 height 492
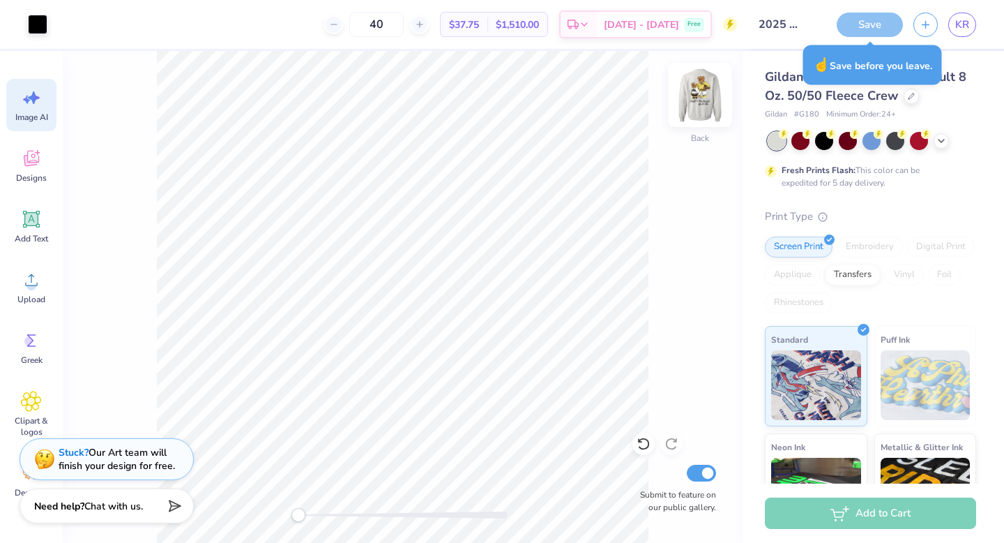
click at [701, 98] on img at bounding box center [700, 95] width 56 height 56
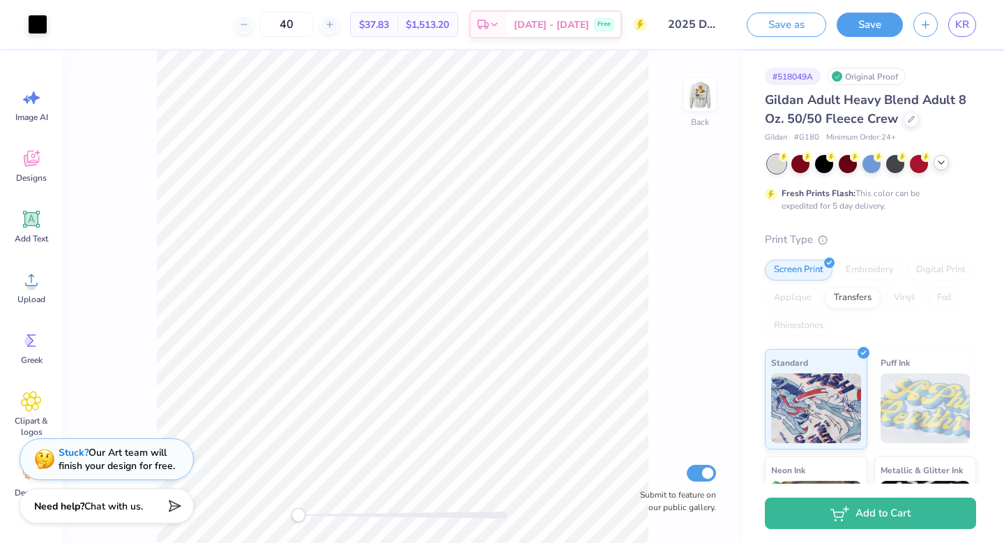
click at [943, 165] on icon at bounding box center [941, 162] width 11 height 11
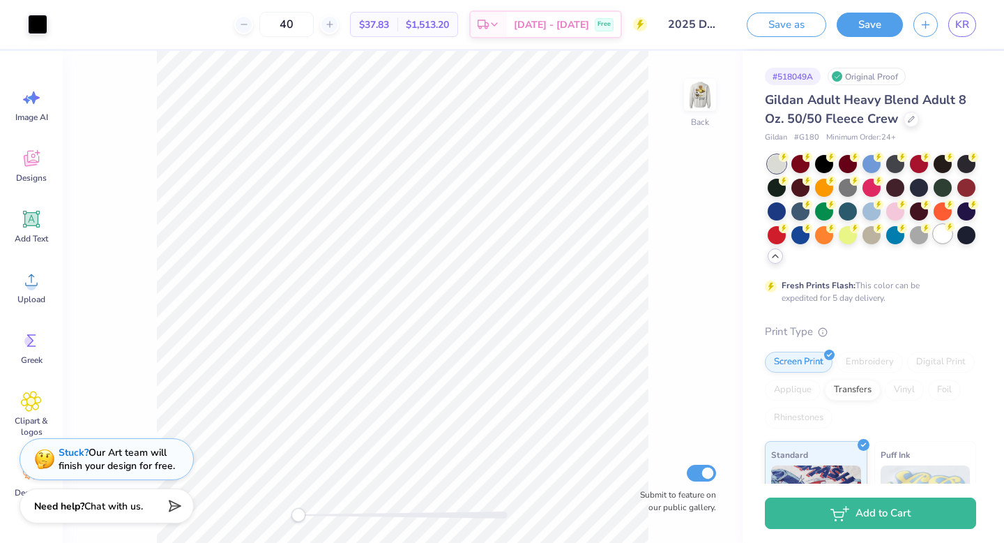
click at [943, 243] on div at bounding box center [943, 234] width 18 height 18
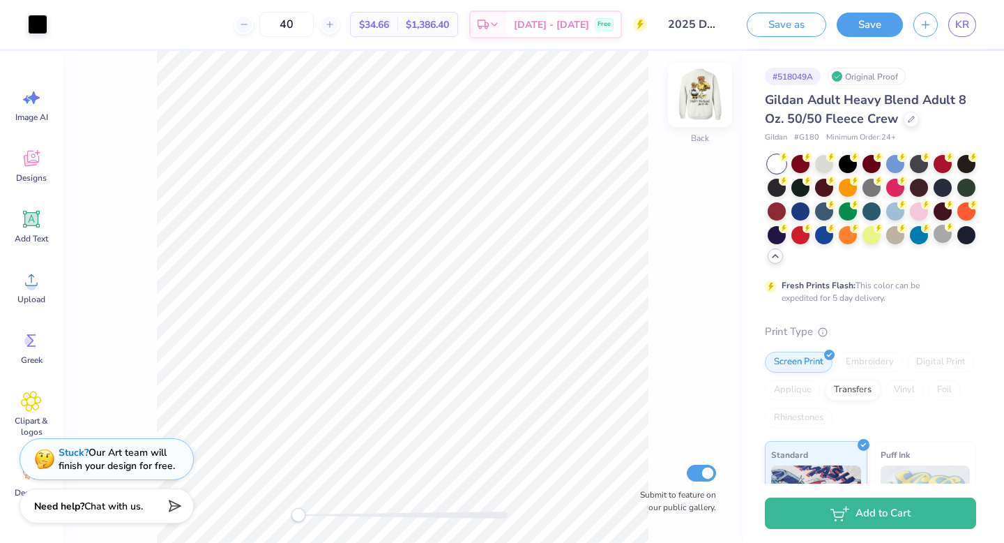
click at [700, 96] on img at bounding box center [700, 95] width 56 height 56
click at [112, 29] on div at bounding box center [110, 22] width 15 height 15
click at [89, 22] on div at bounding box center [88, 23] width 20 height 20
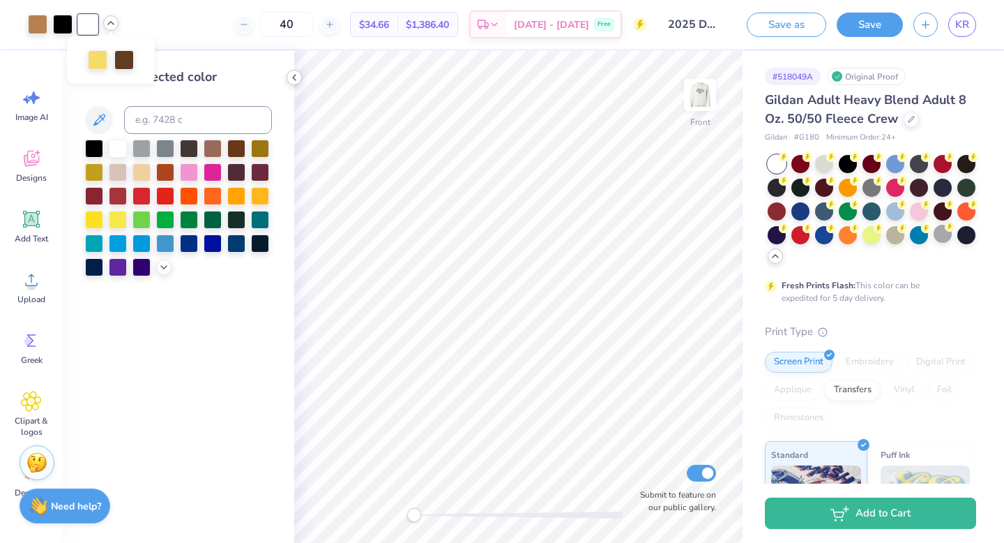
click at [294, 75] on icon at bounding box center [294, 77] width 11 height 11
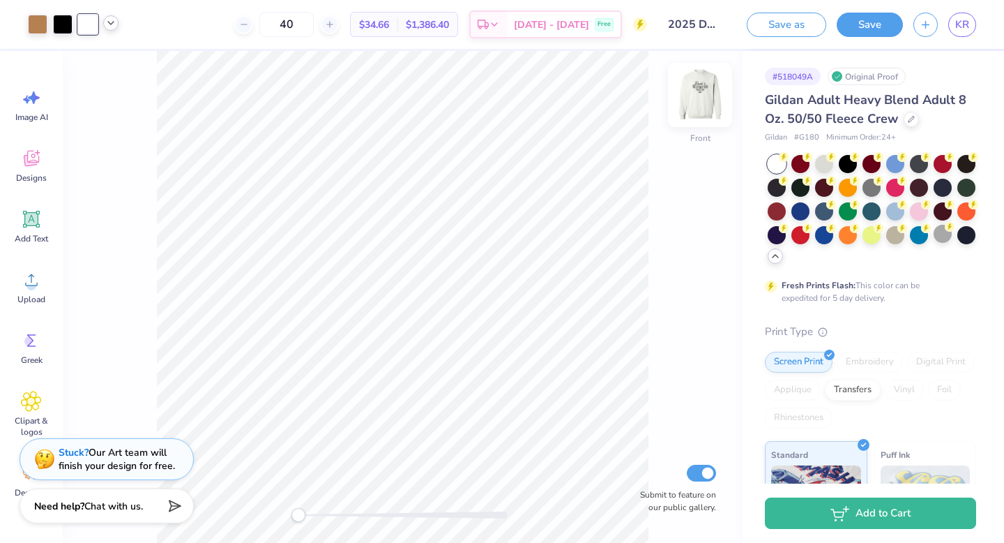
click at [698, 97] on img at bounding box center [700, 95] width 56 height 56
click at [848, 163] on div at bounding box center [848, 162] width 18 height 18
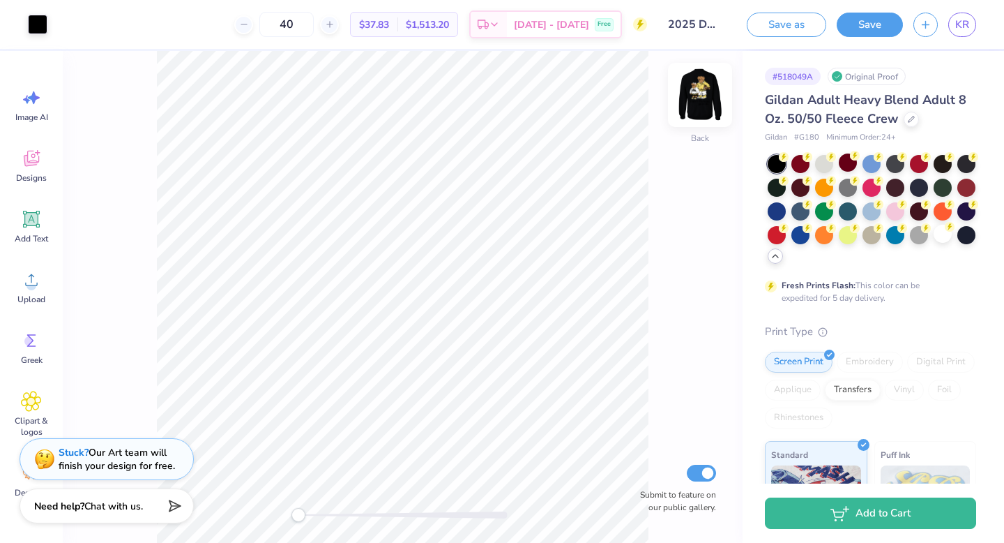
click at [702, 98] on img at bounding box center [700, 95] width 56 height 56
